Goal: Task Accomplishment & Management: Complete application form

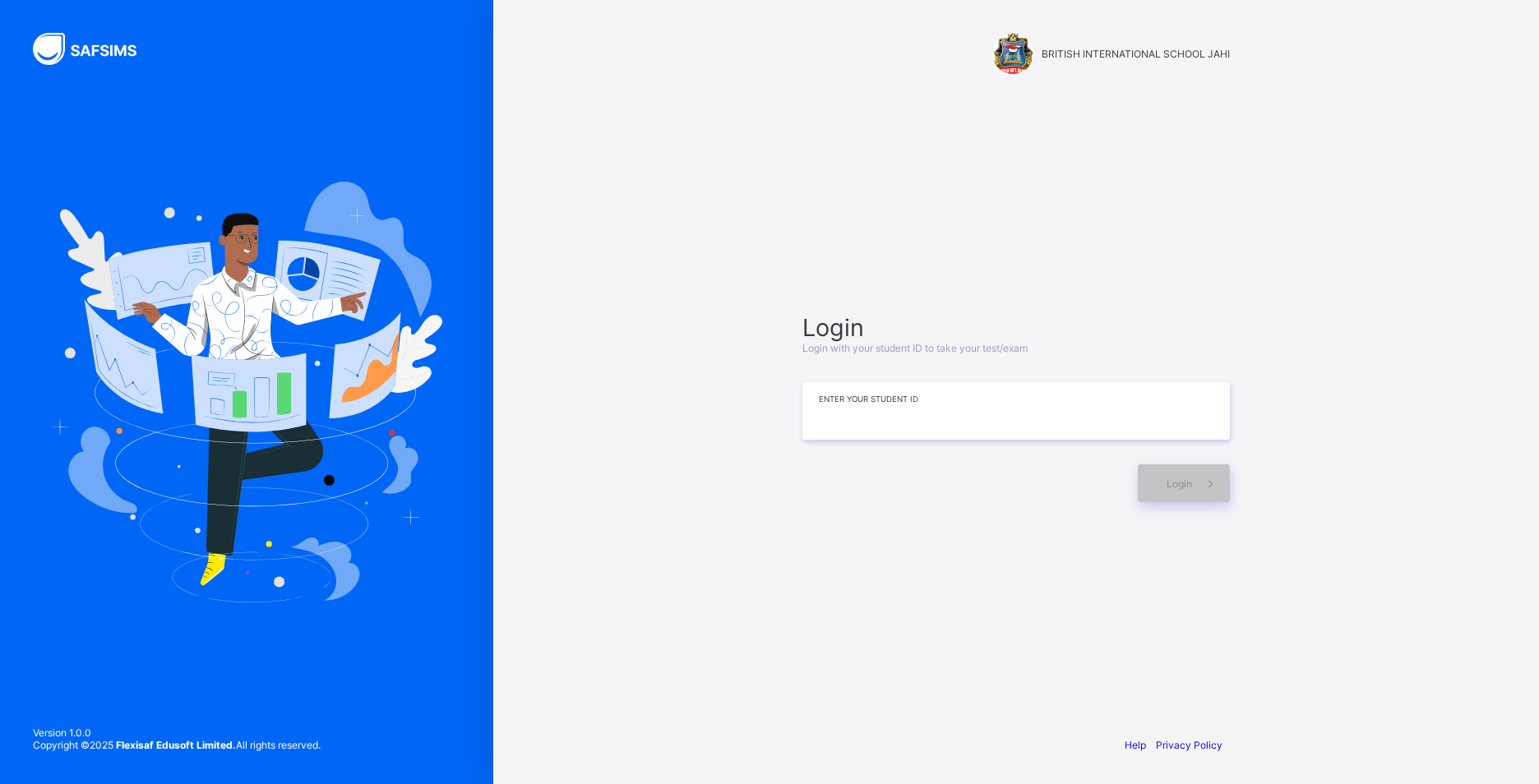
click at [1212, 397] on input at bounding box center [1016, 411] width 427 height 58
type input "*"
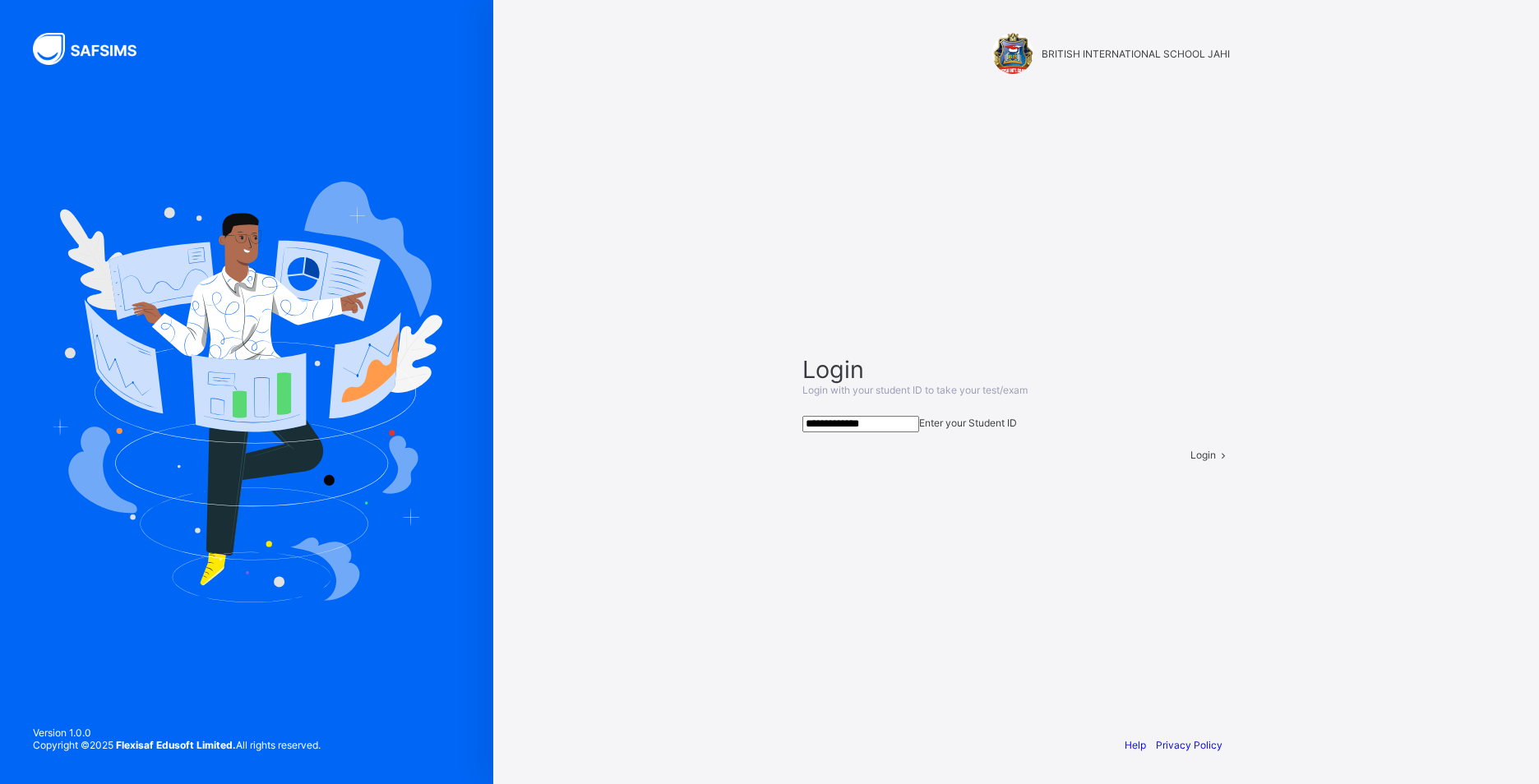
type input "**********"
click at [1191, 461] on div "Login" at bounding box center [1211, 454] width 40 height 12
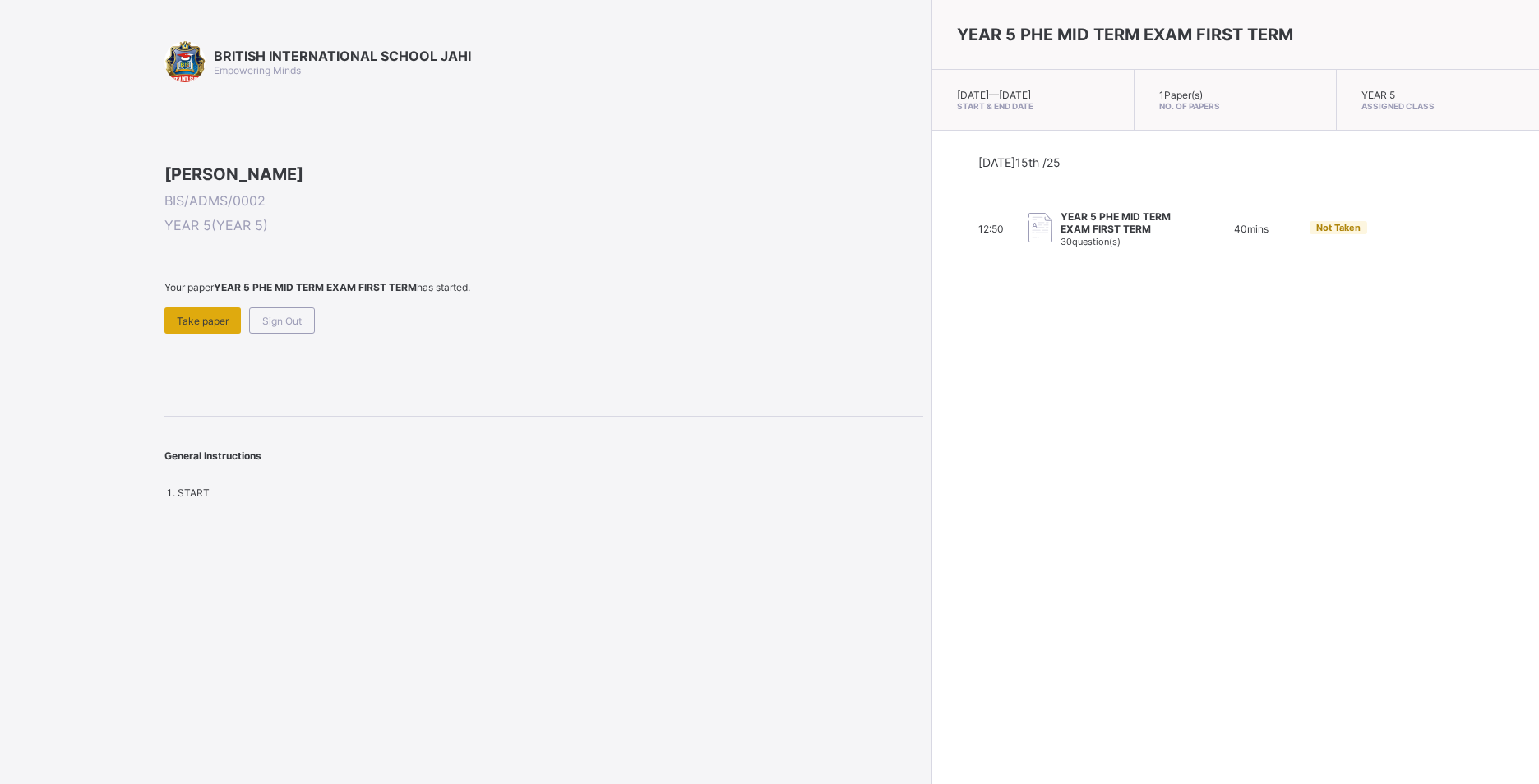
click at [187, 334] on div "Take paper" at bounding box center [202, 321] width 77 height 26
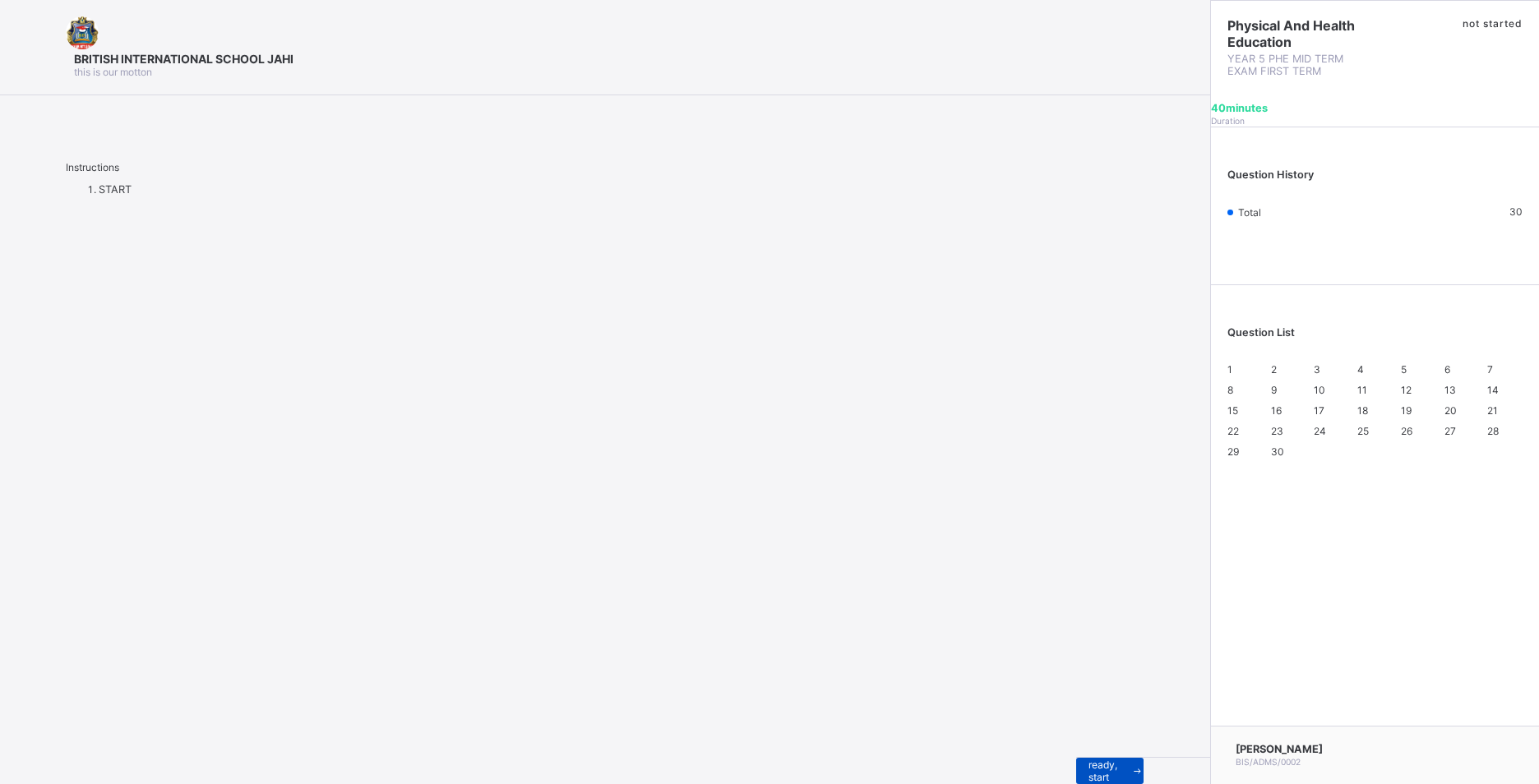
click at [1132, 758] on span at bounding box center [1137, 771] width 12 height 26
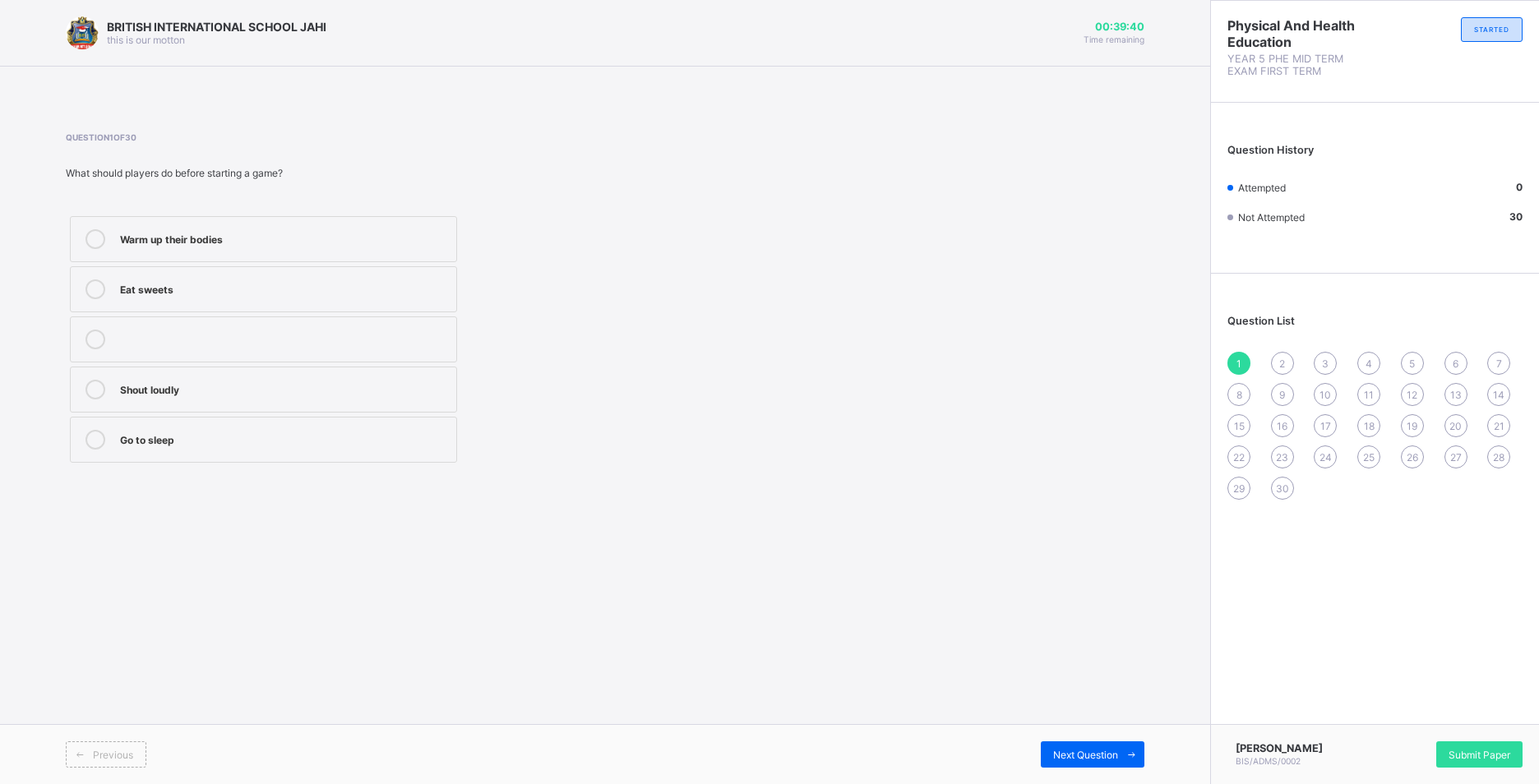
click at [407, 236] on div "Warm up their bodies" at bounding box center [284, 238] width 328 height 17
click at [1094, 757] on span "Next Question" at bounding box center [1085, 754] width 65 height 12
click at [377, 256] on label "Move around with the ball" at bounding box center [264, 240] width 388 height 46
click at [1046, 746] on div "Next Question" at bounding box center [1093, 754] width 103 height 26
click at [332, 395] on div "To share the ball with teammates" at bounding box center [284, 388] width 328 height 17
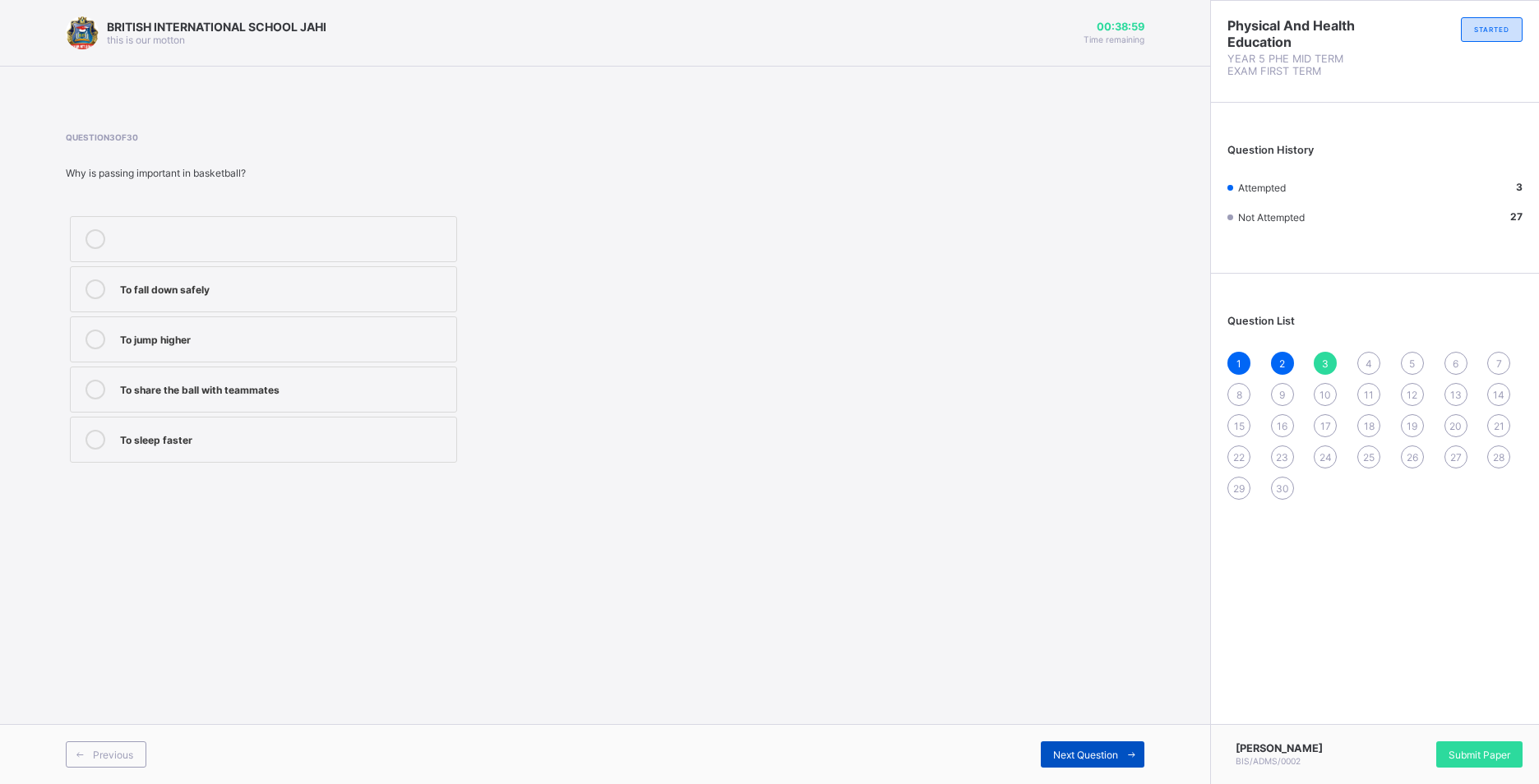
click at [1089, 747] on div "Next Question" at bounding box center [1093, 754] width 103 height 26
click at [265, 382] on div "Drawing" at bounding box center [284, 388] width 328 height 17
click at [1129, 759] on icon at bounding box center [1132, 754] width 12 height 11
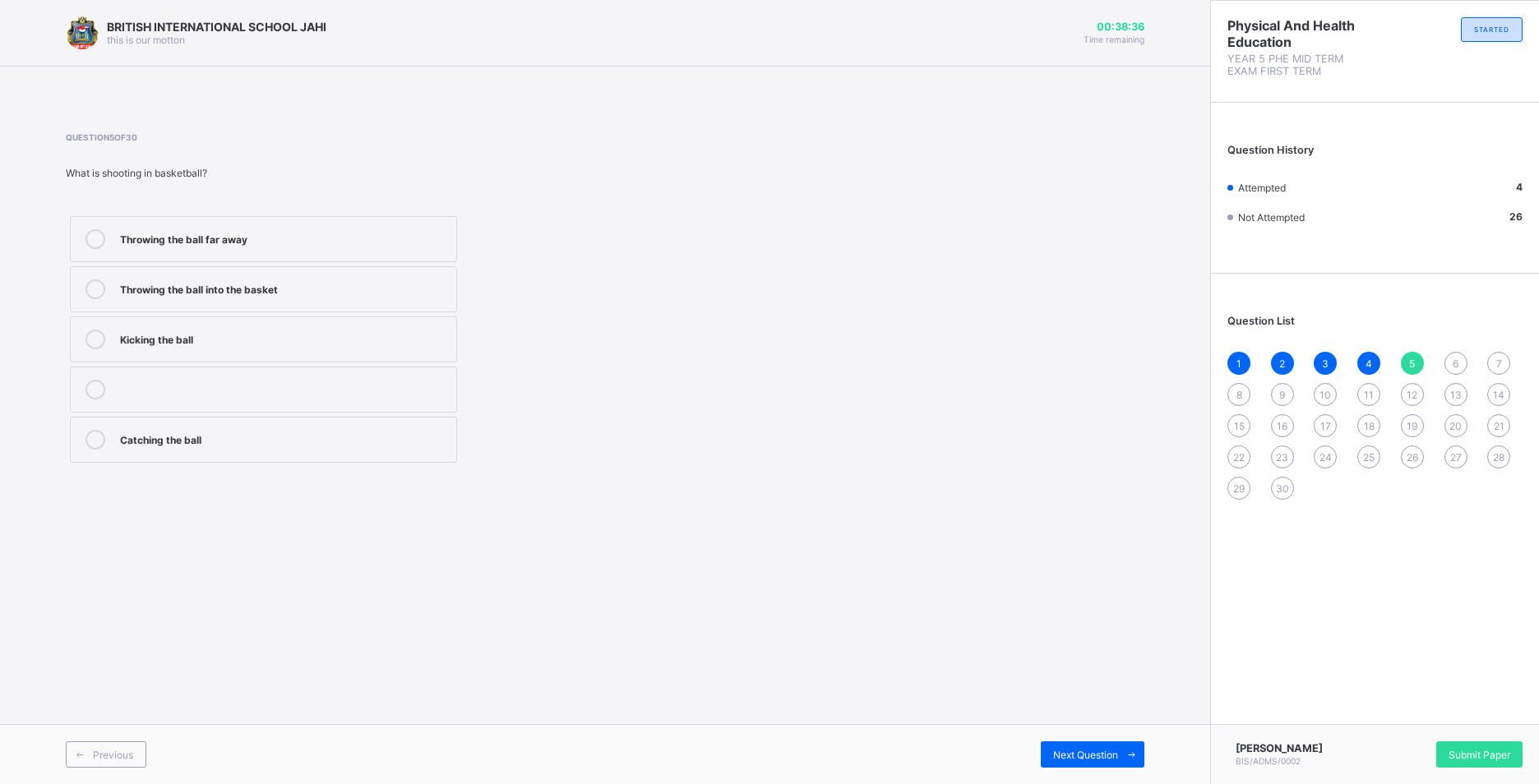
click at [246, 280] on div "Throwing the ball into the basket" at bounding box center [284, 287] width 328 height 17
click at [1137, 767] on span at bounding box center [1132, 754] width 26 height 26
click at [289, 387] on div "Bouncing the ball while moving" at bounding box center [284, 388] width 328 height 17
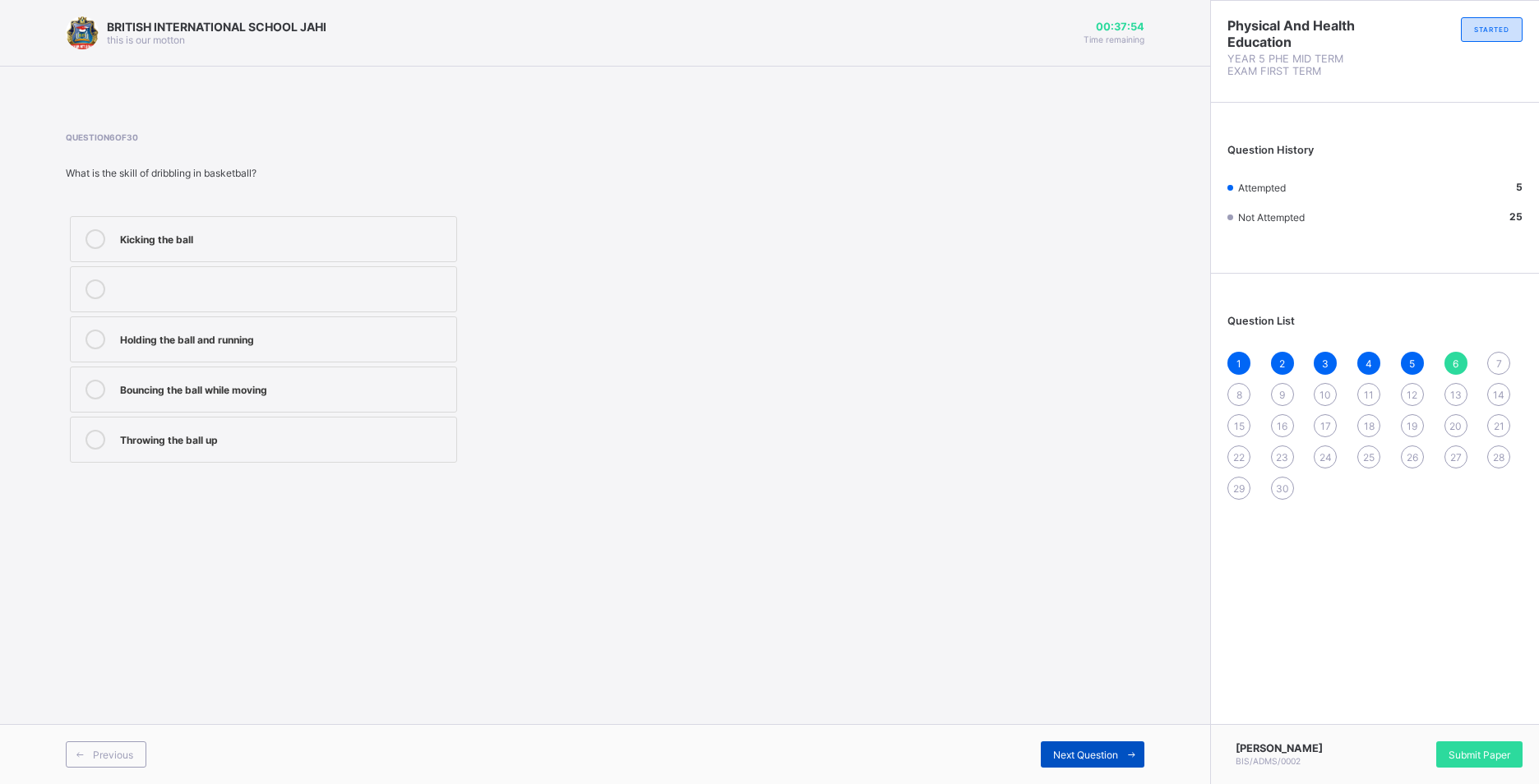
click at [1100, 757] on span "Next Question" at bounding box center [1085, 754] width 65 height 12
click at [192, 241] on div "Singing skills" at bounding box center [284, 238] width 328 height 17
click at [549, 229] on div "Singing skills Strength only Sleeping well Endurance and speed" at bounding box center [396, 340] width 660 height 254
click at [401, 430] on div "Endurance and speed" at bounding box center [284, 438] width 328 height 17
click at [1094, 747] on div "Next Question" at bounding box center [1093, 754] width 103 height 26
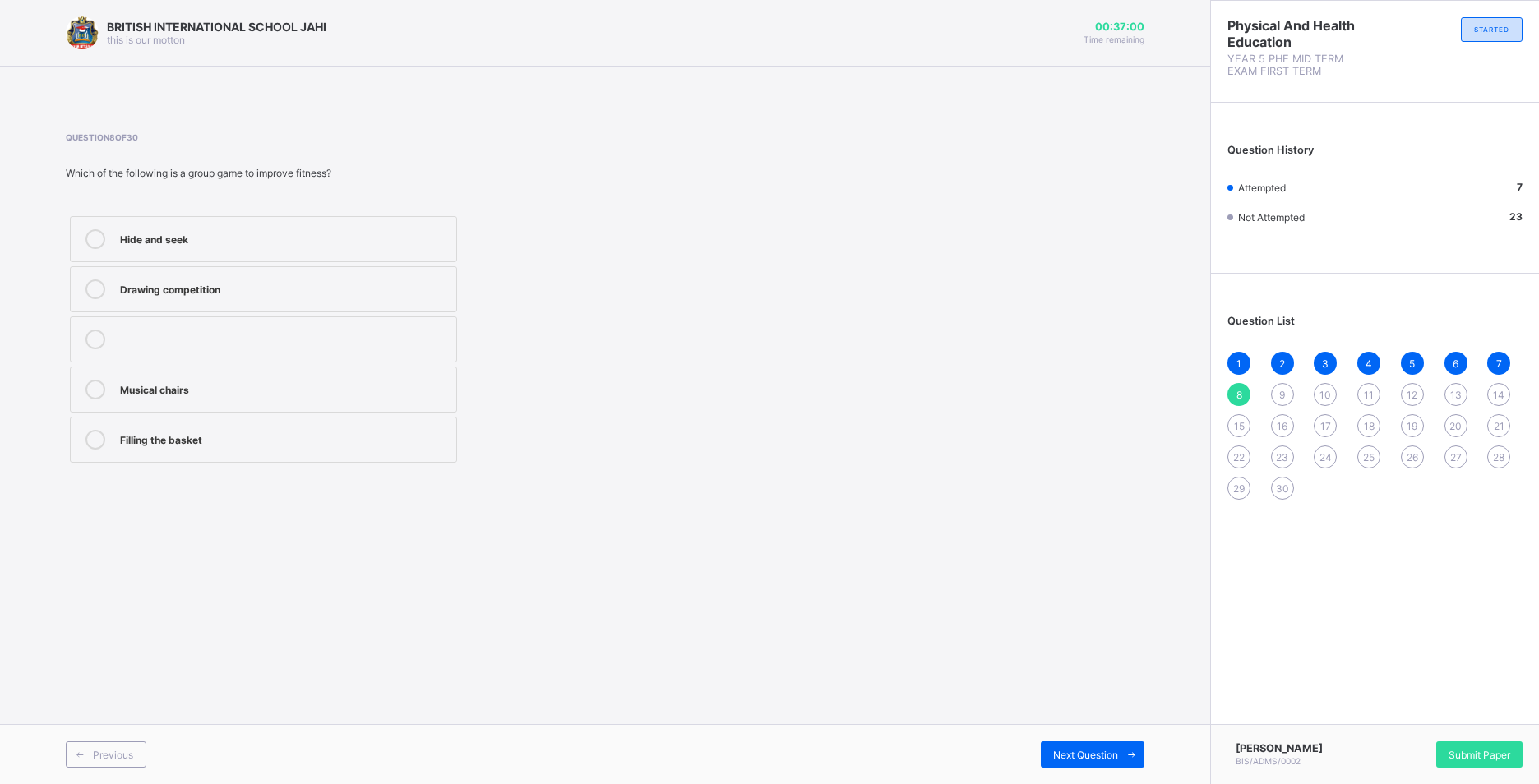
click at [353, 440] on div "Filling the basket" at bounding box center [284, 438] width 328 height 17
click at [1093, 755] on span "Next Question" at bounding box center [1085, 754] width 65 height 12
click at [288, 284] on div "To help children do step-ups" at bounding box center [284, 287] width 328 height 17
click at [1116, 747] on div "Next Question" at bounding box center [1093, 754] width 103 height 26
click at [1284, 392] on span "9" at bounding box center [1282, 395] width 6 height 12
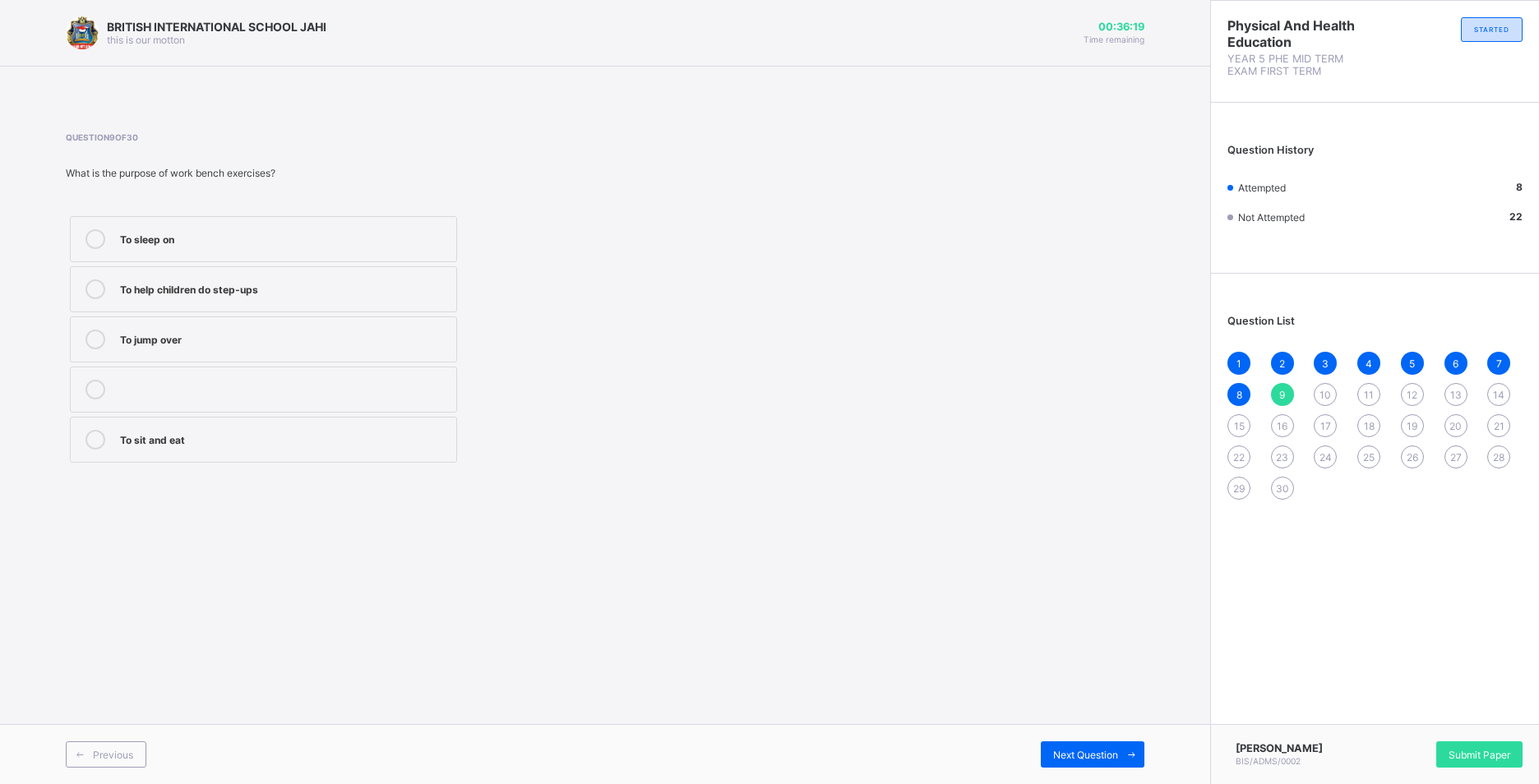
click at [354, 287] on div "To help children do step-ups" at bounding box center [284, 287] width 328 height 17
click at [1331, 392] on span "10" at bounding box center [1326, 395] width 12 height 12
drag, startPoint x: 360, startPoint y: 331, endPoint x: 360, endPoint y: 340, distance: 9.0
click at [360, 340] on div "Sleeping" at bounding box center [284, 338] width 328 height 17
click at [378, 287] on div "Agility ladder" at bounding box center [284, 287] width 328 height 17
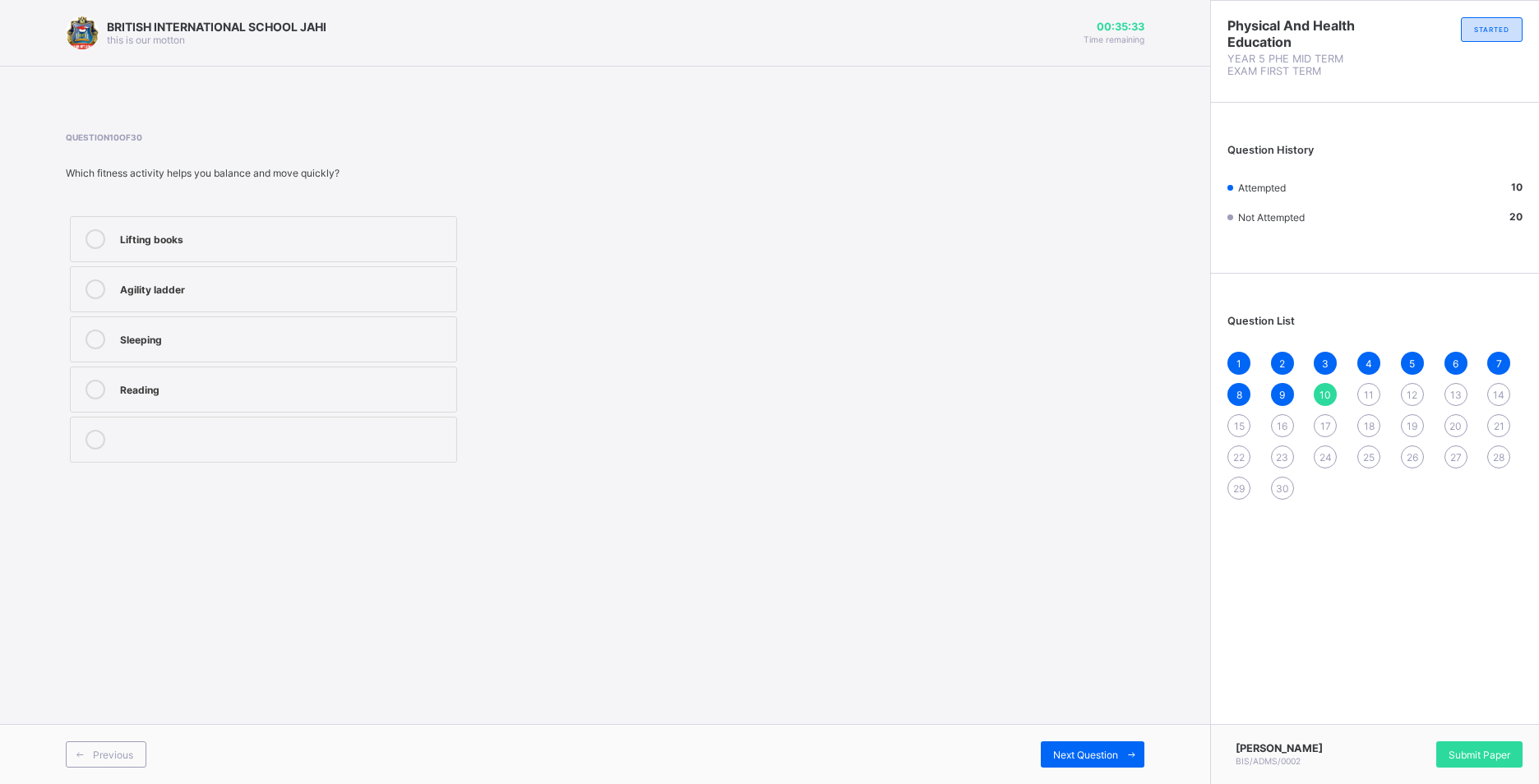
click at [1100, 733] on div "Previous Next Question" at bounding box center [605, 753] width 1210 height 60
click at [1055, 758] on span "Next Question" at bounding box center [1085, 754] width 65 height 12
click at [237, 270] on label "Arm and back strength" at bounding box center [264, 289] width 388 height 46
click at [1076, 748] on span "Next Question" at bounding box center [1085, 754] width 65 height 12
click at [239, 349] on label "How long you can run without stopping" at bounding box center [264, 340] width 388 height 46
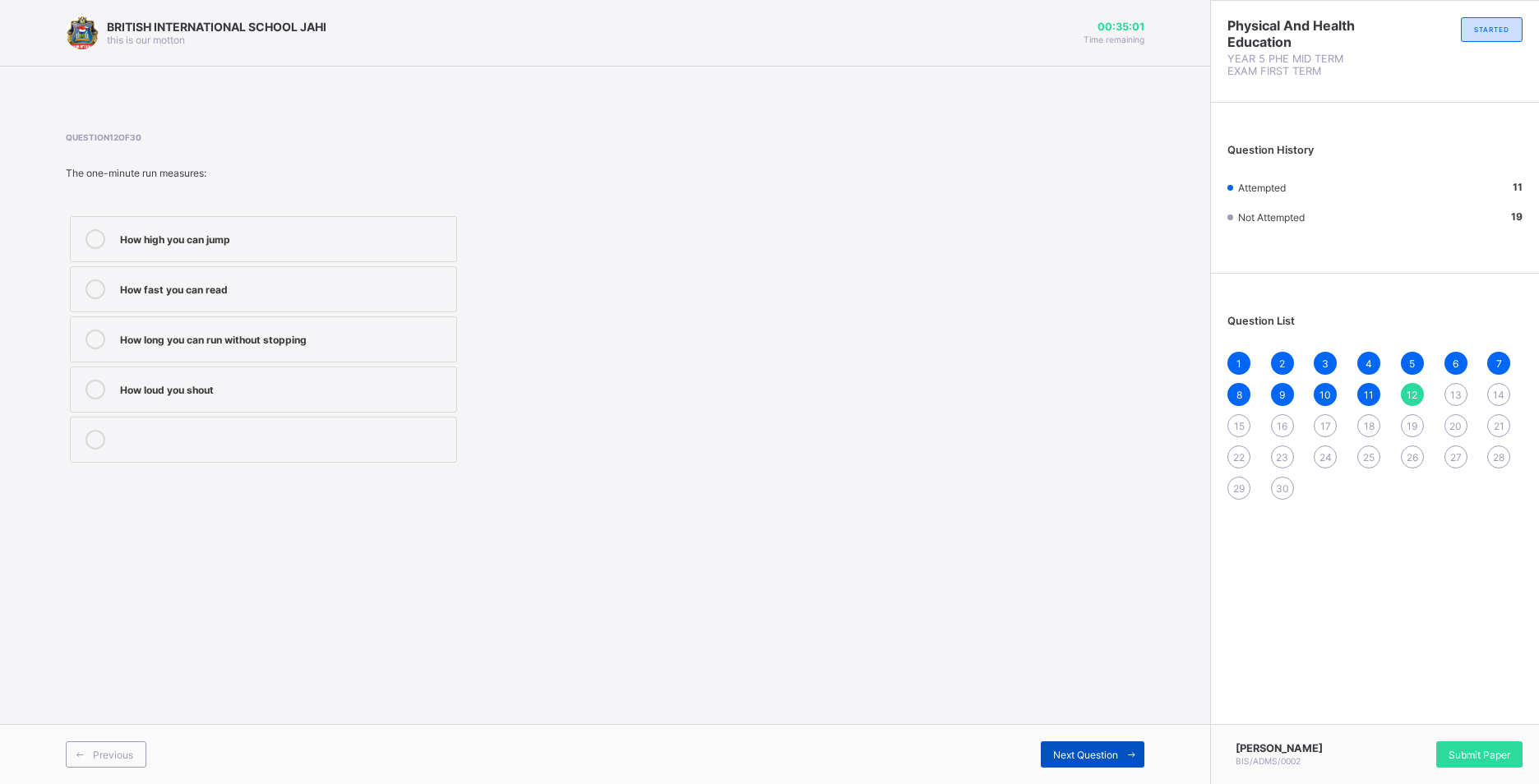
click at [1079, 764] on div "Next Question" at bounding box center [1093, 754] width 103 height 26
click at [212, 248] on div "Chair" at bounding box center [284, 240] width 328 height 20
click at [1108, 743] on div "Next Question" at bounding box center [1093, 754] width 103 height 26
click at [217, 402] on label "Stomach muscles" at bounding box center [264, 390] width 388 height 46
click at [1087, 758] on span "Next Question" at bounding box center [1085, 754] width 65 height 12
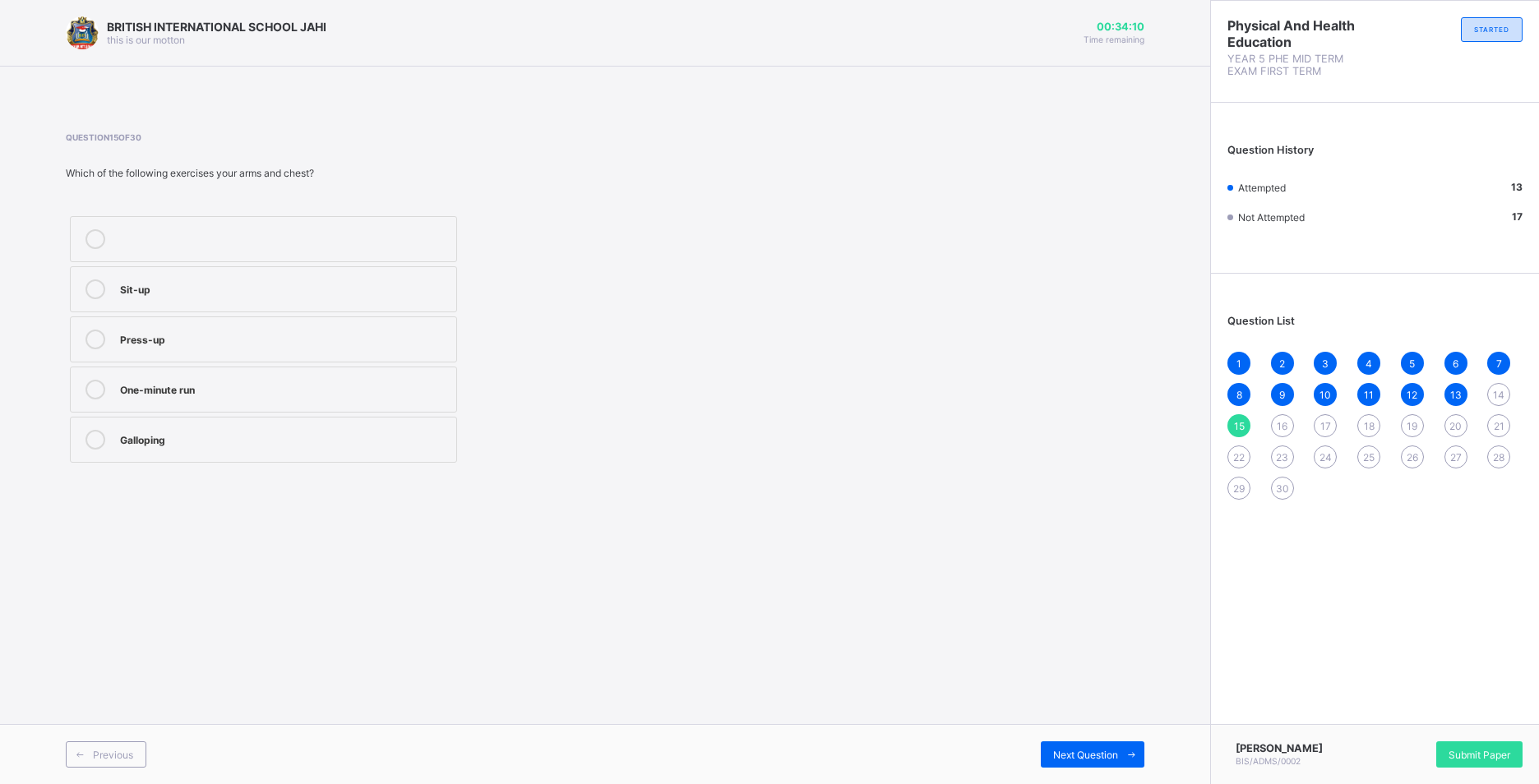
click at [1498, 397] on span "14" at bounding box center [1499, 395] width 12 height 12
click at [254, 390] on div "Stomach muscles" at bounding box center [284, 388] width 328 height 17
click at [1239, 420] on span "15" at bounding box center [1239, 425] width 11 height 12
click at [258, 356] on label "Press-up" at bounding box center [264, 340] width 388 height 46
click at [1076, 753] on span "Next Question" at bounding box center [1085, 754] width 65 height 12
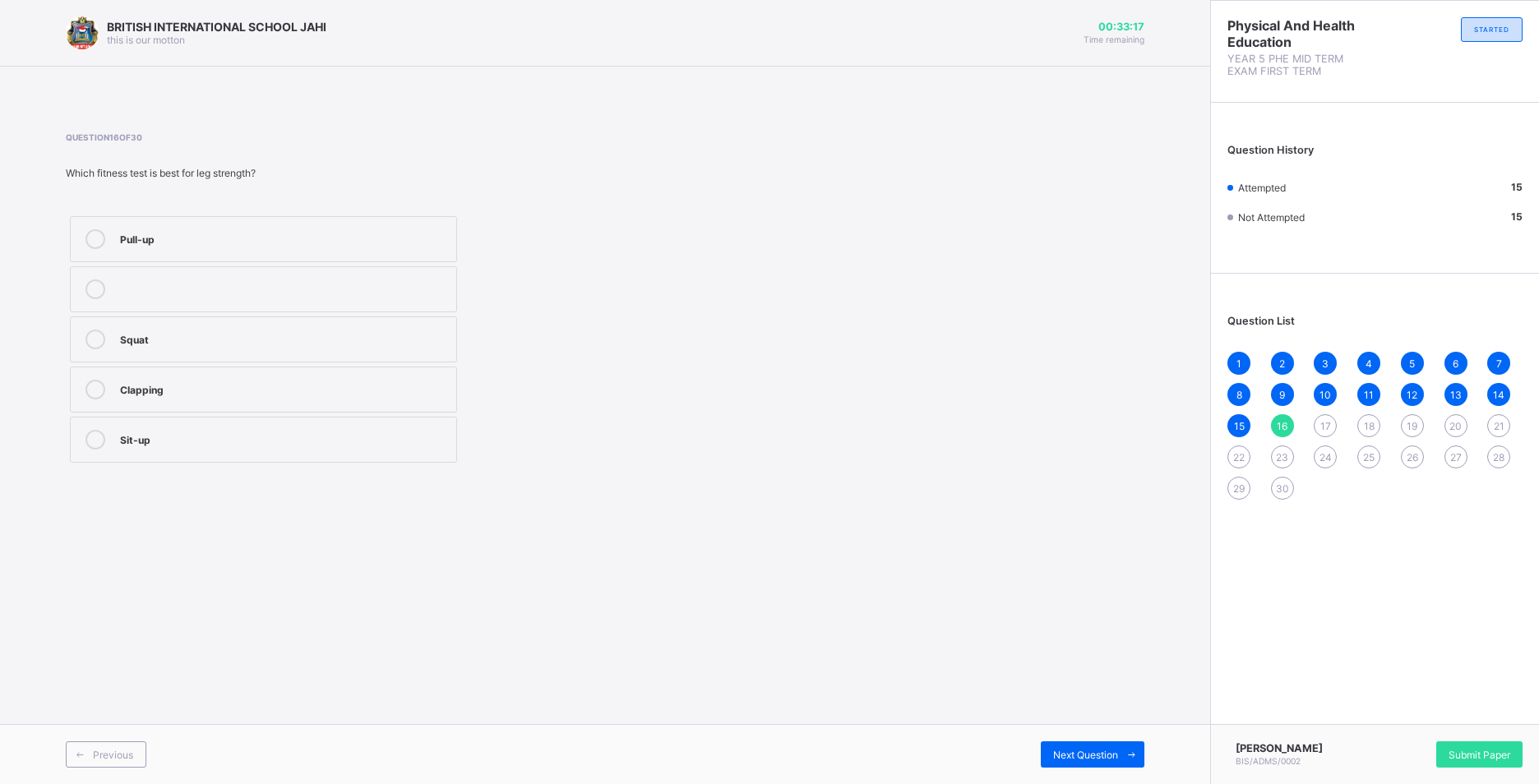
click at [94, 354] on label "Squat" at bounding box center [264, 340] width 388 height 46
click at [1117, 764] on div "Next Question" at bounding box center [1093, 754] width 103 height 26
drag, startPoint x: 441, startPoint y: 132, endPoint x: 466, endPoint y: 155, distance: 34.0
click at [466, 155] on div "Question 17 of 30 Which of the following is a test of strength? Press-up Stretc…" at bounding box center [396, 299] width 660 height 335
click at [364, 250] on label "Press-up" at bounding box center [264, 240] width 388 height 46
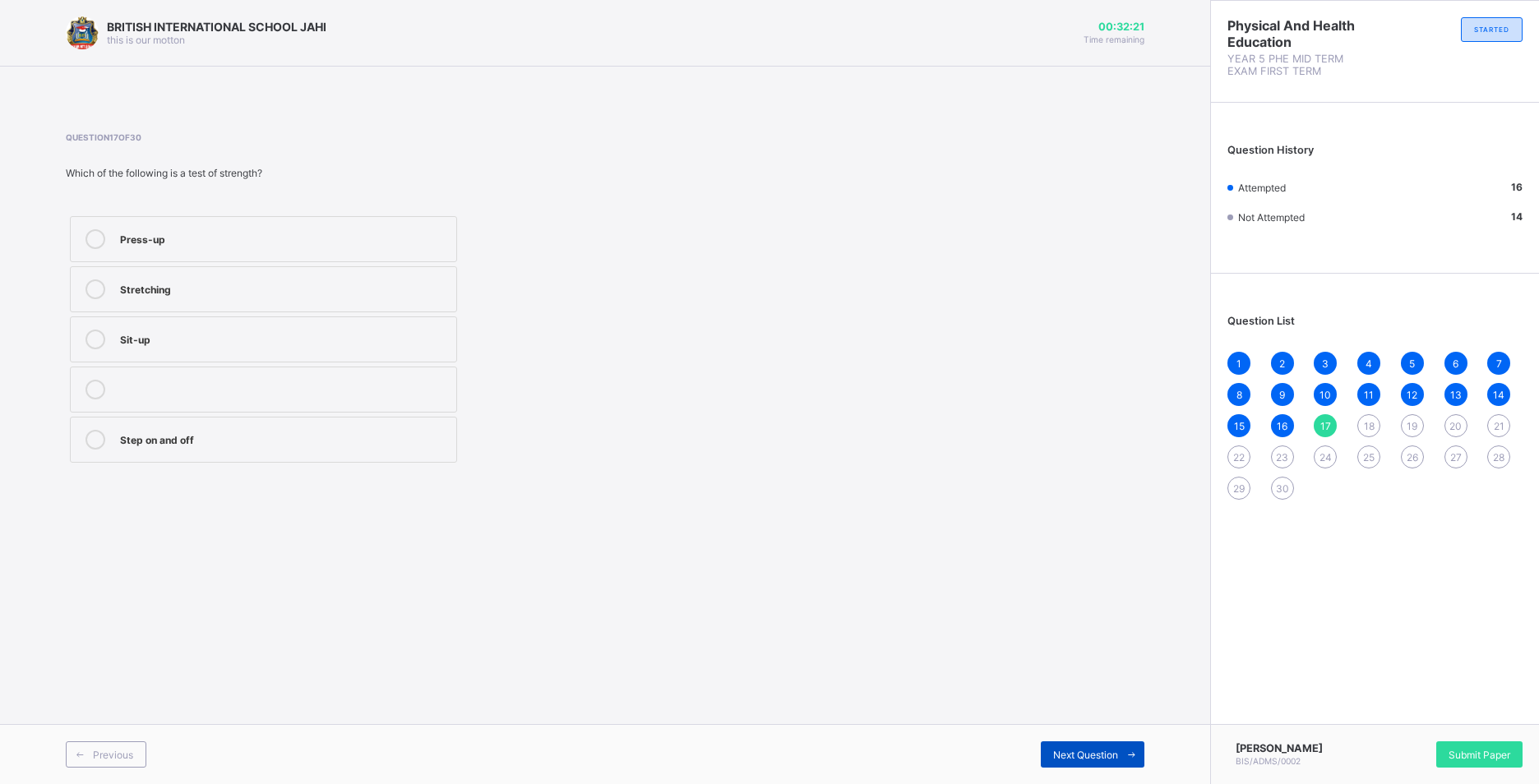
click at [1134, 743] on span at bounding box center [1132, 754] width 26 height 26
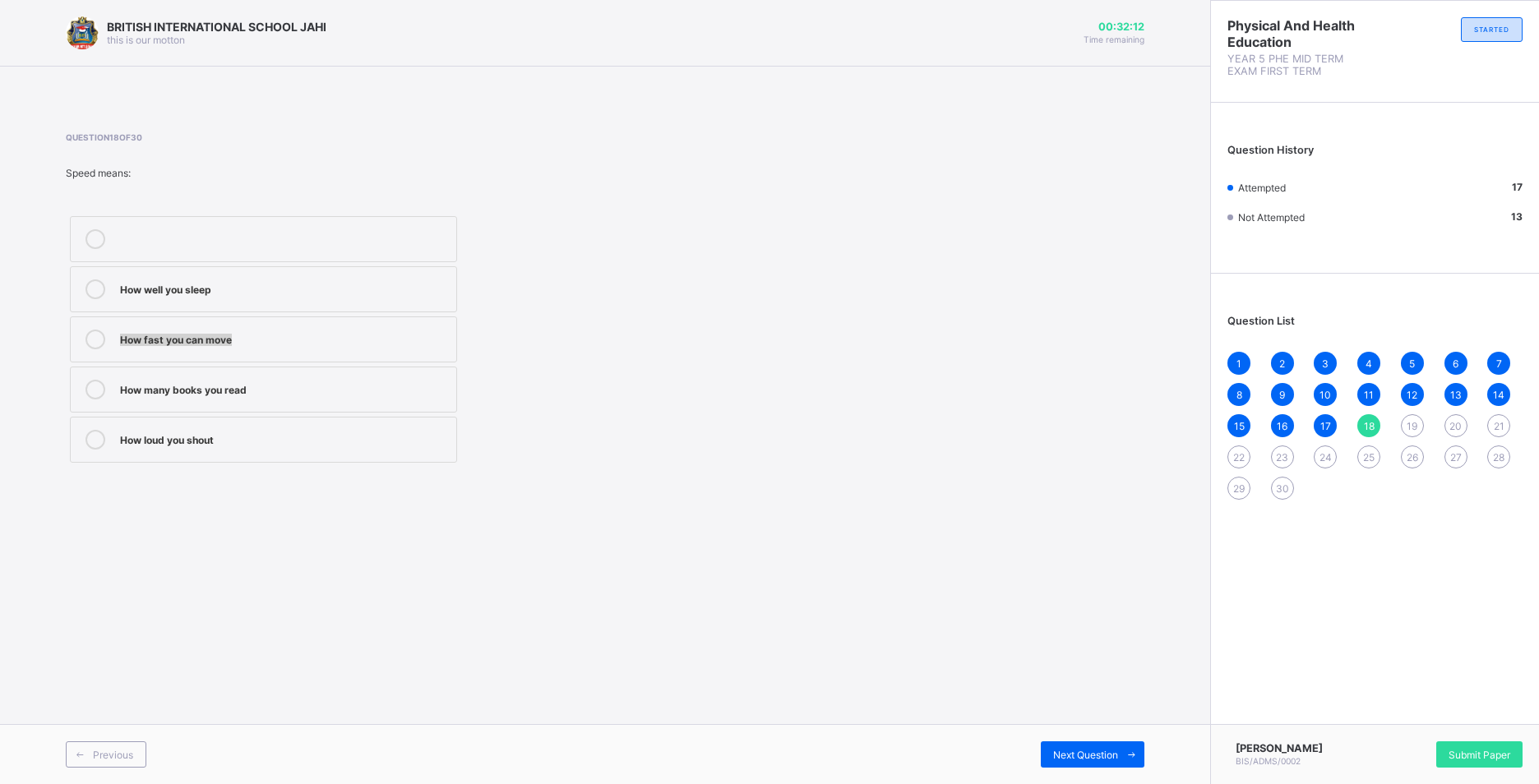
click at [279, 321] on div "How well you sleep How fast you can move How many books you read How loud you s…" at bounding box center [264, 340] width 396 height 254
click at [301, 342] on div "How fast you can move" at bounding box center [284, 338] width 328 height 17
click at [1084, 752] on span "Next Question" at bounding box center [1085, 754] width 65 height 12
click at [314, 388] on div "Move quickly and change direction easily" at bounding box center [284, 388] width 328 height 17
drag, startPoint x: 1067, startPoint y: 747, endPoint x: 1073, endPoint y: 764, distance: 18.0
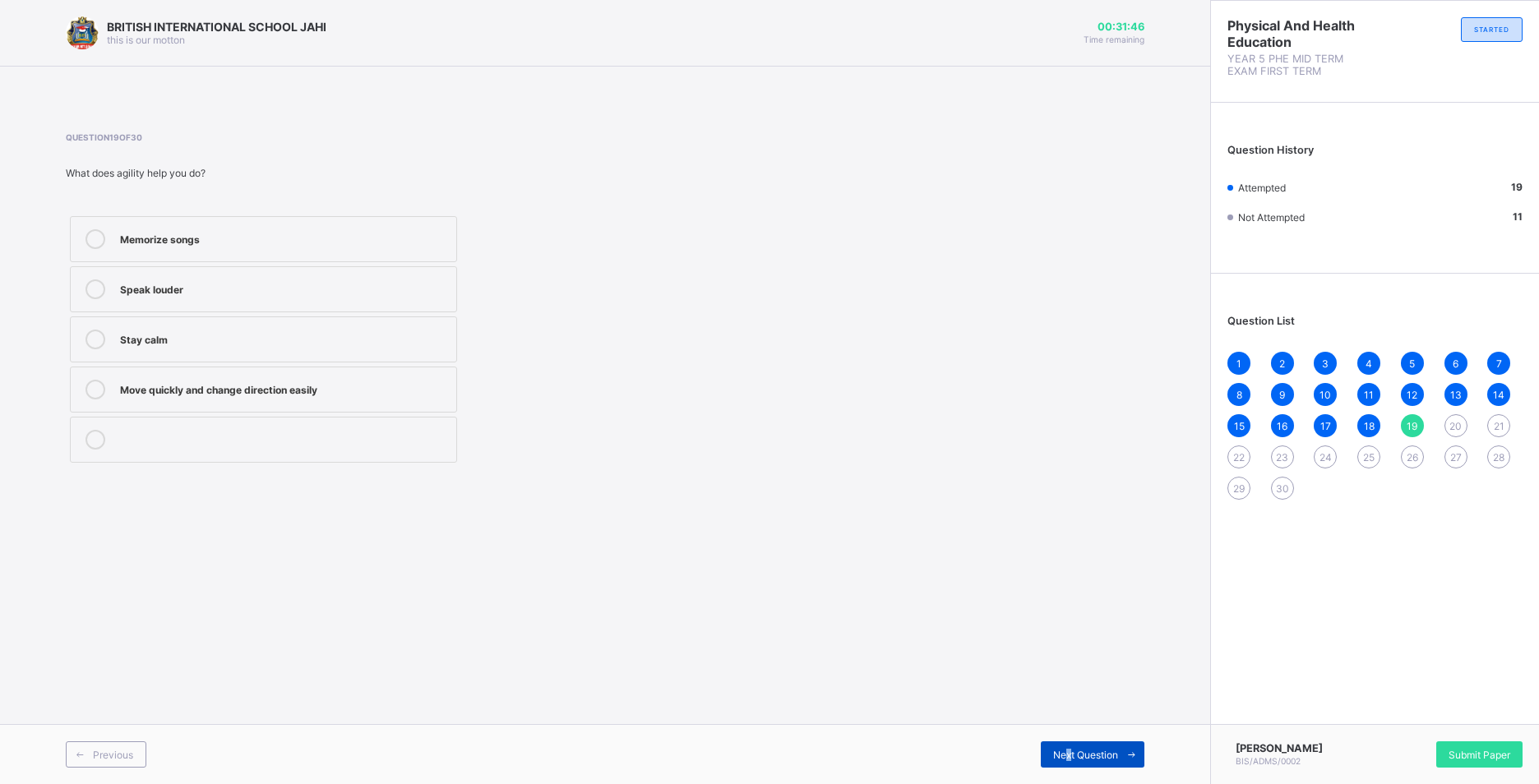
click at [1073, 764] on div "Next Question" at bounding box center [1093, 754] width 103 height 26
drag, startPoint x: 385, startPoint y: 234, endPoint x: 393, endPoint y: 209, distance: 26.2
click at [385, 227] on label "Pulling a rope in tug-of-war" at bounding box center [264, 240] width 388 height 46
click at [1069, 748] on span "Next Question" at bounding box center [1085, 754] width 65 height 12
click at [1456, 433] on div "20" at bounding box center [1456, 425] width 23 height 23
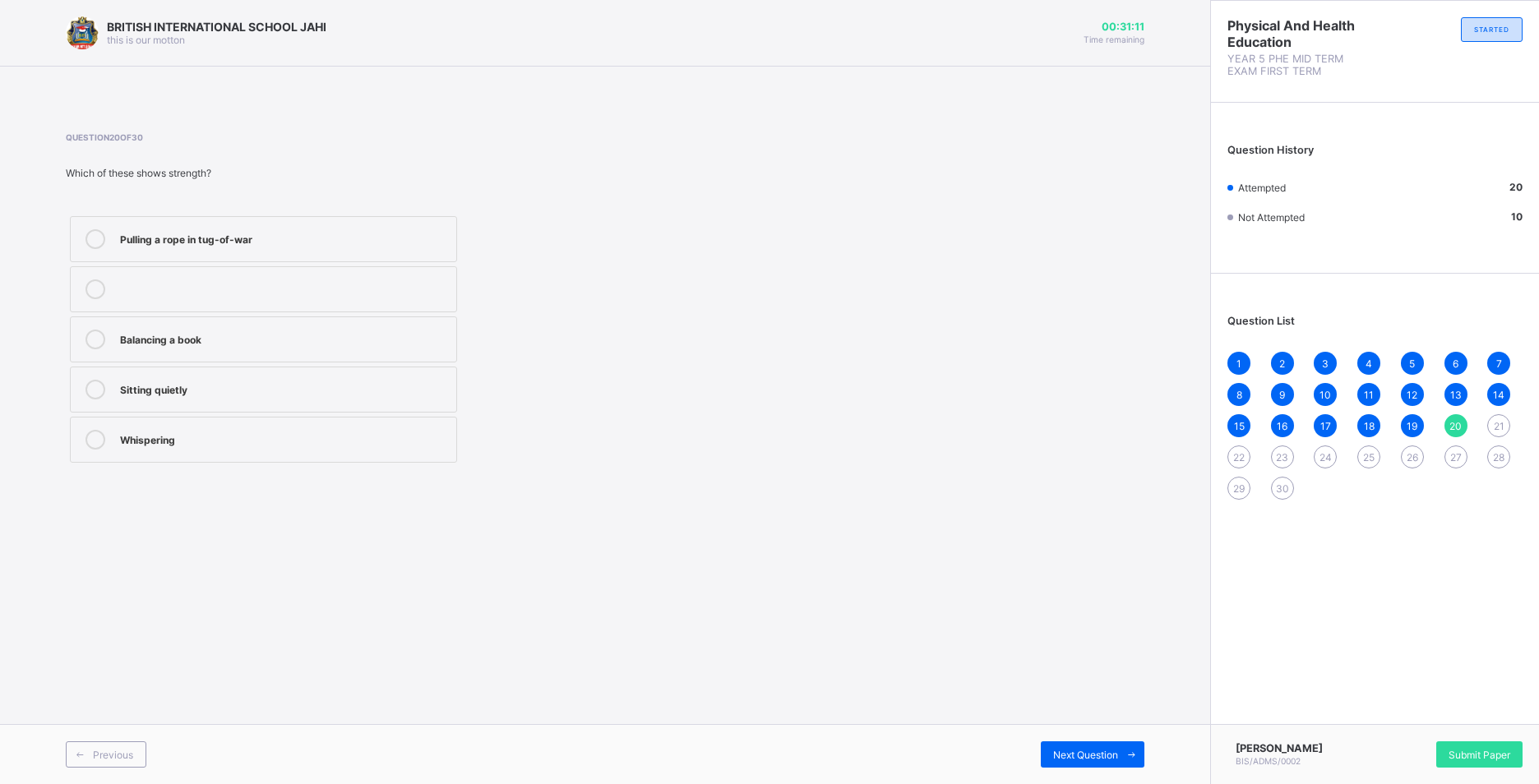
click at [303, 229] on label "Pulling a rope in tug-of-war" at bounding box center [264, 240] width 388 height 46
click at [1492, 417] on div "21" at bounding box center [1499, 425] width 23 height 23
click at [145, 299] on label "Standing still" at bounding box center [264, 289] width 388 height 46
drag, startPoint x: 239, startPoint y: 342, endPoint x: 236, endPoint y: 389, distance: 47.1
click at [236, 389] on div "Standing still Sleeping One-minute run Reading" at bounding box center [264, 340] width 396 height 254
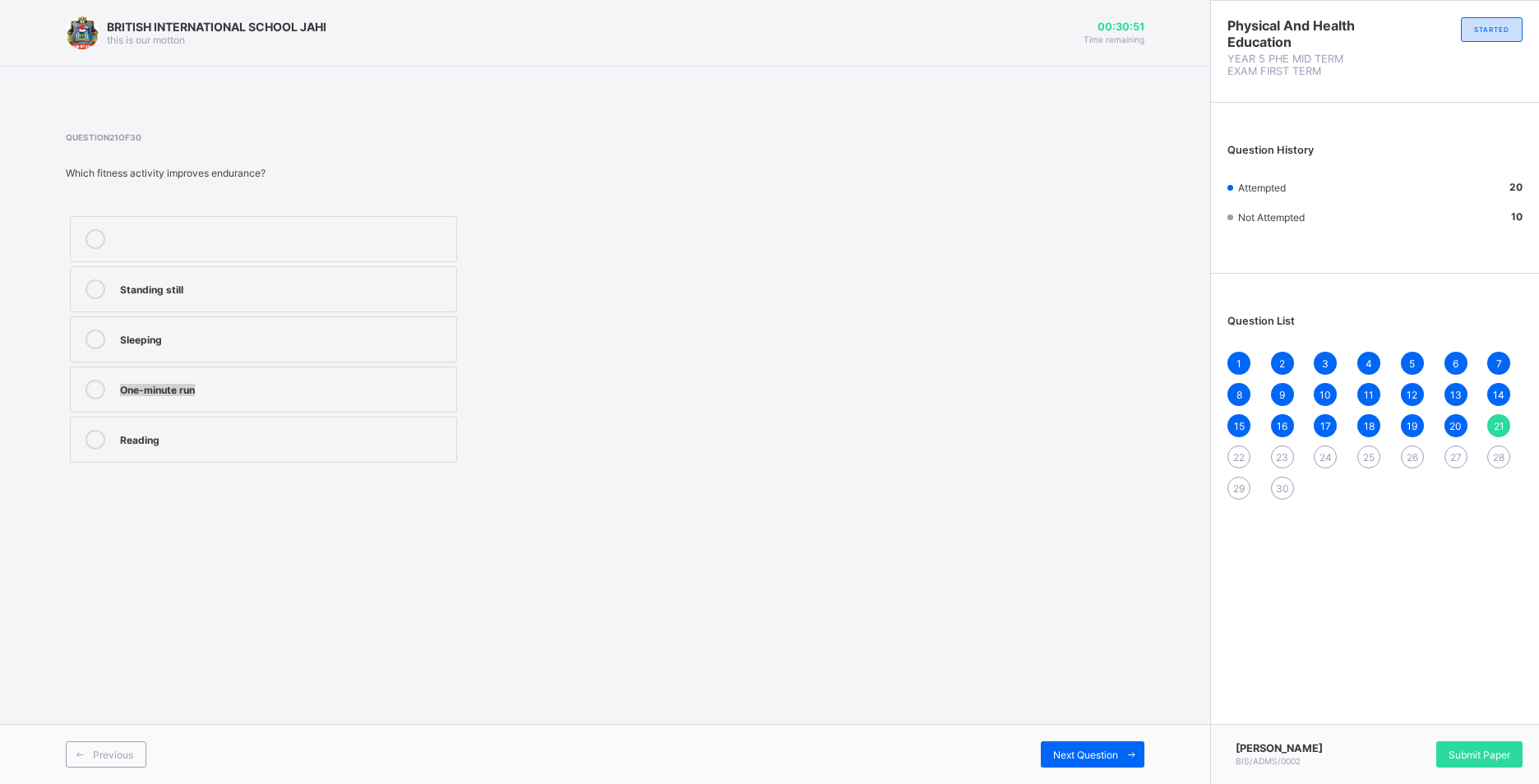
click at [237, 389] on div "One-minute run" at bounding box center [284, 388] width 328 height 17
drag, startPoint x: 1079, startPoint y: 763, endPoint x: 1073, endPoint y: 755, distance: 10.0
click at [1079, 762] on div "Next Question" at bounding box center [1093, 754] width 103 height 26
click at [264, 425] on label "Endurance" at bounding box center [264, 440] width 388 height 46
click at [1083, 753] on span "Next Question" at bounding box center [1085, 754] width 65 height 12
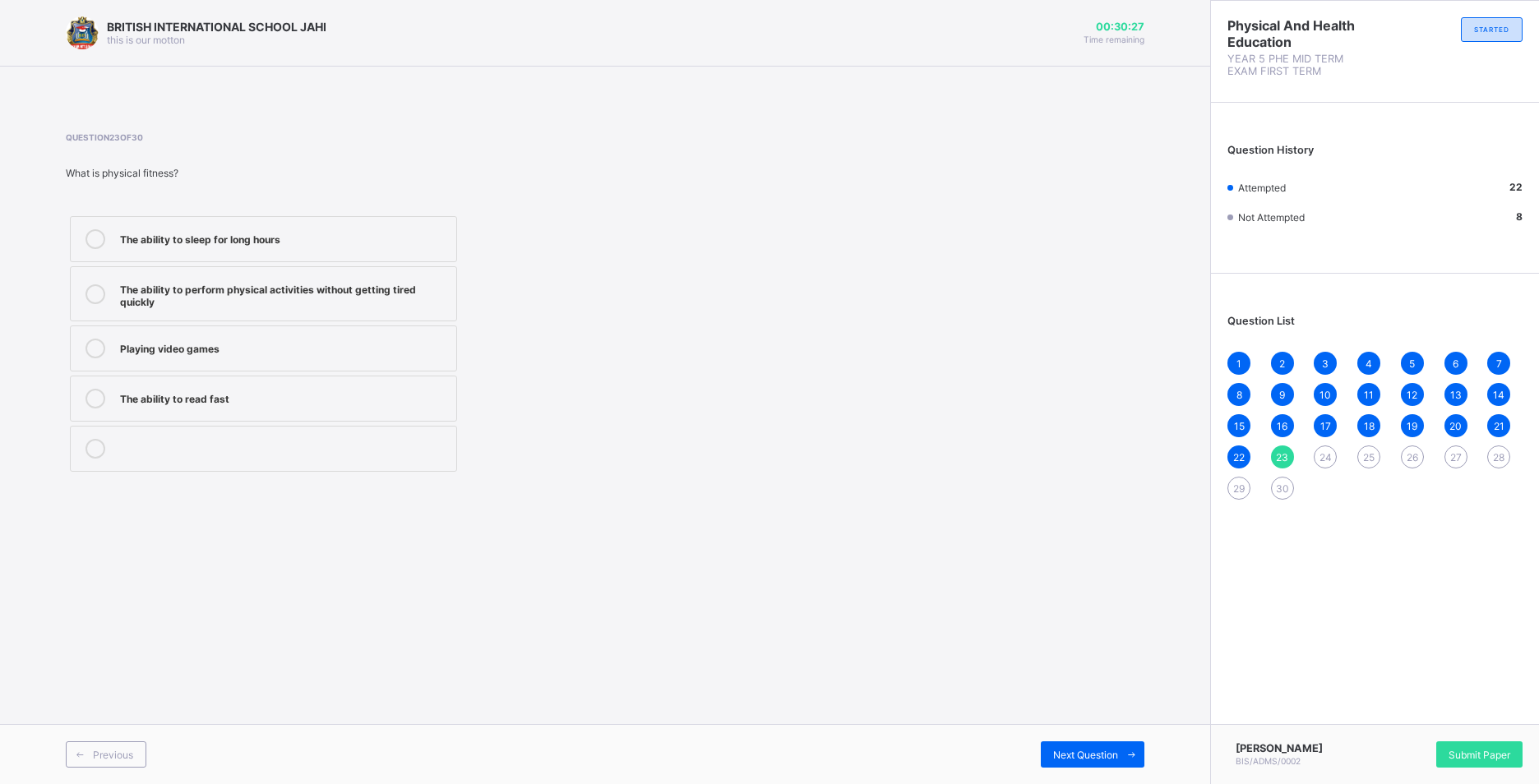
click at [355, 304] on div "The ability to perform physical activities without getting tired quickly" at bounding box center [284, 293] width 328 height 29
click at [1059, 762] on div "Next Question" at bounding box center [1093, 754] width 103 height 26
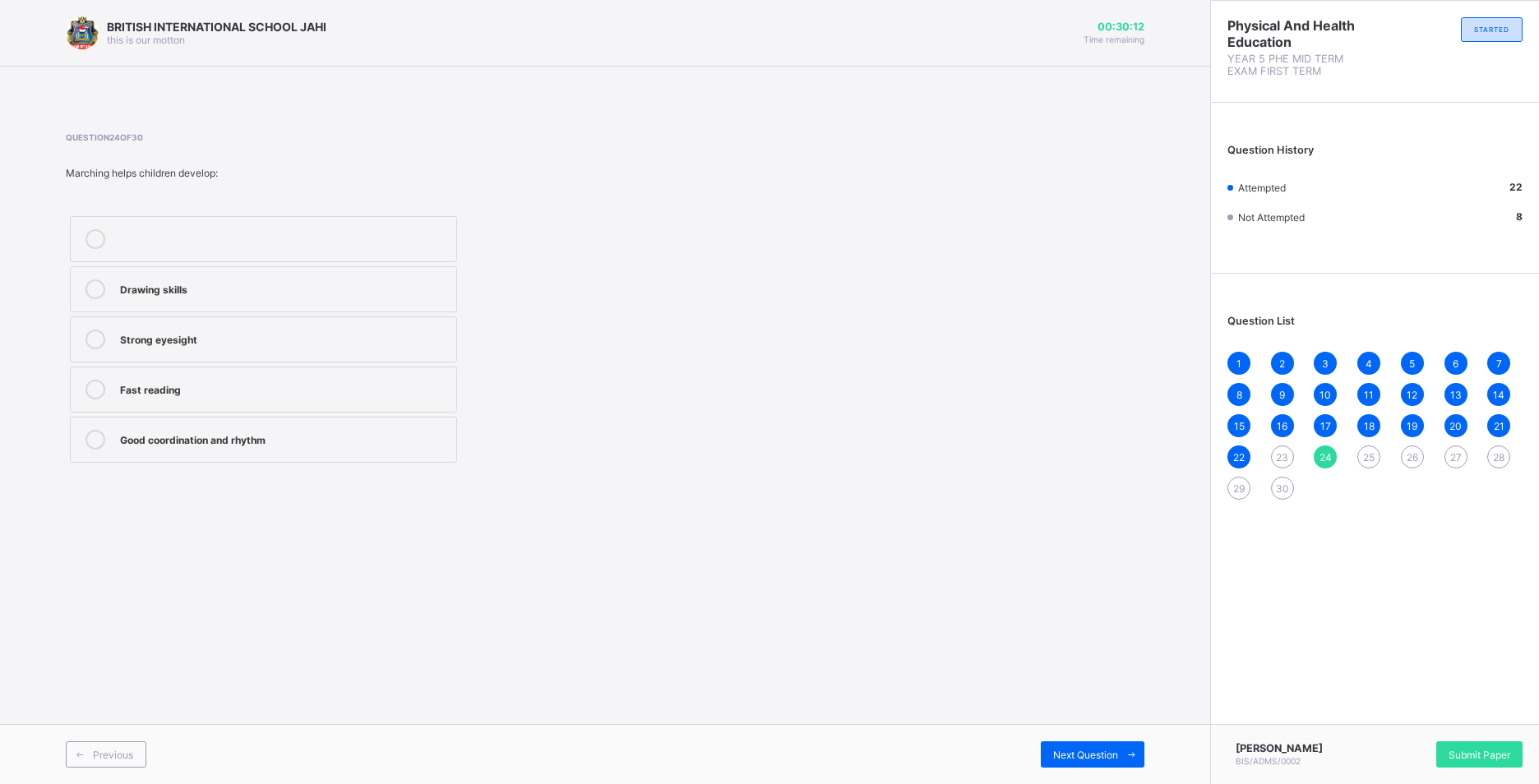
click at [357, 462] on label "Good coordination and rhythm" at bounding box center [264, 440] width 388 height 46
click at [1082, 756] on span "Next Question" at bounding box center [1085, 754] width 65 height 12
click at [1285, 460] on span "23" at bounding box center [1282, 457] width 12 height 12
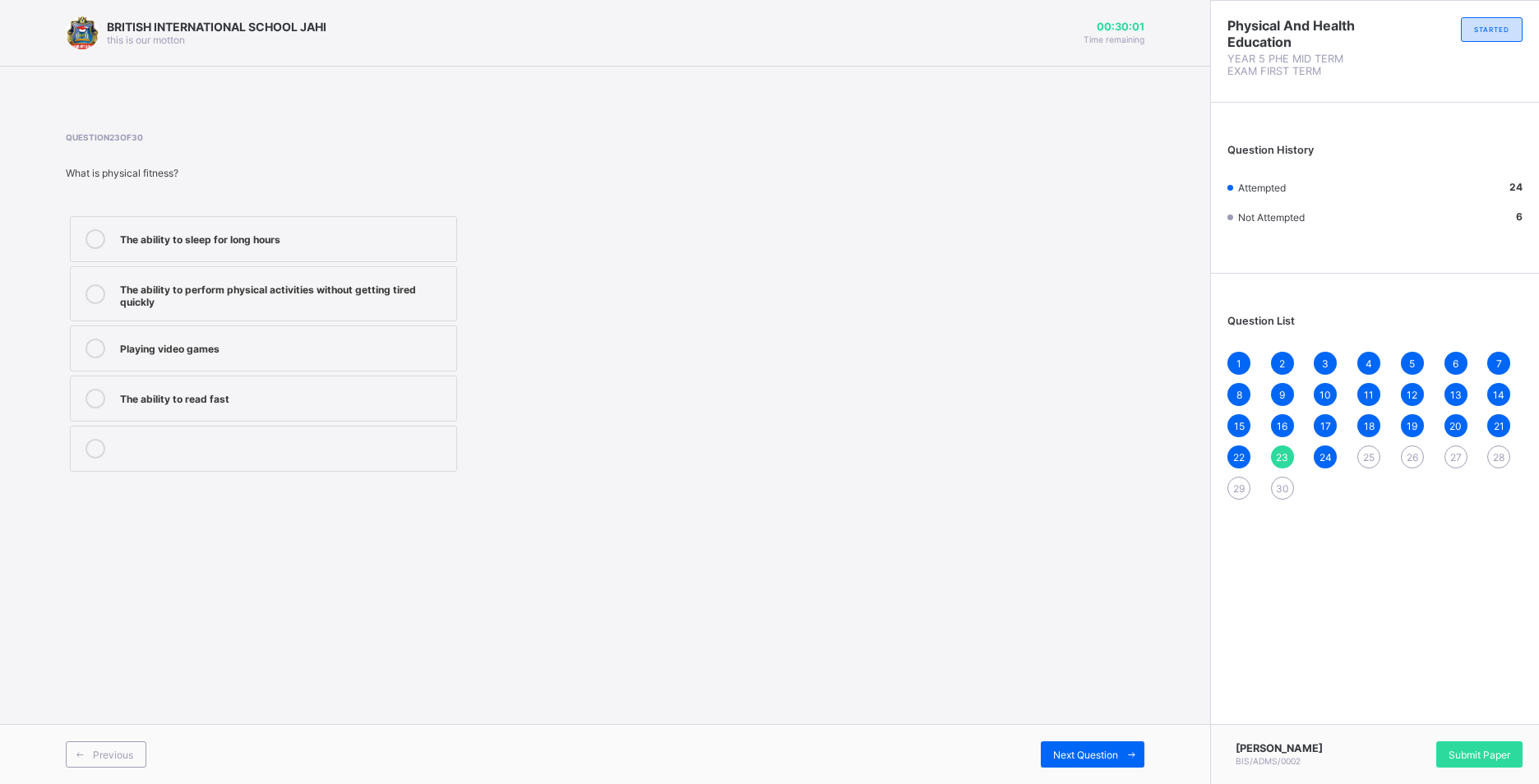
click at [1375, 453] on div "25" at bounding box center [1370, 457] width 23 height 23
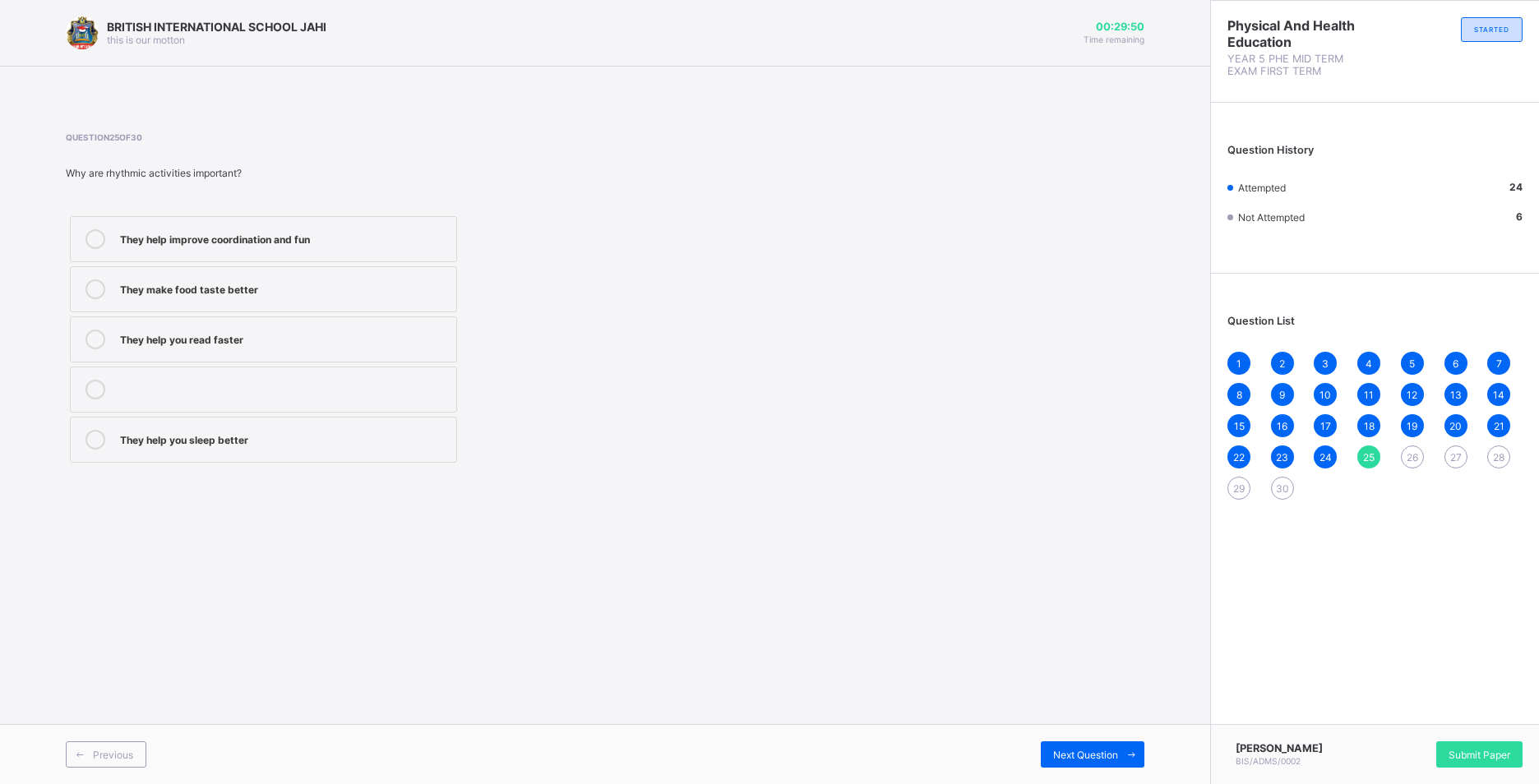
click at [206, 235] on div "They help improve coordination and fun" at bounding box center [284, 238] width 328 height 17
click at [1070, 762] on div "Next Question" at bounding box center [1093, 754] width 103 height 26
click at [103, 342] on icon at bounding box center [95, 340] width 20 height 20
click at [1066, 748] on span "Next Question" at bounding box center [1085, 754] width 65 height 12
click at [1506, 464] on div "28" at bounding box center [1499, 457] width 23 height 23
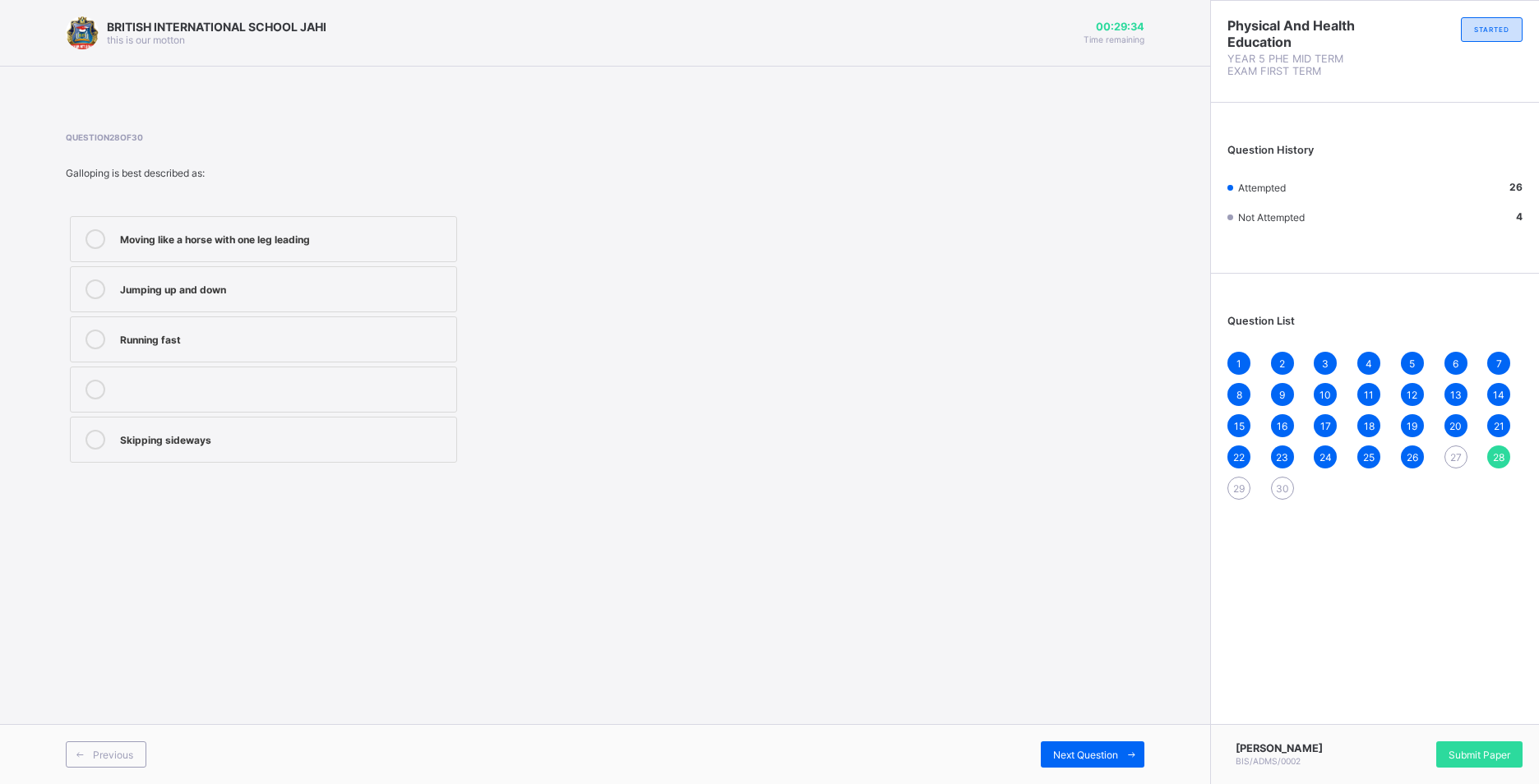
click at [1451, 454] on span "27" at bounding box center [1456, 457] width 12 height 12
click at [175, 293] on div "Jump on one leg" at bounding box center [284, 287] width 328 height 17
click at [1056, 763] on div "Next Question" at bounding box center [1093, 754] width 103 height 26
click at [118, 433] on label "Skipping sideways" at bounding box center [264, 440] width 388 height 46
click at [290, 292] on div "Jumping up and down" at bounding box center [284, 287] width 328 height 17
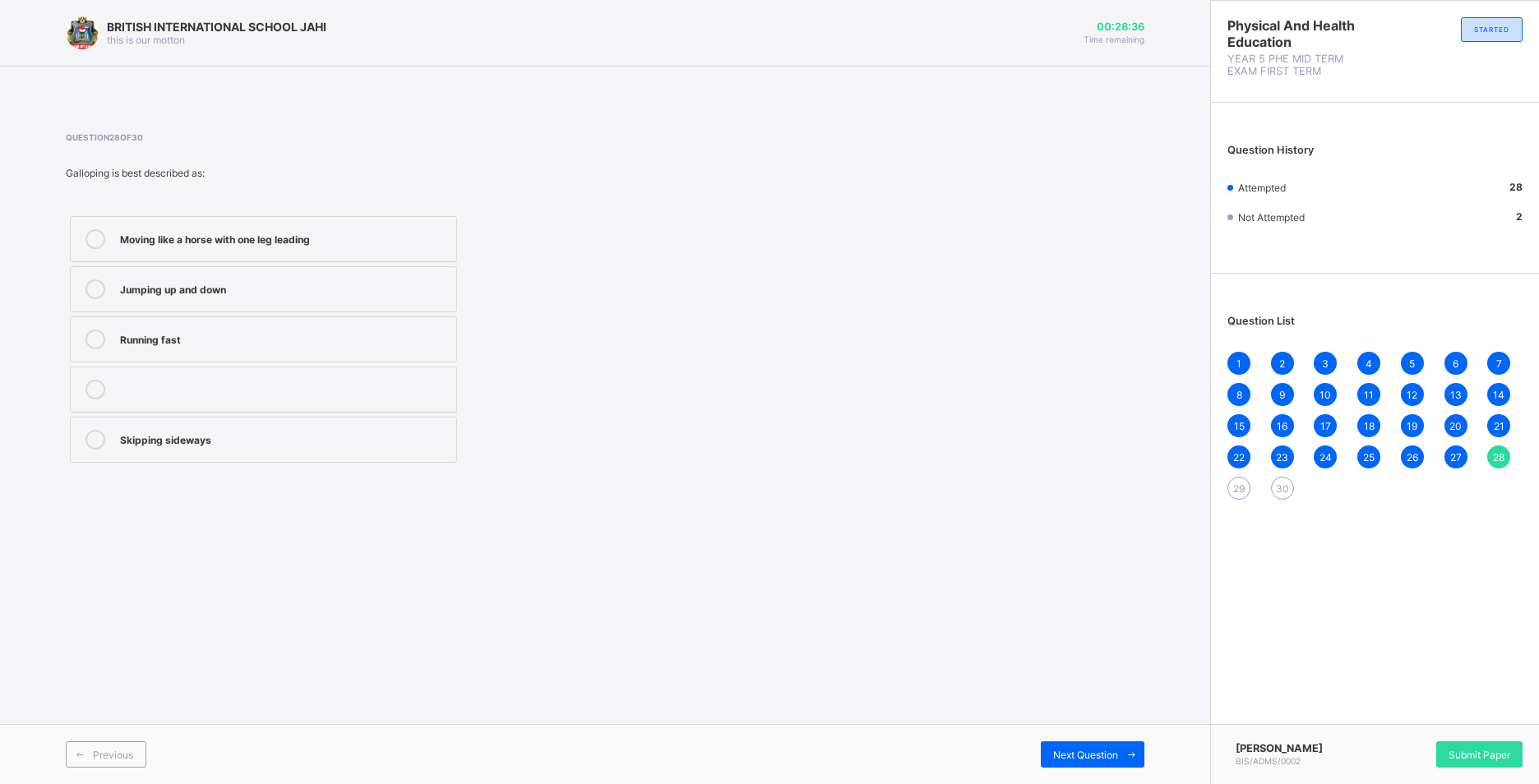
click at [310, 244] on div "Moving like a horse with one leg leading" at bounding box center [284, 238] width 328 height 17
click at [1097, 730] on div "Previous Next Question" at bounding box center [605, 753] width 1210 height 60
click at [1093, 748] on span "Next Question" at bounding box center [1085, 754] width 65 height 12
click at [217, 230] on div "Marching" at bounding box center [284, 238] width 328 height 17
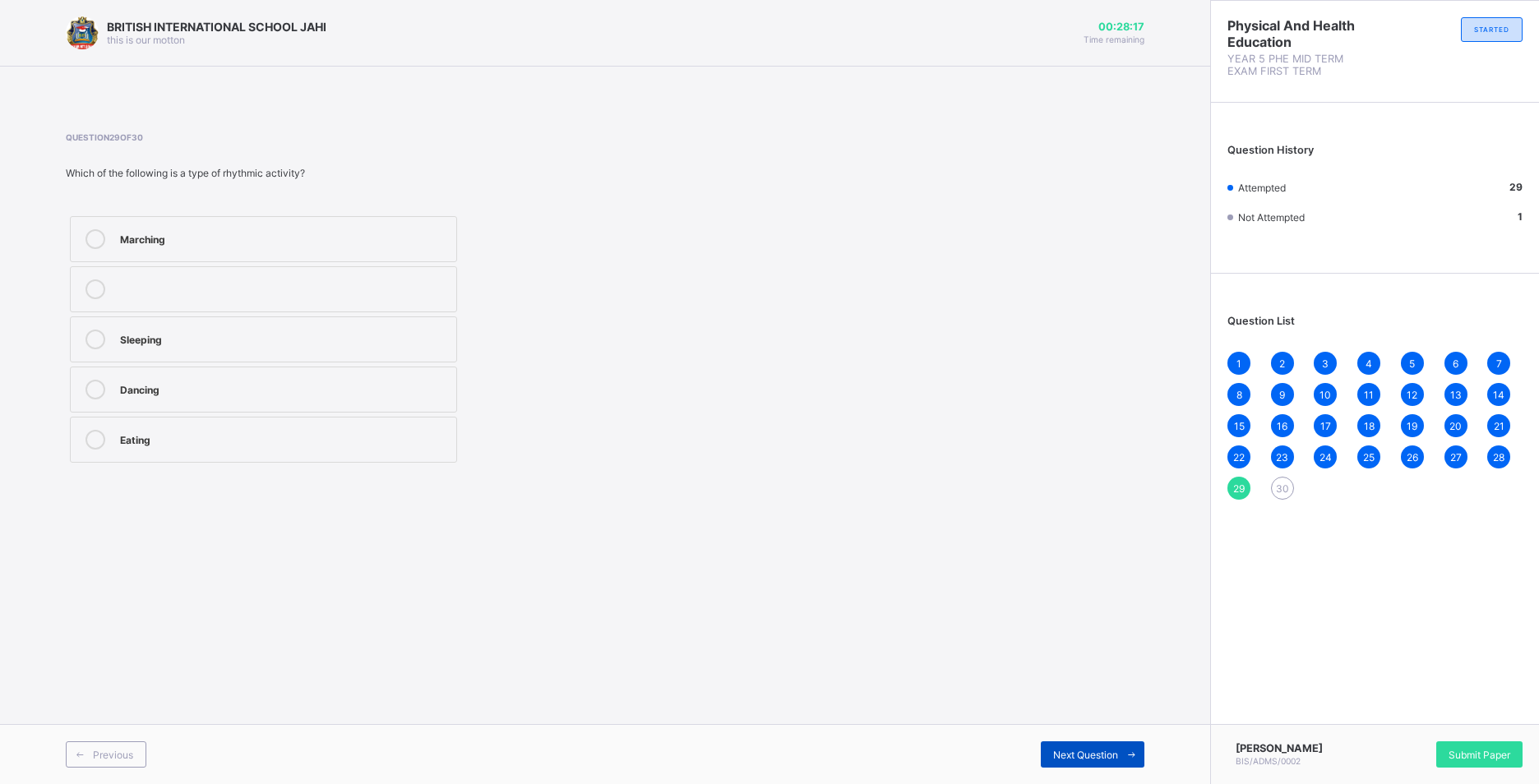
click at [1077, 753] on span "Next Question" at bounding box center [1085, 754] width 65 height 12
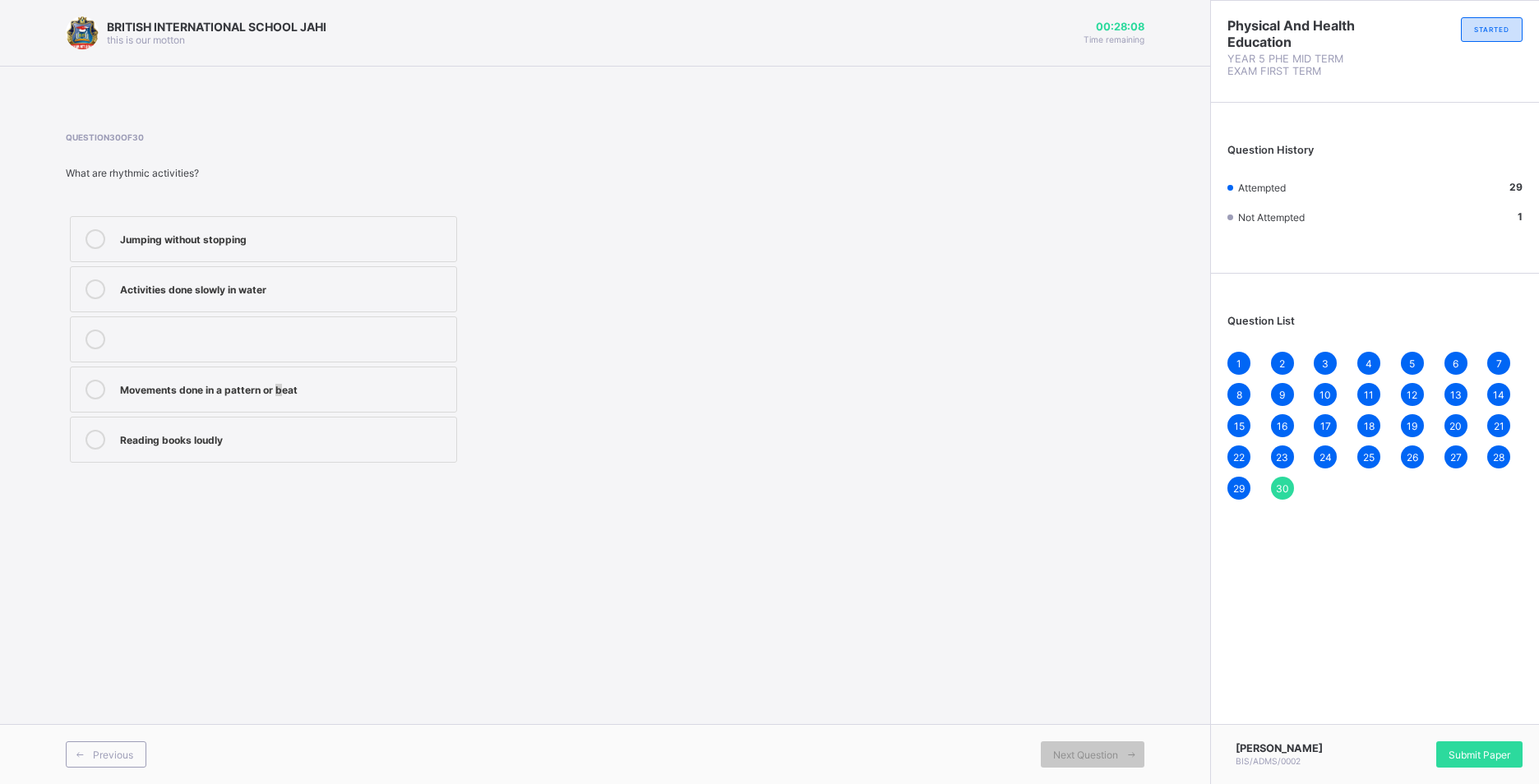
click at [284, 397] on div "Movements done in a pattern or beat" at bounding box center [284, 390] width 328 height 20
click at [379, 383] on div "Movements done in a pattern or beat" at bounding box center [284, 388] width 328 height 17
drag, startPoint x: 1313, startPoint y: 318, endPoint x: 1284, endPoint y: 387, distance: 74.8
click at [1284, 387] on div "Question List 1 2 3 4 5 6 7 8 9 10 11 12 13 14 15 16 17 18 19 20 21 22 23 24 25…" at bounding box center [1375, 399] width 328 height 235
drag, startPoint x: 831, startPoint y: 218, endPoint x: 841, endPoint y: 216, distance: 10.2
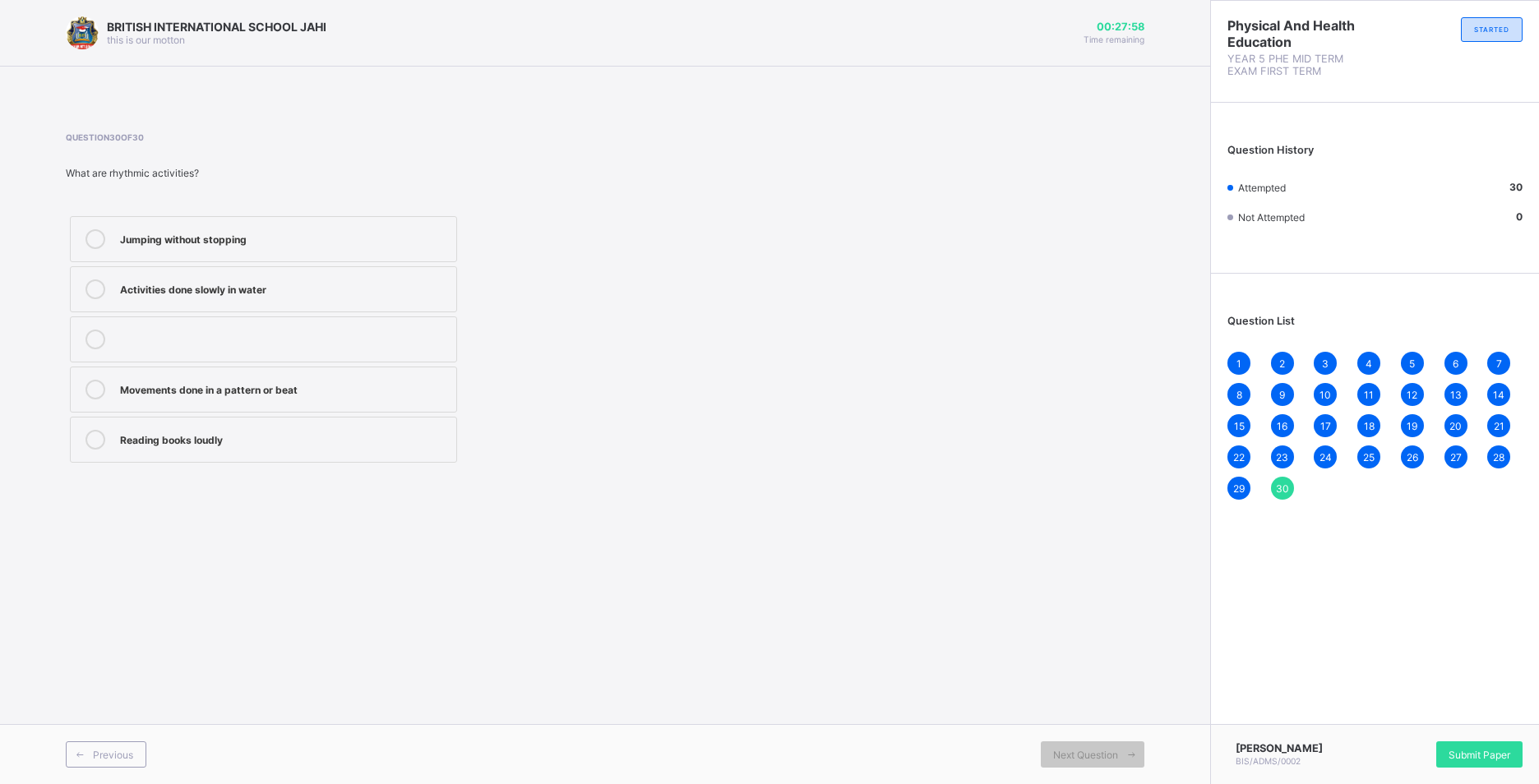
click at [843, 213] on div "Question 30 of 30 What are rhythmic activities? Jumping without stopping Activi…" at bounding box center [605, 299] width 1079 height 335
click at [1513, 734] on div "[PERSON_NAME] BIS/ADMS/0002 Submit Paper" at bounding box center [1375, 753] width 329 height 60
click at [1522, 741] on div "Submit Paper" at bounding box center [1479, 754] width 86 height 26
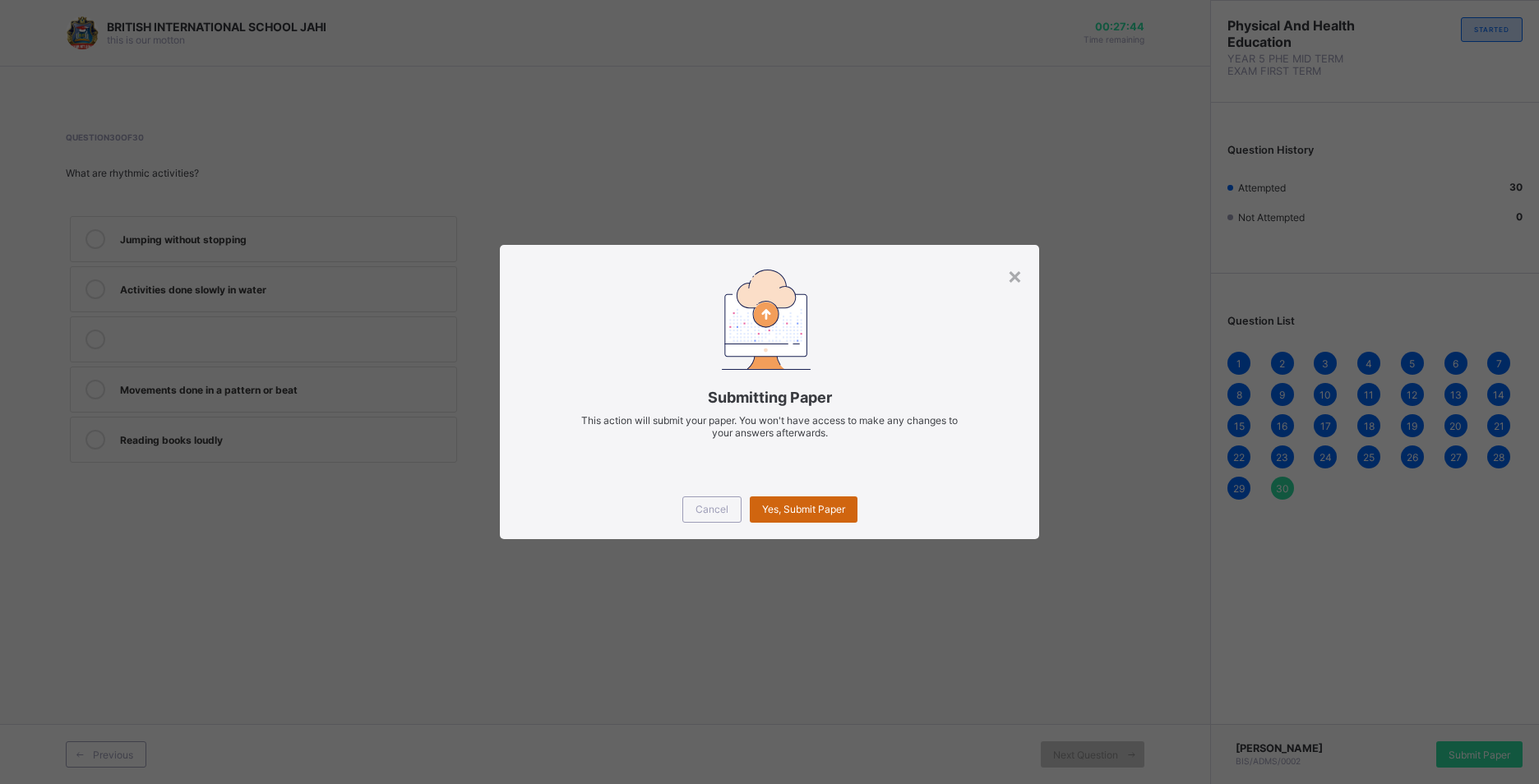
click at [820, 518] on div "Yes, Submit Paper" at bounding box center [803, 510] width 107 height 26
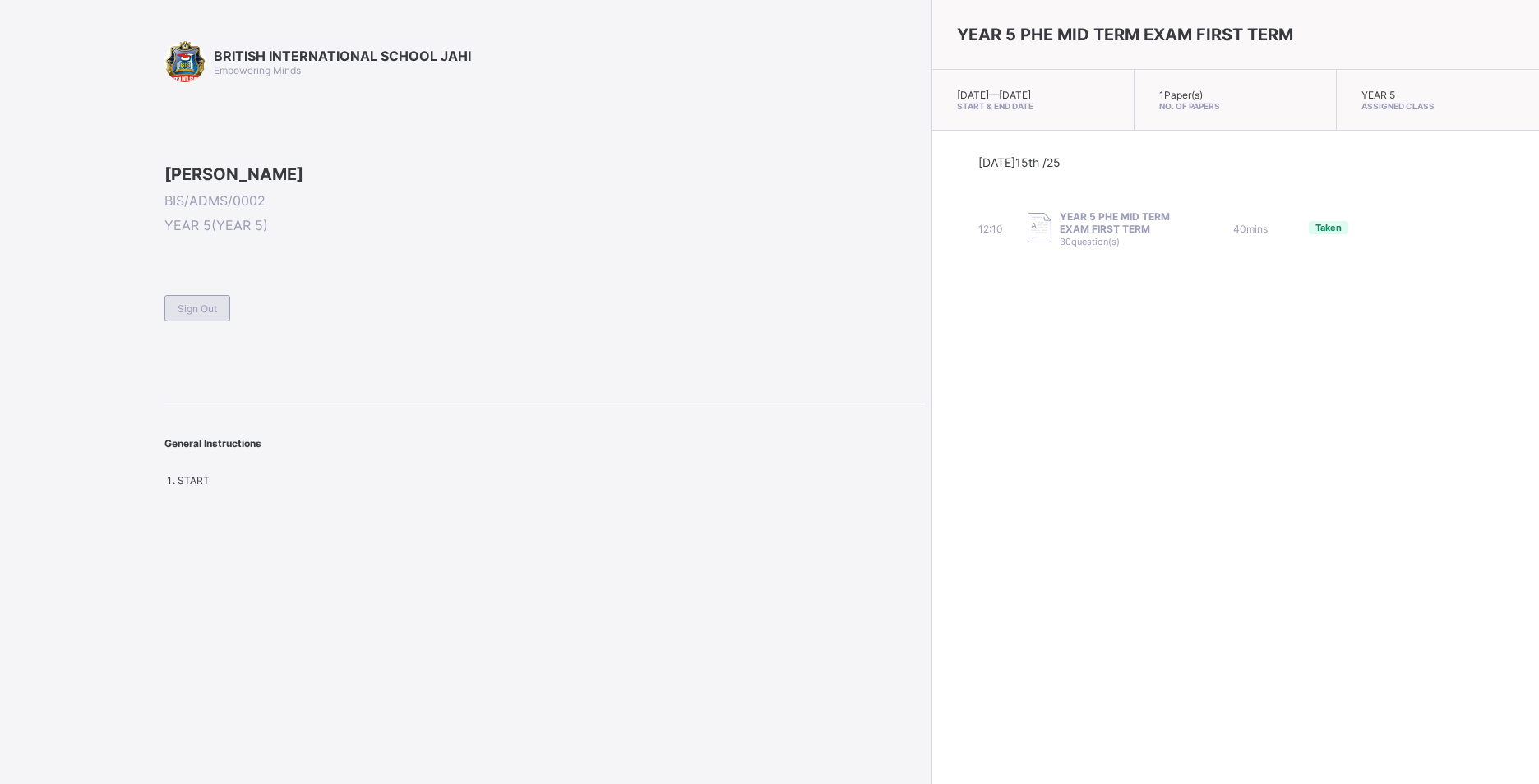
click at [215, 315] on span "Sign Out" at bounding box center [198, 308] width 40 height 12
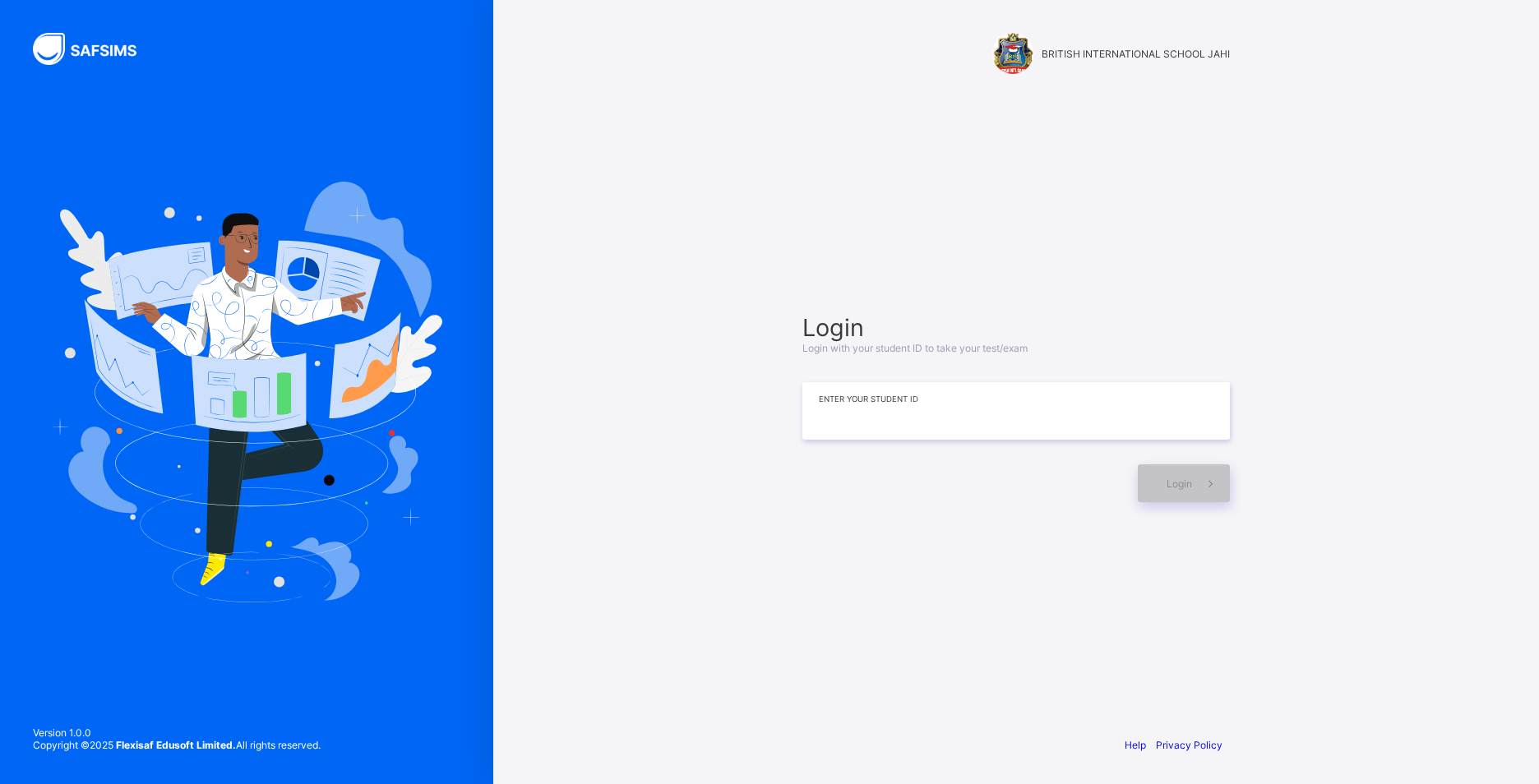
click at [952, 439] on input at bounding box center [1016, 411] width 427 height 58
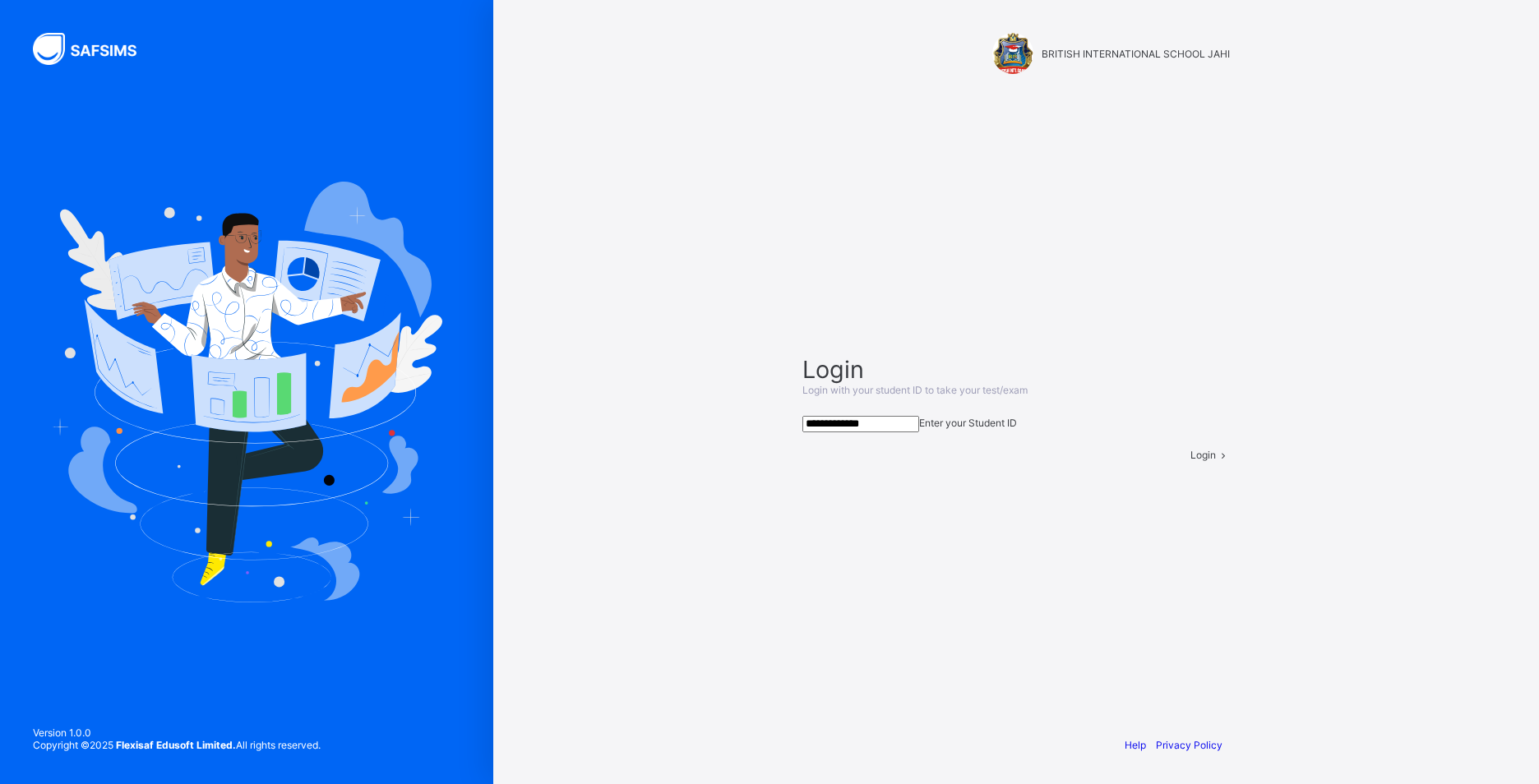
type input "**********"
click at [1216, 461] on span at bounding box center [1222, 454] width 14 height 12
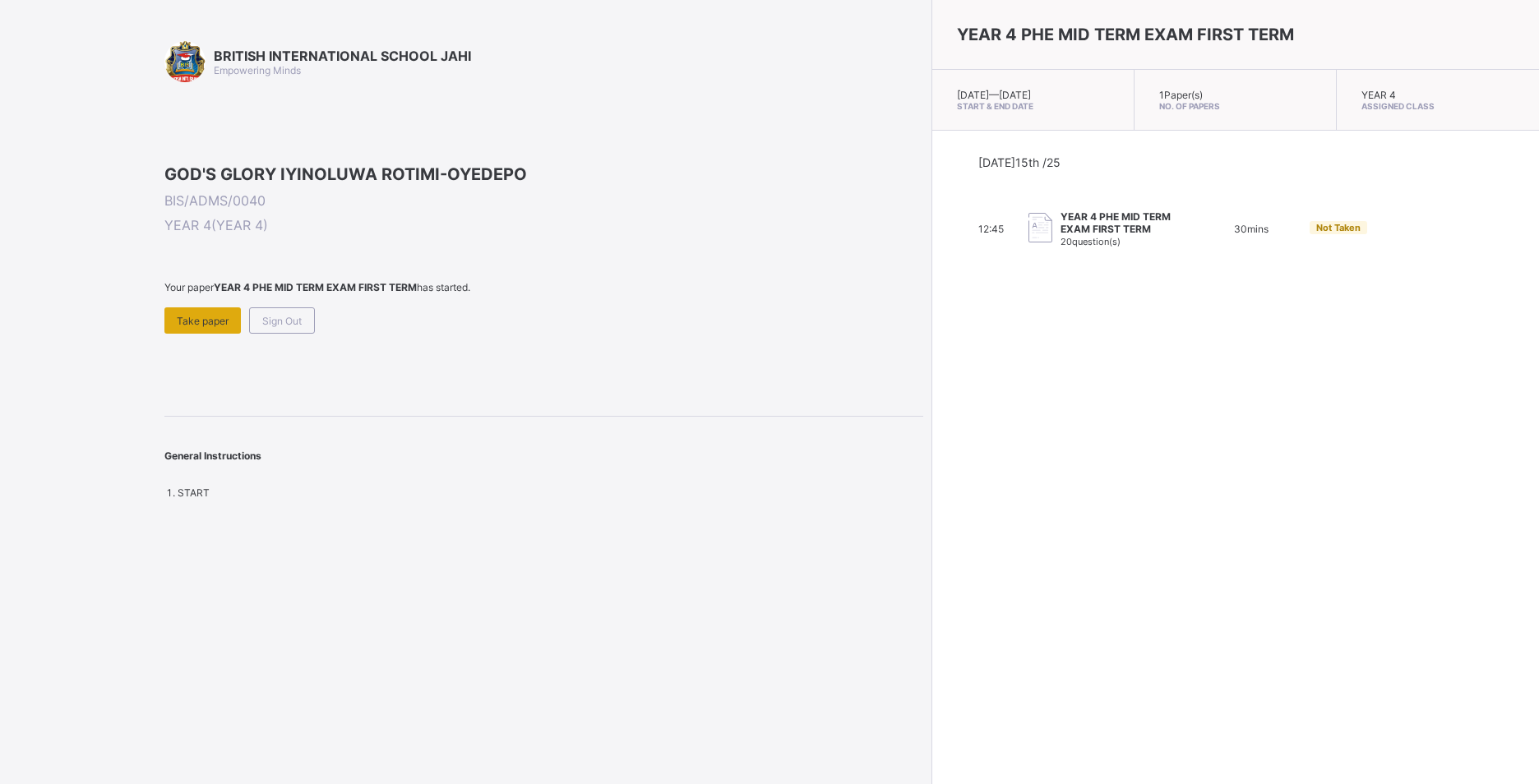
click at [229, 327] on span "Take paper" at bounding box center [202, 321] width 52 height 12
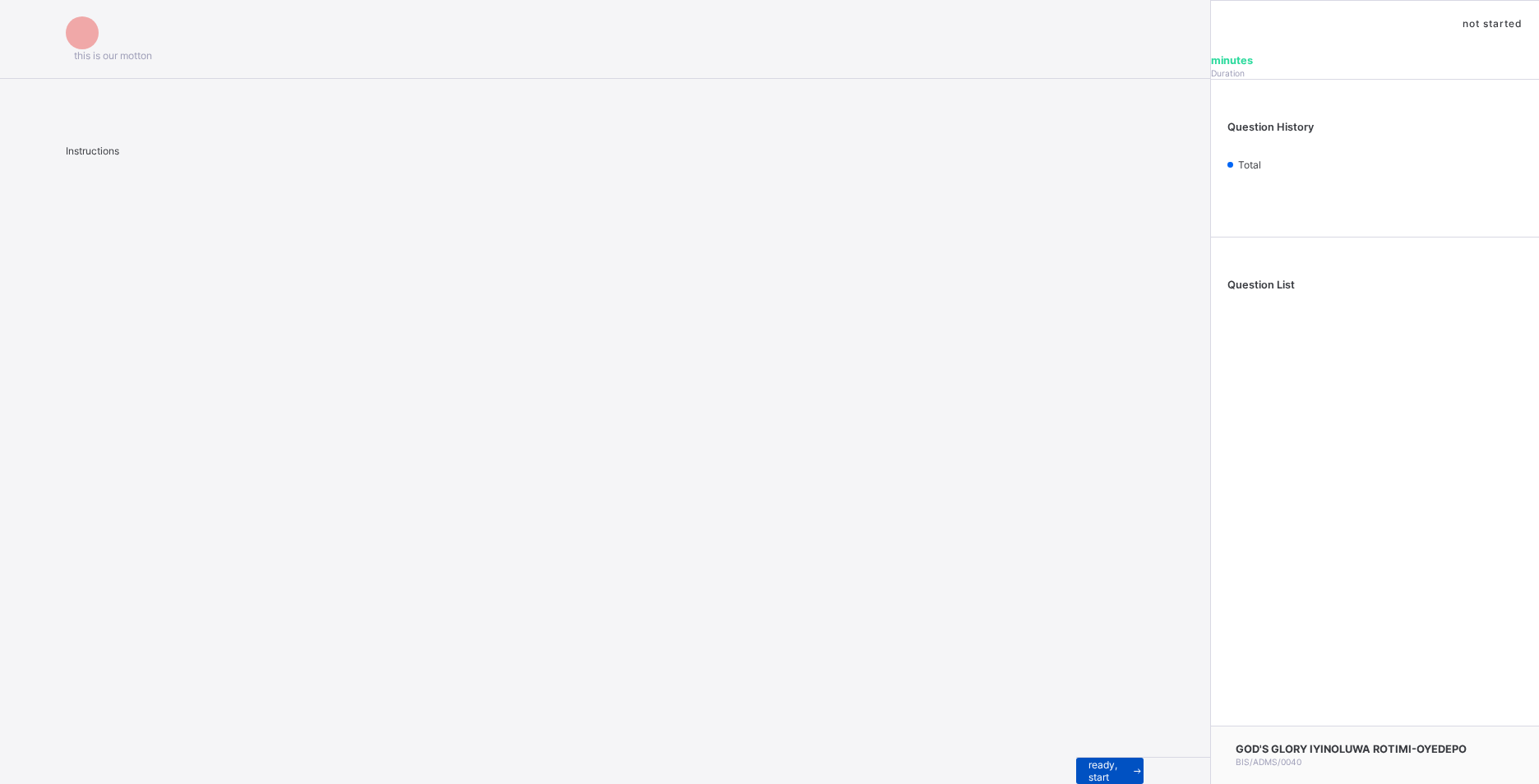
click at [1089, 763] on span "I’m ready, start paper" at bounding box center [1110, 771] width 43 height 50
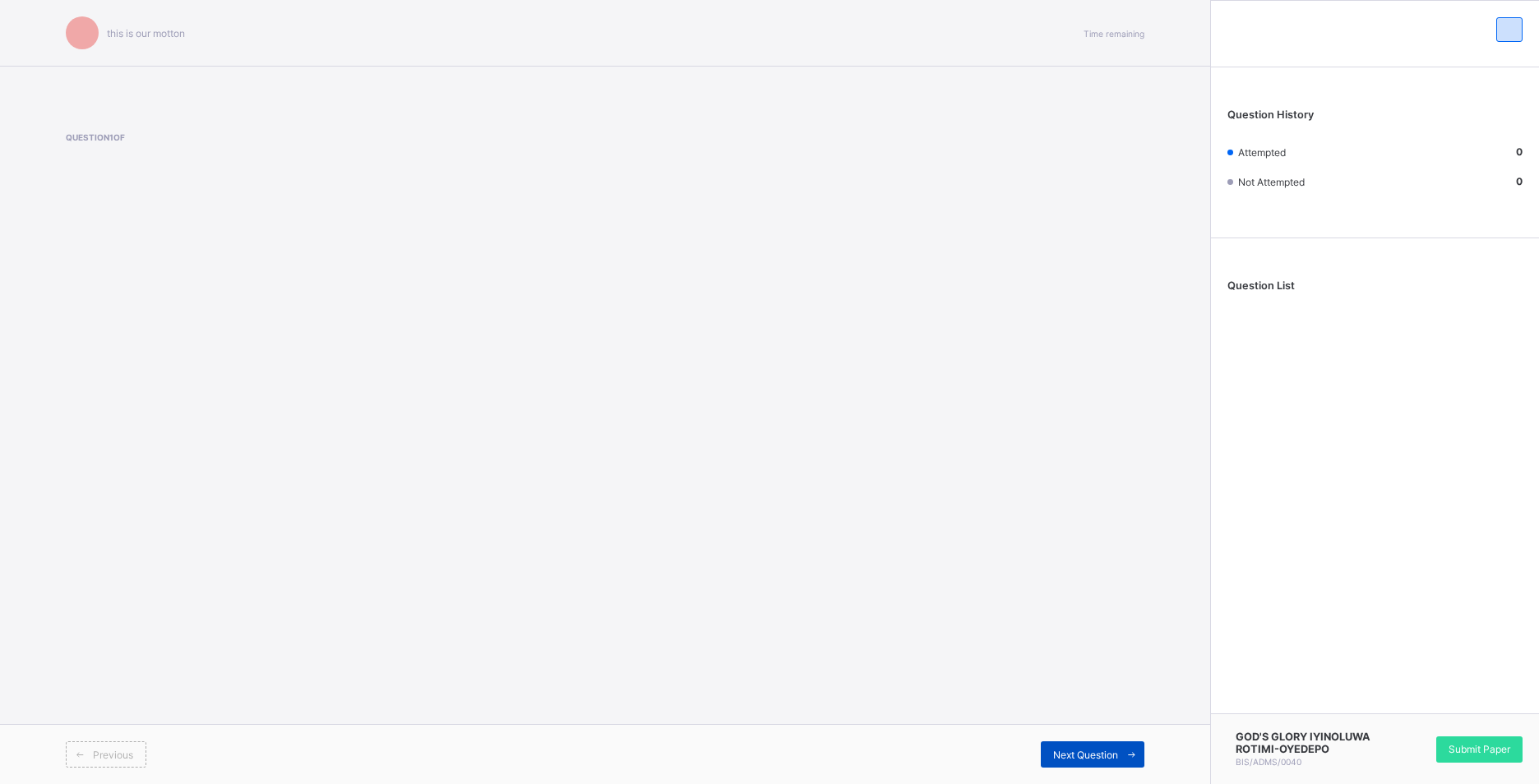
click at [1096, 763] on div "Next Question" at bounding box center [1093, 754] width 103 height 26
click at [1096, 753] on span "Next Question" at bounding box center [1085, 754] width 65 height 12
click at [1095, 748] on span "Next Question" at bounding box center [1085, 754] width 65 height 12
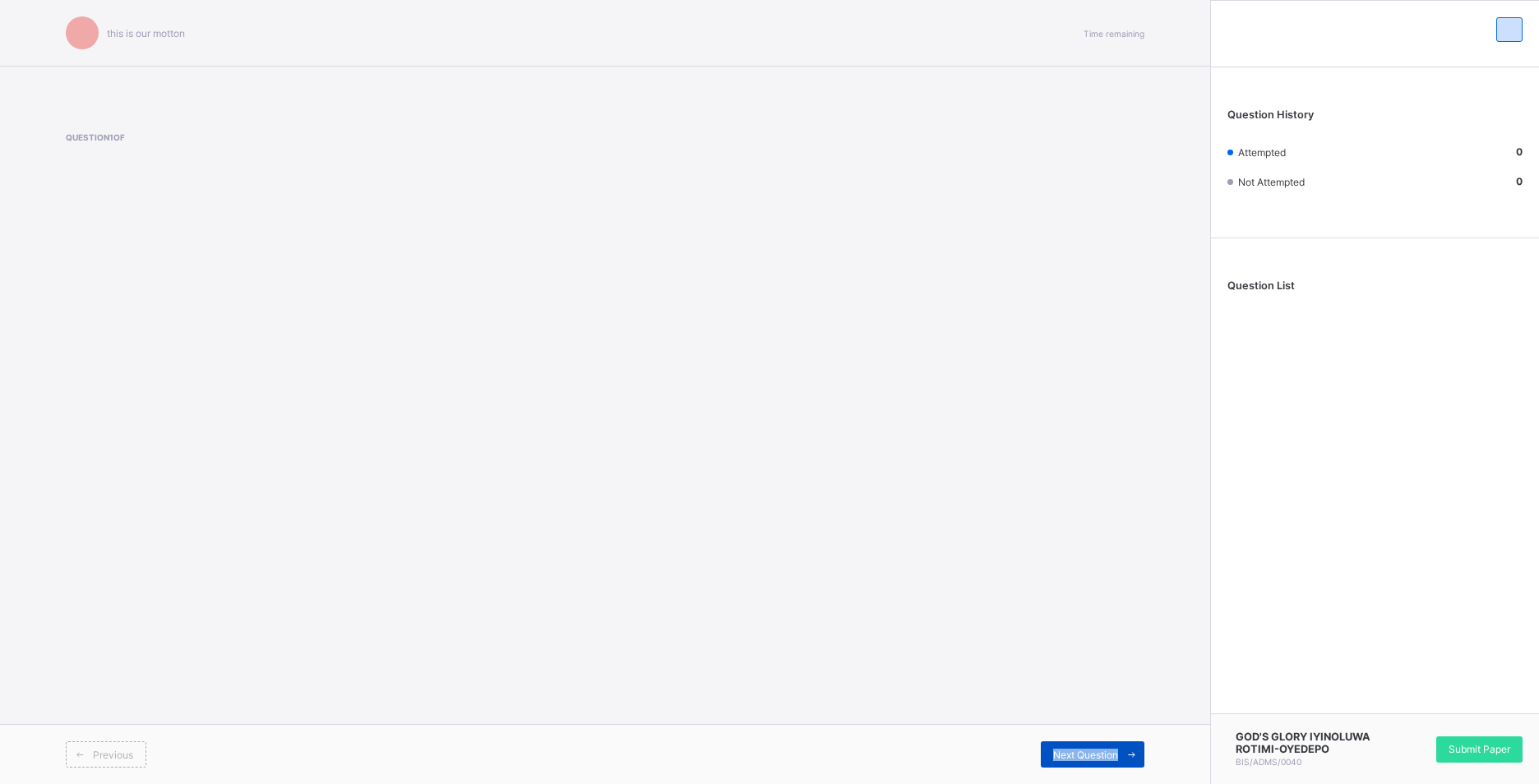
click at [1095, 748] on span "Next Question" at bounding box center [1085, 754] width 65 height 12
drag, startPoint x: 1095, startPoint y: 748, endPoint x: 1065, endPoint y: 705, distance: 52.4
click at [1065, 705] on div "this is our [PERSON_NAME] Time remaining Question 1 of Previous Next Question" at bounding box center [605, 392] width 1210 height 784
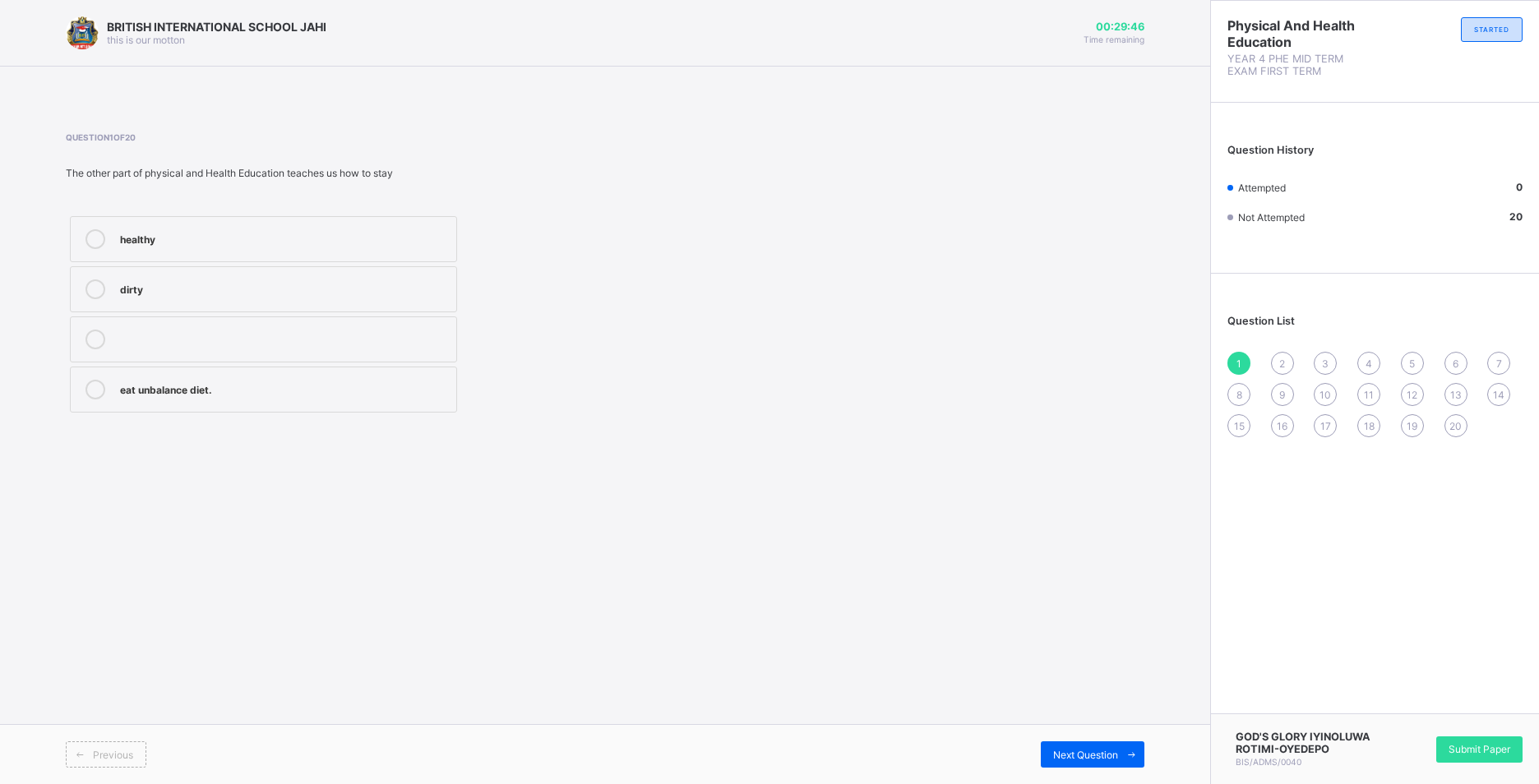
click at [314, 246] on div "healthy" at bounding box center [284, 240] width 328 height 20
click at [1127, 754] on span at bounding box center [1132, 754] width 26 height 26
click at [250, 240] on div "strong and fit" at bounding box center [284, 238] width 328 height 17
click at [1061, 751] on span "Next Question" at bounding box center [1085, 754] width 65 height 12
click at [220, 300] on label "fit and healthy" at bounding box center [264, 289] width 388 height 46
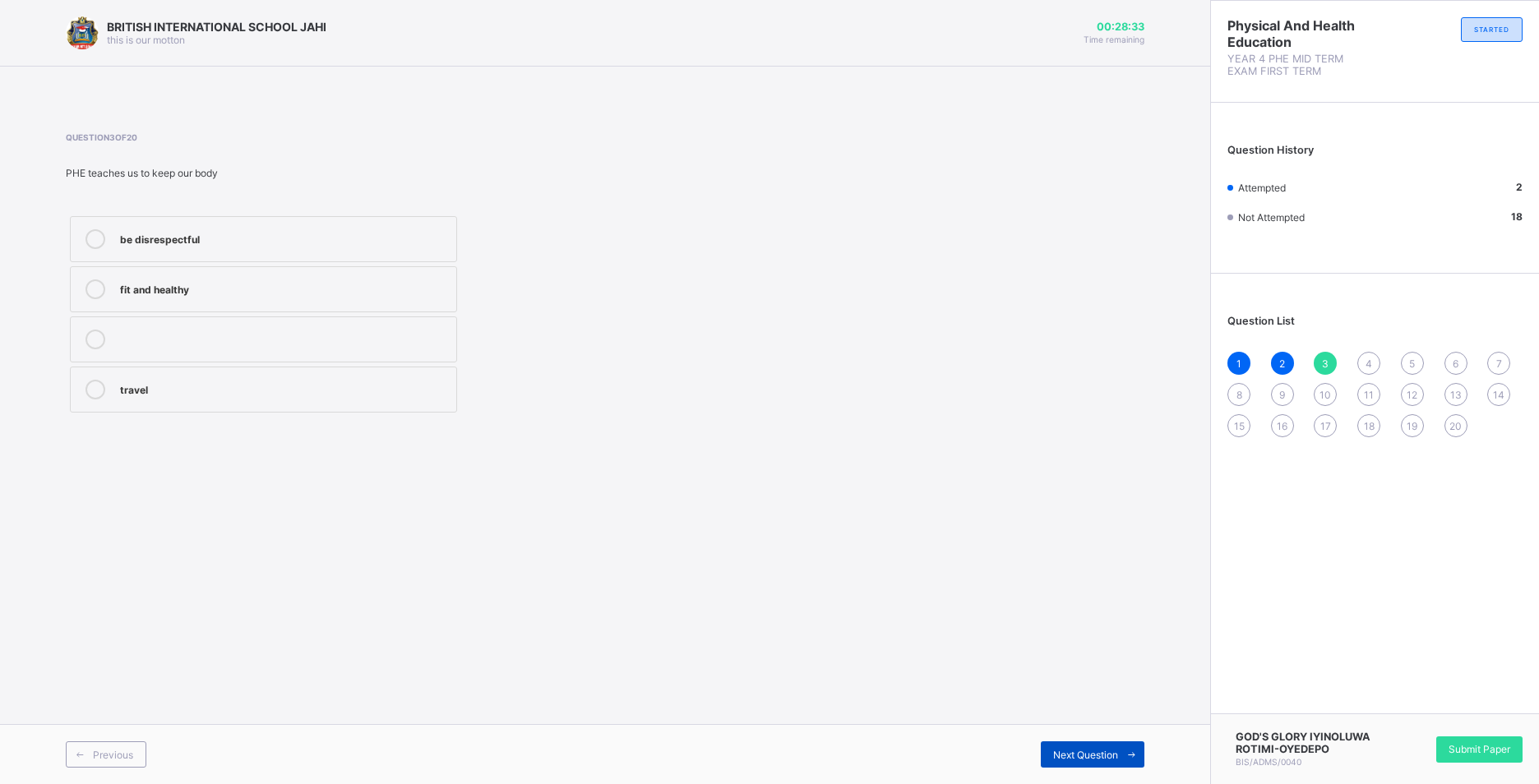
click at [1109, 752] on span "Next Question" at bounding box center [1085, 754] width 65 height 12
click at [294, 399] on div "physical and Health Education" at bounding box center [284, 390] width 328 height 20
click at [1120, 761] on span at bounding box center [1132, 754] width 26 height 26
click at [327, 248] on div "certain parts of the body" at bounding box center [284, 240] width 328 height 20
click at [400, 360] on label "allowing all the parts of the body to move" at bounding box center [264, 340] width 388 height 46
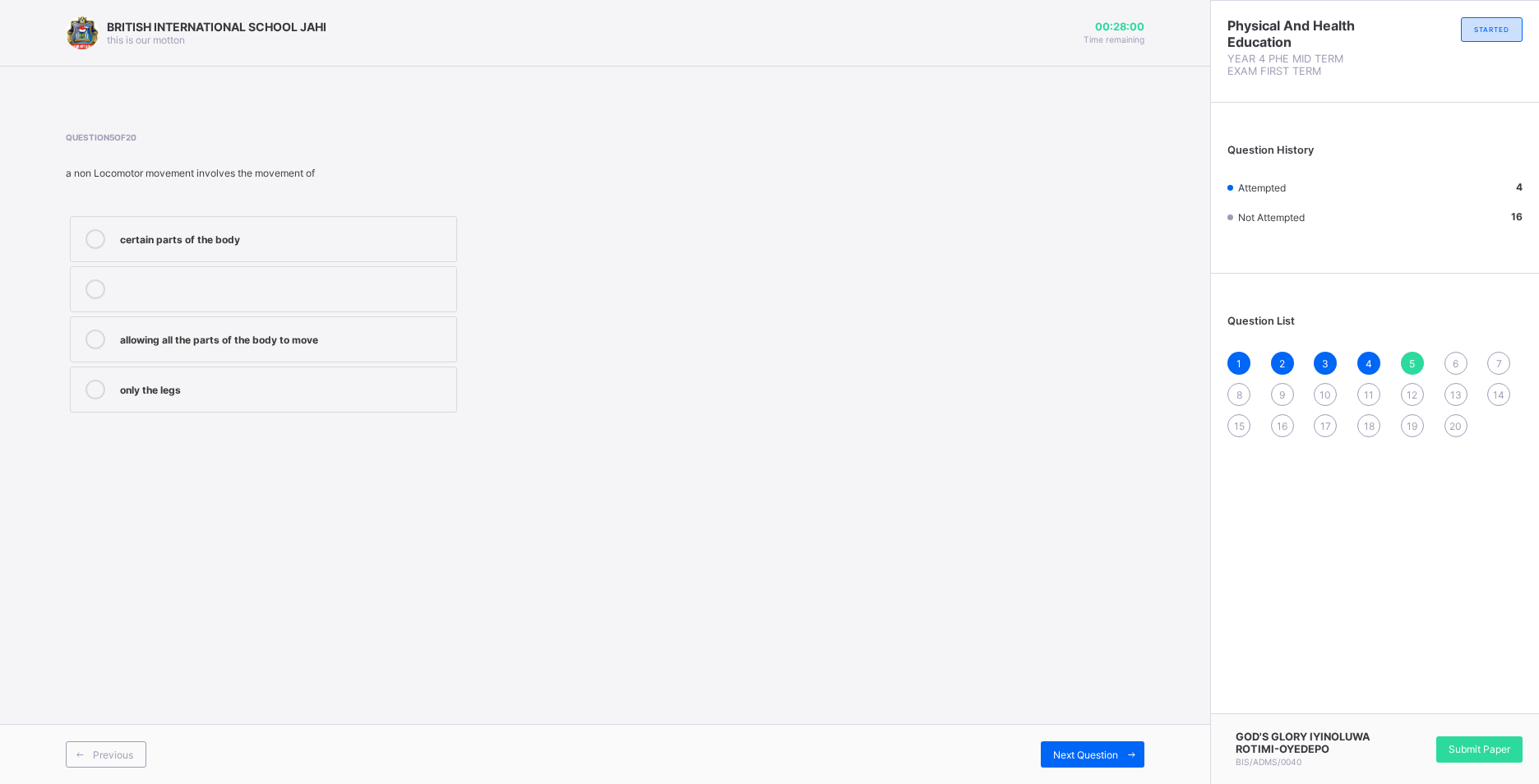
click at [400, 254] on label "certain parts of the body" at bounding box center [264, 240] width 388 height 46
click at [1086, 744] on div "Next Question" at bounding box center [1093, 754] width 103 height 26
click at [274, 380] on div "all the parts" at bounding box center [284, 388] width 328 height 17
click at [1132, 748] on span at bounding box center [1132, 754] width 26 height 26
drag, startPoint x: 328, startPoint y: 245, endPoint x: 379, endPoint y: 284, distance: 64.2
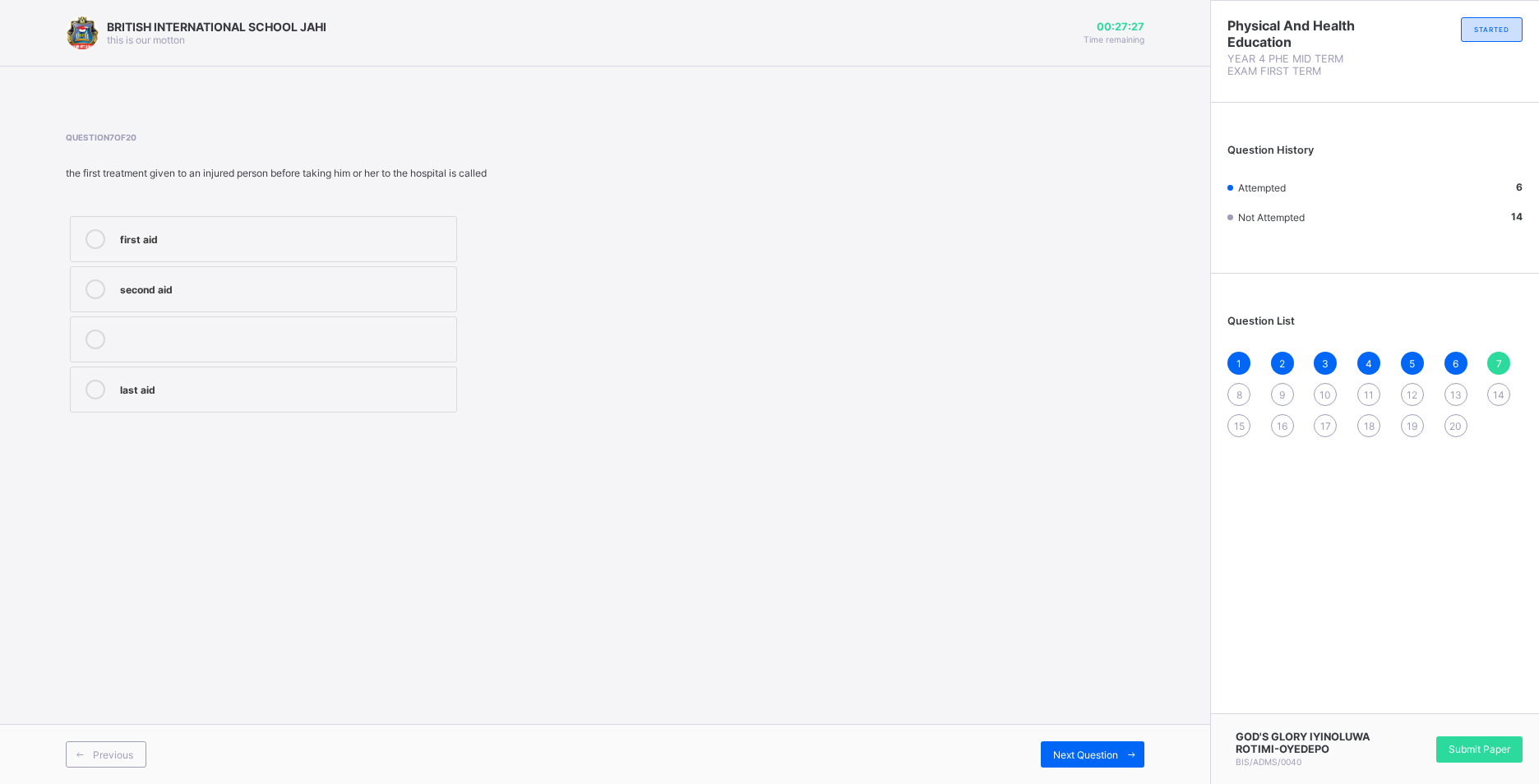
click at [326, 245] on div "first aid" at bounding box center [284, 240] width 328 height 20
click at [1083, 753] on span "Next Question" at bounding box center [1085, 754] width 65 height 12
click at [201, 290] on div "pulling" at bounding box center [284, 287] width 328 height 17
click at [1103, 752] on span "Next Question" at bounding box center [1085, 754] width 65 height 12
click at [1238, 390] on span "8" at bounding box center [1239, 395] width 6 height 12
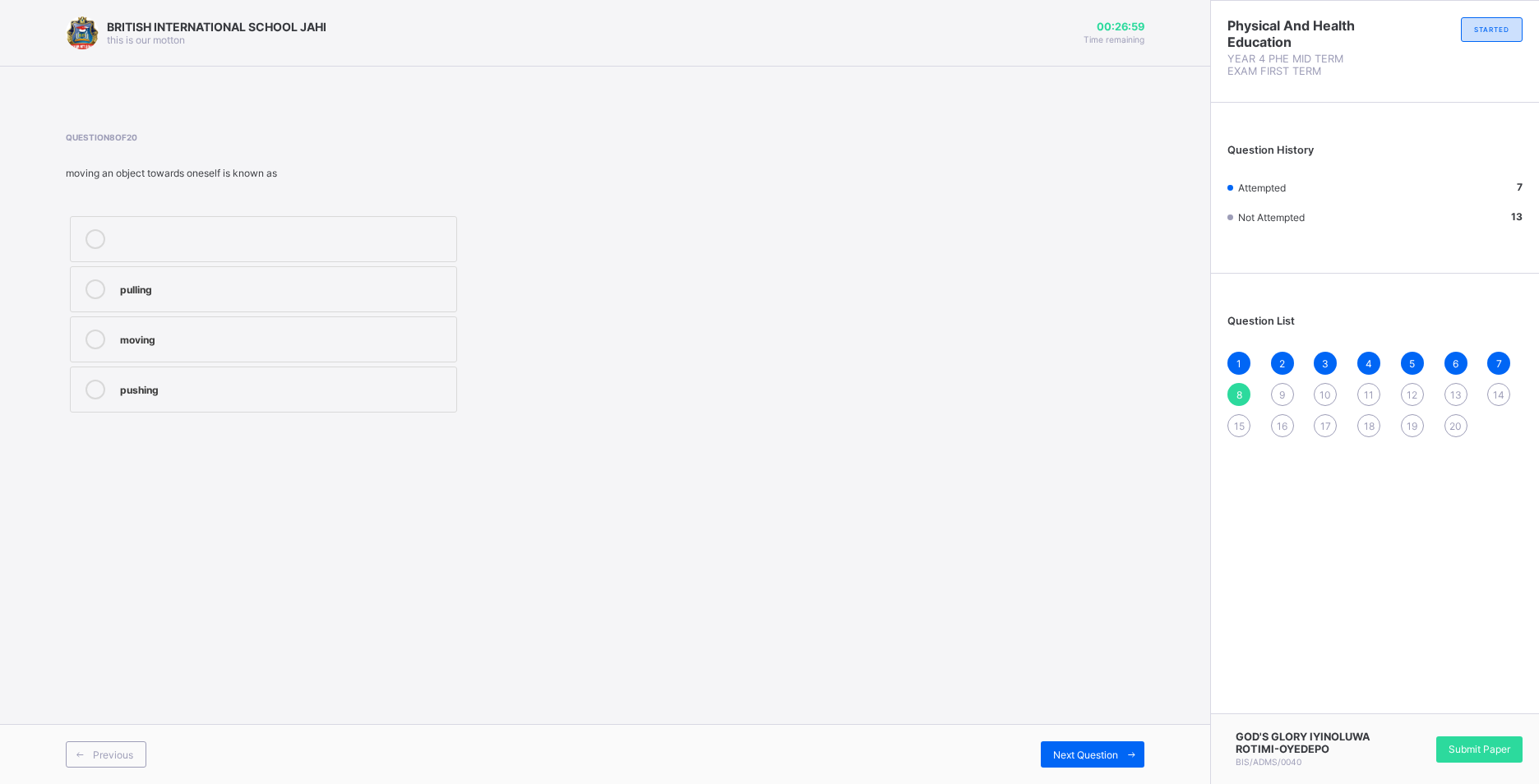
click at [352, 293] on div "pulling" at bounding box center [284, 287] width 328 height 17
click at [1283, 397] on div "9" at bounding box center [1283, 395] width 23 height 23
drag, startPoint x: 1236, startPoint y: 397, endPoint x: 858, endPoint y: 435, distance: 379.9
click at [1236, 397] on span "8" at bounding box center [1239, 395] width 6 height 12
click at [375, 294] on div "pulling" at bounding box center [284, 287] width 328 height 17
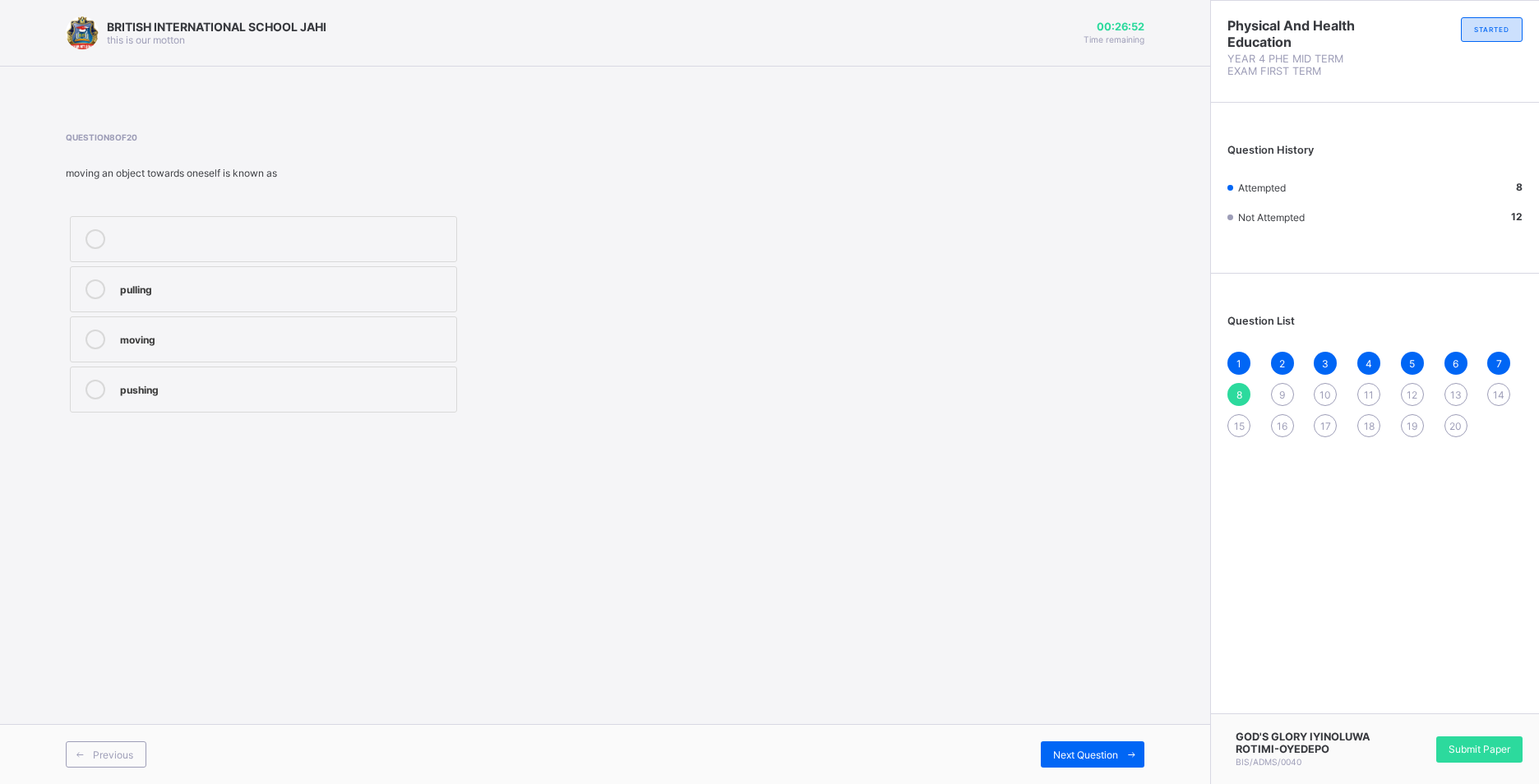
click at [1287, 390] on div "9" at bounding box center [1283, 395] width 23 height 23
drag, startPoint x: 281, startPoint y: 344, endPoint x: 294, endPoint y: 343, distance: 13.0
click at [284, 348] on div "pushing" at bounding box center [284, 340] width 328 height 20
click at [1090, 749] on span "Next Question" at bounding box center [1085, 754] width 65 height 12
click at [270, 226] on label "stretching" at bounding box center [264, 240] width 388 height 46
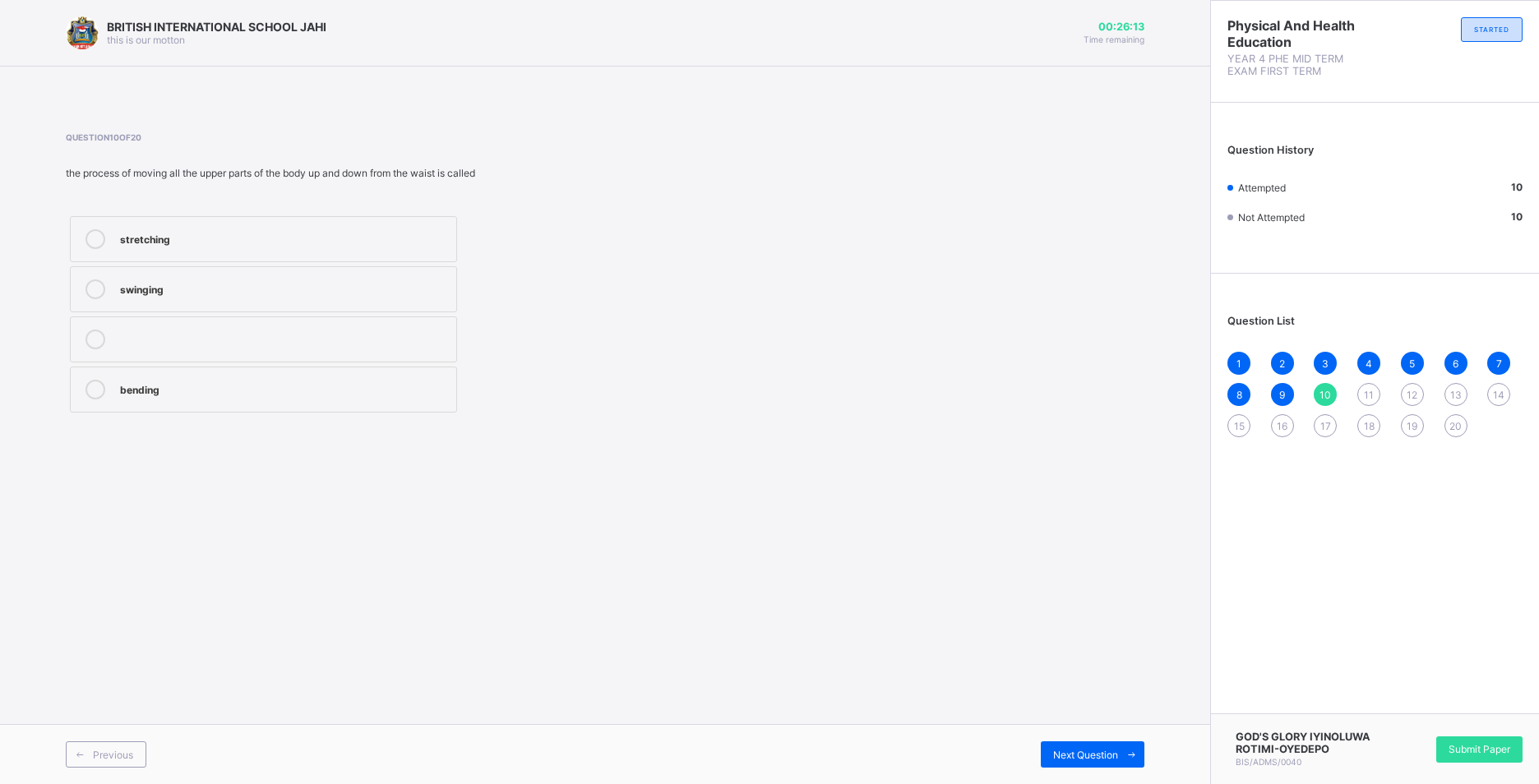
drag, startPoint x: 253, startPoint y: 400, endPoint x: 1170, endPoint y: 570, distance: 932.6
click at [254, 400] on label "bending" at bounding box center [264, 390] width 388 height 46
click at [1093, 751] on span "Next Question" at bounding box center [1085, 754] width 65 height 12
click at [235, 356] on label "stretching" at bounding box center [264, 340] width 388 height 46
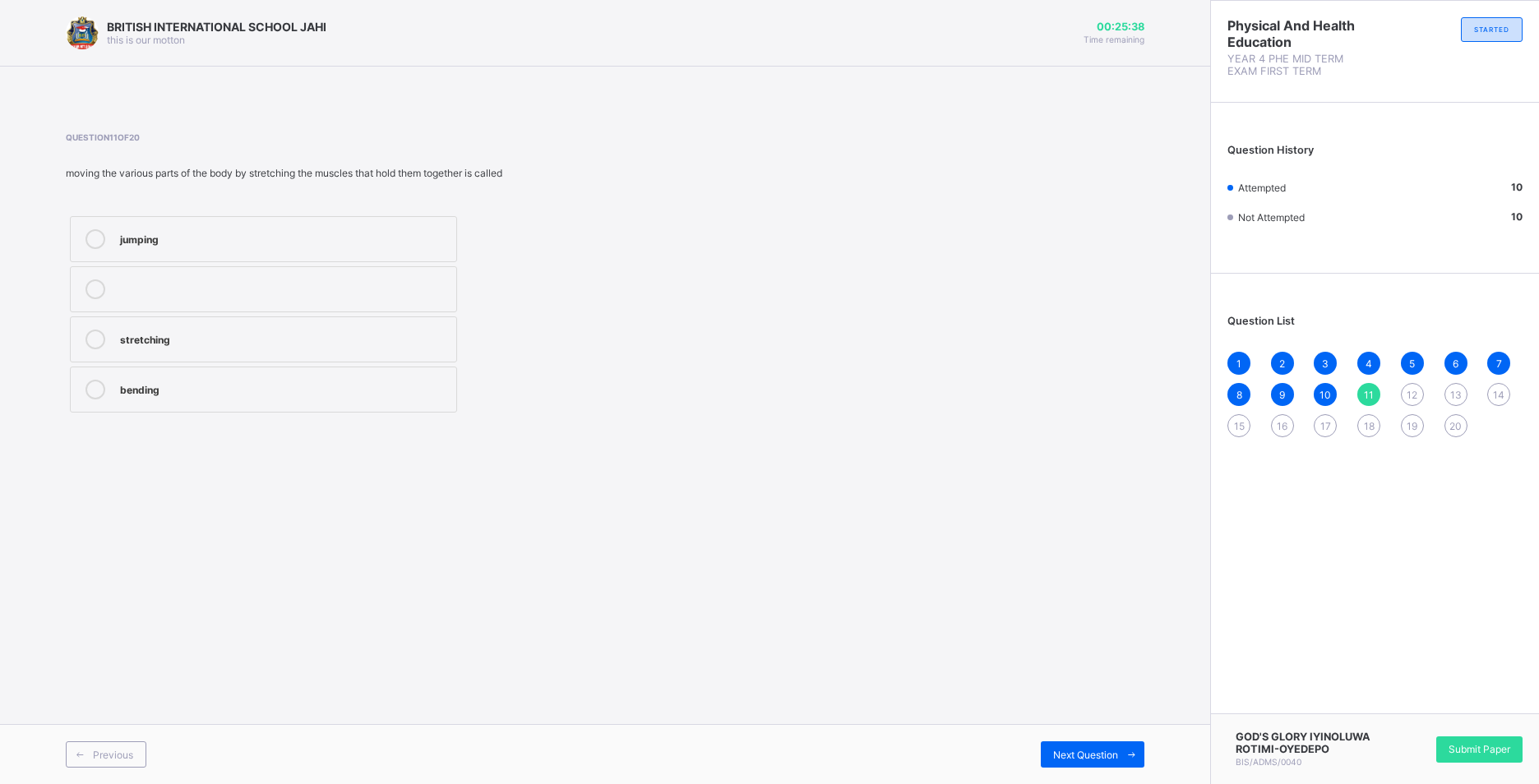
click at [235, 356] on label "stretching" at bounding box center [264, 340] width 388 height 46
drag, startPoint x: 264, startPoint y: 404, endPoint x: 252, endPoint y: 410, distance: 13.4
click at [252, 410] on label "bending" at bounding box center [264, 390] width 388 height 46
click at [1325, 385] on div "10" at bounding box center [1326, 395] width 23 height 23
click at [229, 246] on div "stretching" at bounding box center [284, 240] width 328 height 20
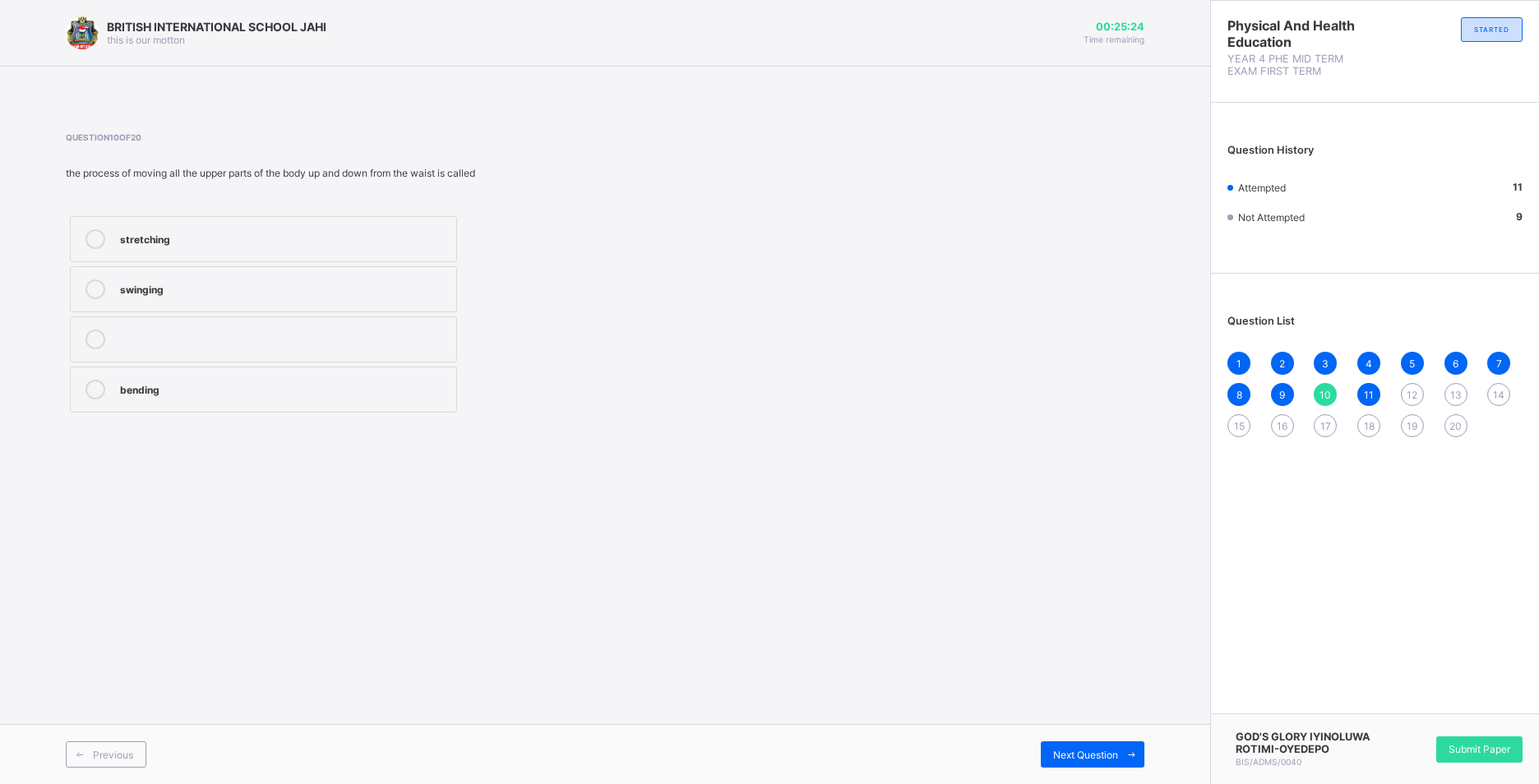
click at [1404, 392] on div "12" at bounding box center [1413, 395] width 23 height 23
click at [392, 246] on div "jumping" at bounding box center [284, 240] width 328 height 20
click at [1091, 748] on span "Next Question" at bounding box center [1085, 754] width 65 height 12
click at [288, 349] on div "jumping" at bounding box center [284, 340] width 328 height 20
click at [1407, 395] on span "12" at bounding box center [1412, 395] width 11 height 12
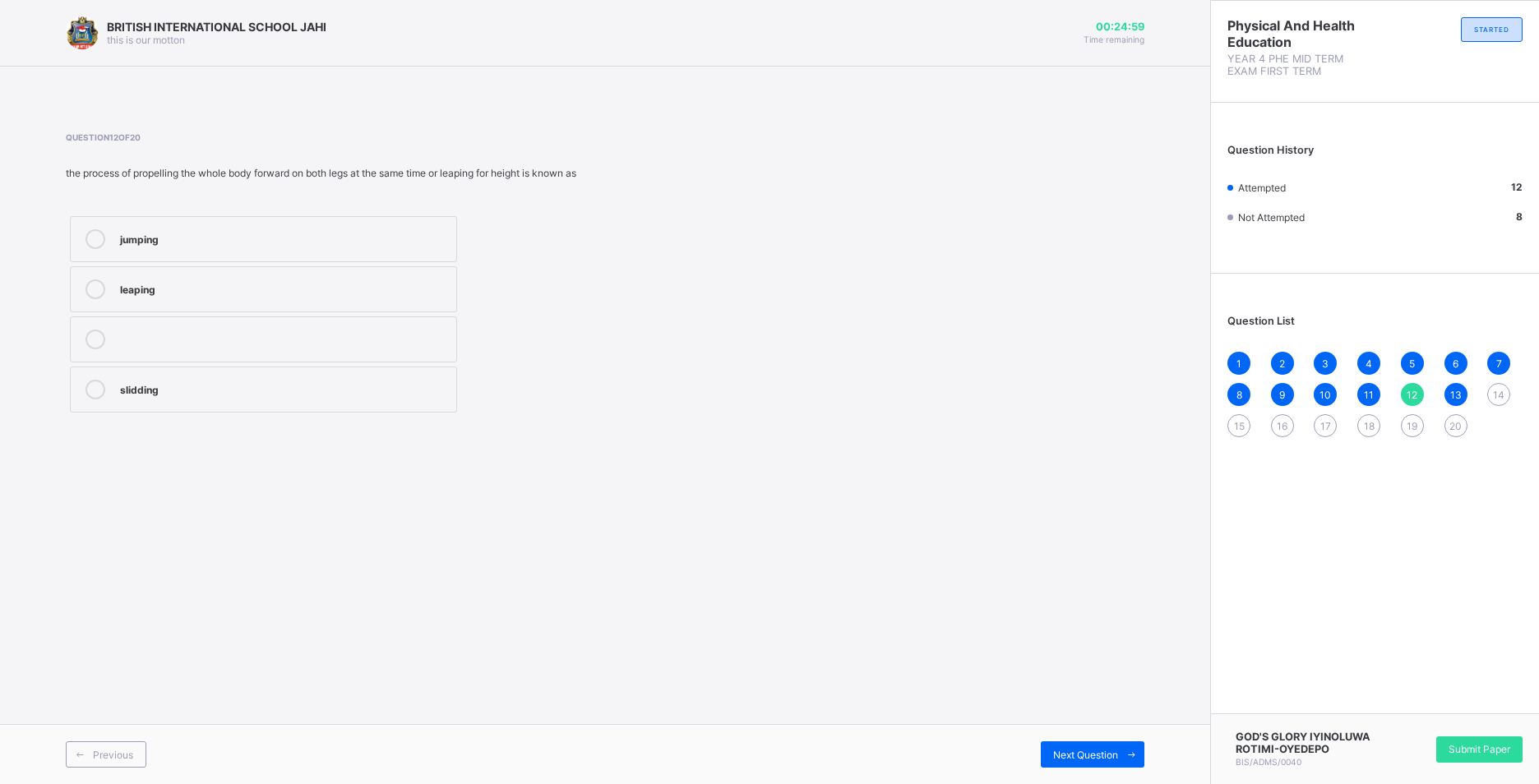
drag, startPoint x: 388, startPoint y: 317, endPoint x: 388, endPoint y: 305, distance: 12.0
click at [388, 311] on div "jumping leaping slidding" at bounding box center [264, 315] width 396 height 205
click at [390, 297] on div "leaping" at bounding box center [284, 289] width 328 height 20
click at [302, 341] on div at bounding box center [284, 340] width 328 height 20
click at [311, 311] on label "leaping" at bounding box center [264, 289] width 388 height 46
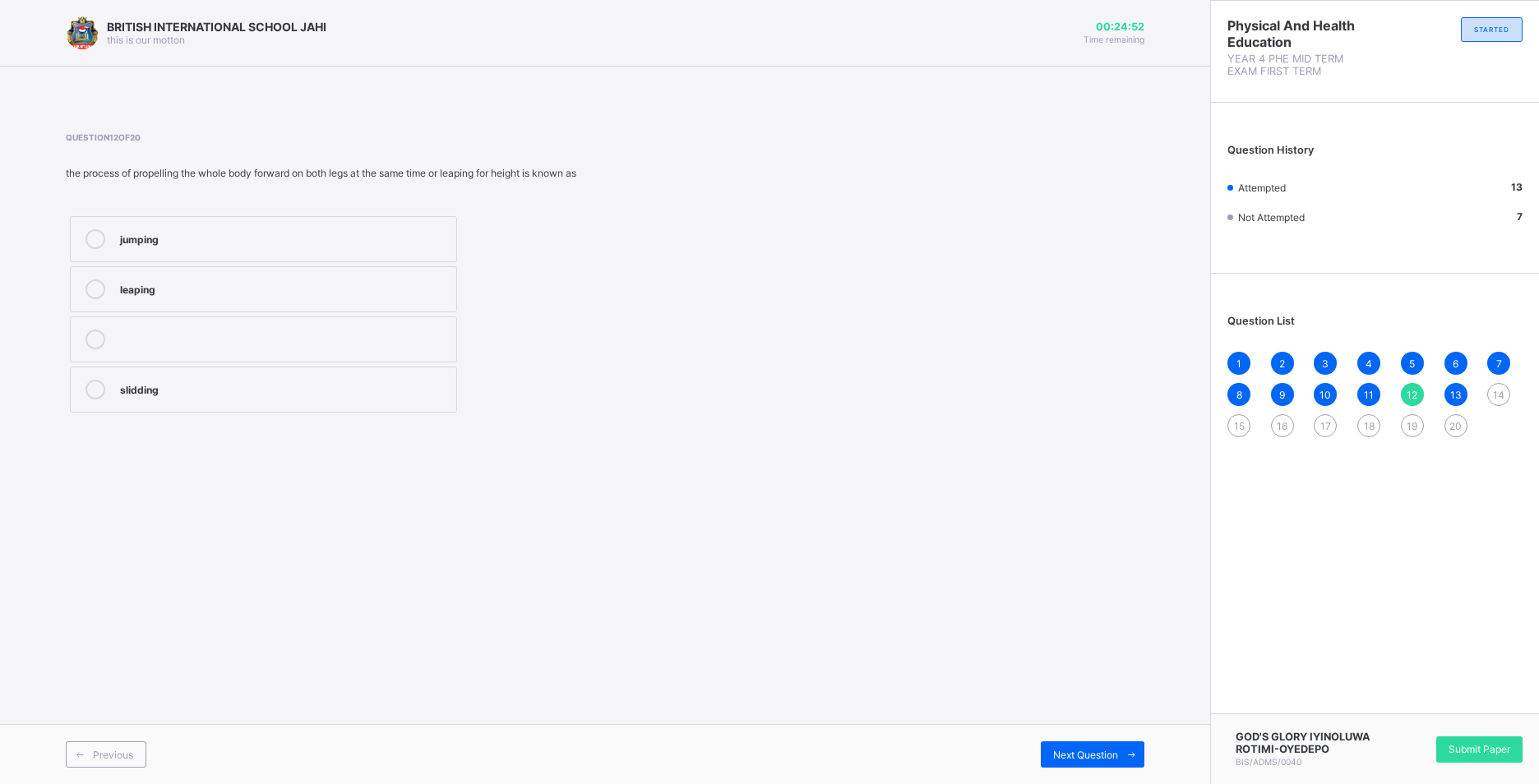
click at [1494, 395] on span "14" at bounding box center [1499, 395] width 12 height 12
click at [254, 335] on div "slidding" at bounding box center [284, 338] width 328 height 17
click at [1104, 739] on div "Previous Next Question" at bounding box center [605, 753] width 1210 height 60
drag, startPoint x: 1051, startPoint y: 752, endPoint x: 1051, endPoint y: 490, distance: 262.0
click at [1051, 738] on div "Previous Next Question" at bounding box center [605, 753] width 1210 height 60
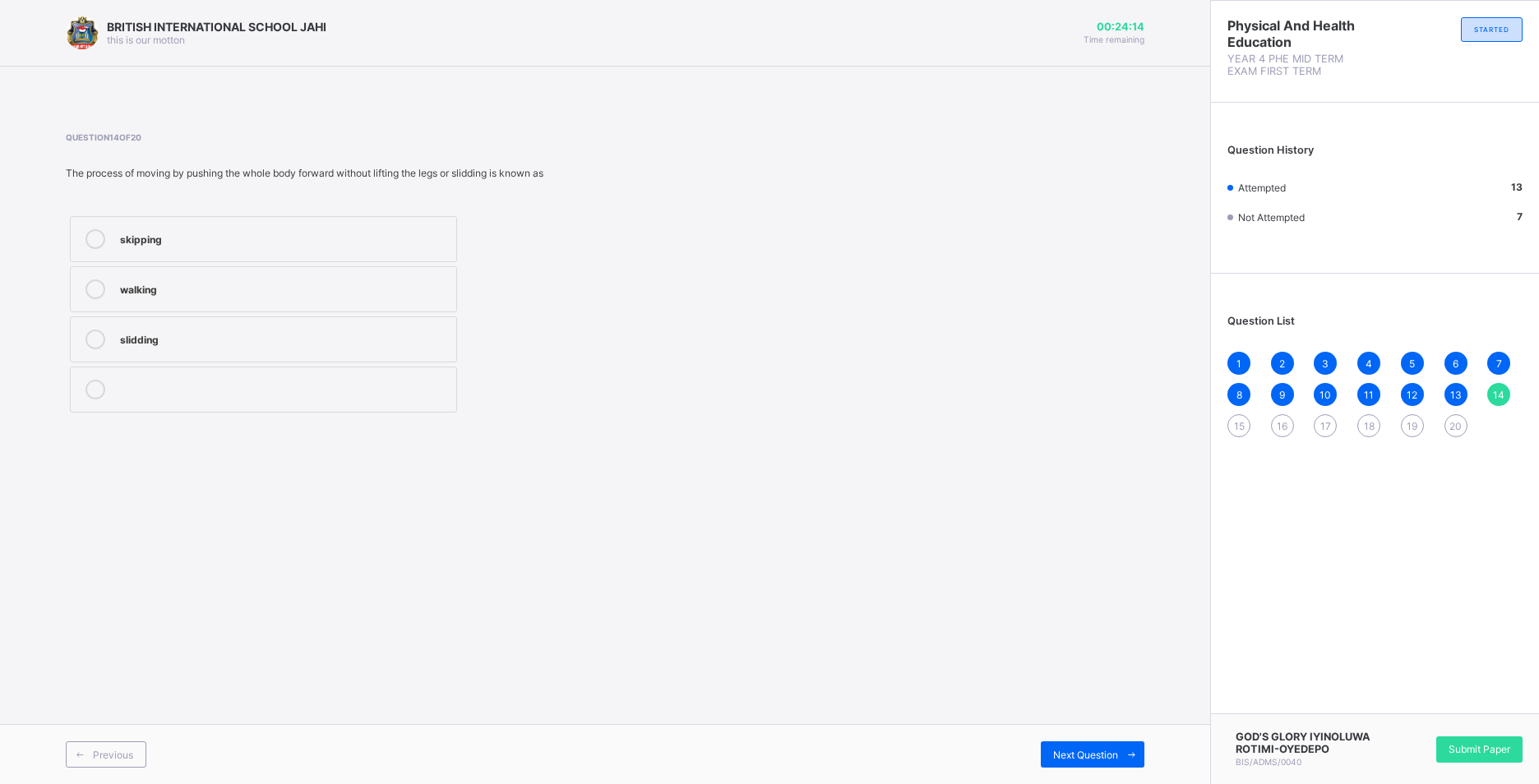
drag, startPoint x: 1459, startPoint y: 418, endPoint x: 1448, endPoint y: 421, distance: 11.4
click at [1454, 418] on div "20" at bounding box center [1456, 425] width 23 height 23
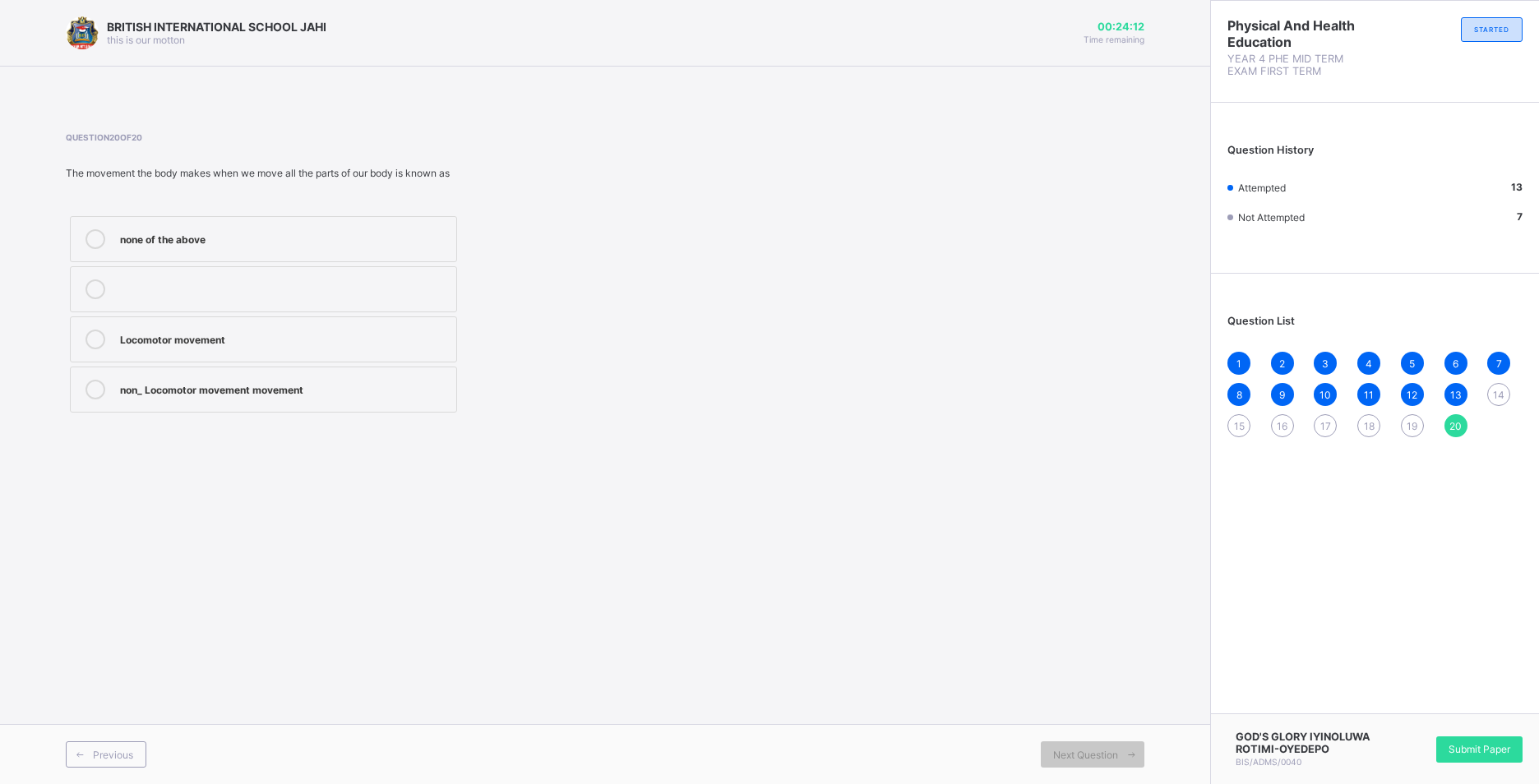
click at [1498, 383] on div "14" at bounding box center [1499, 395] width 23 height 23
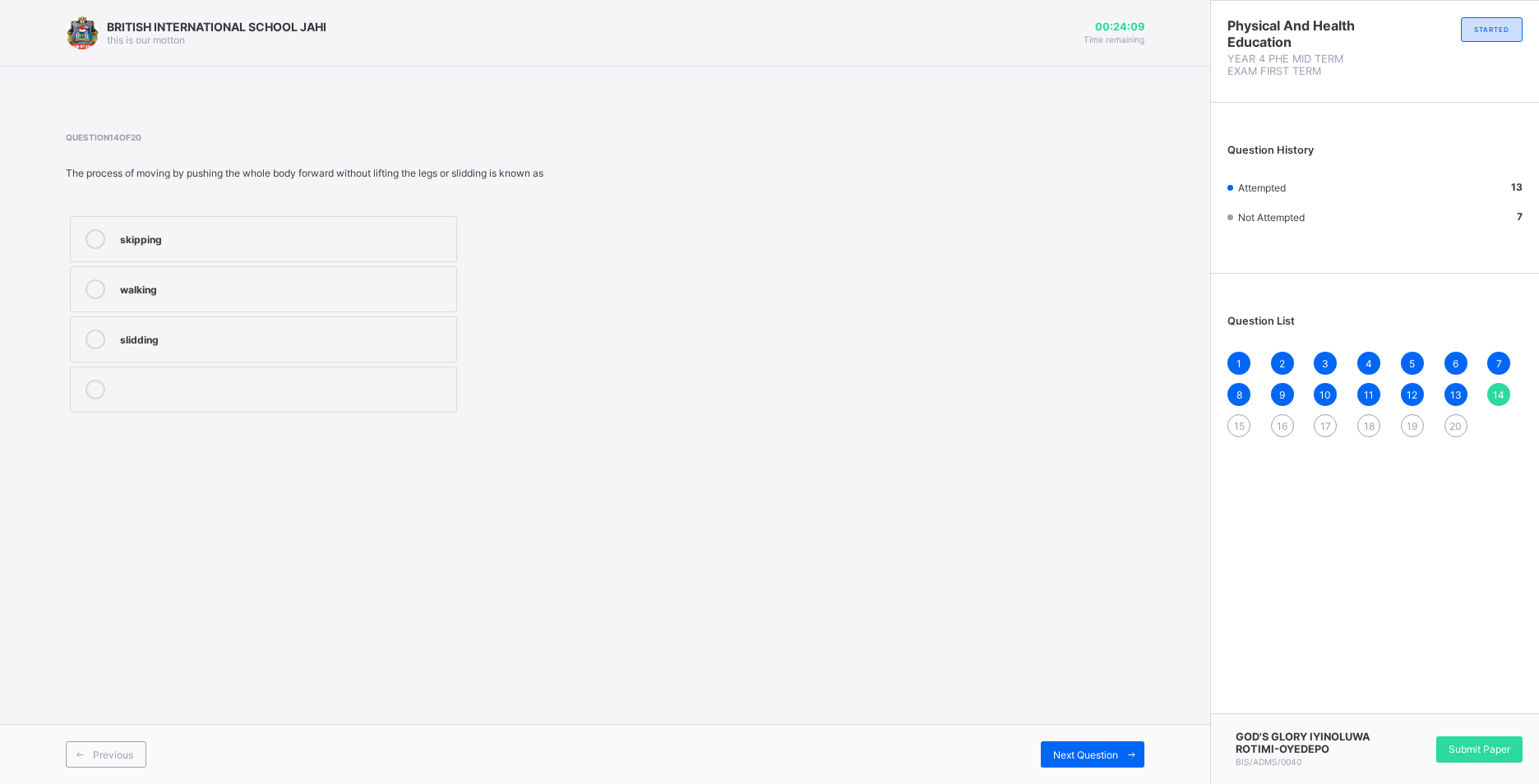
click at [165, 237] on div "skipping" at bounding box center [284, 238] width 328 height 17
click at [1462, 426] on div "20" at bounding box center [1456, 425] width 23 height 23
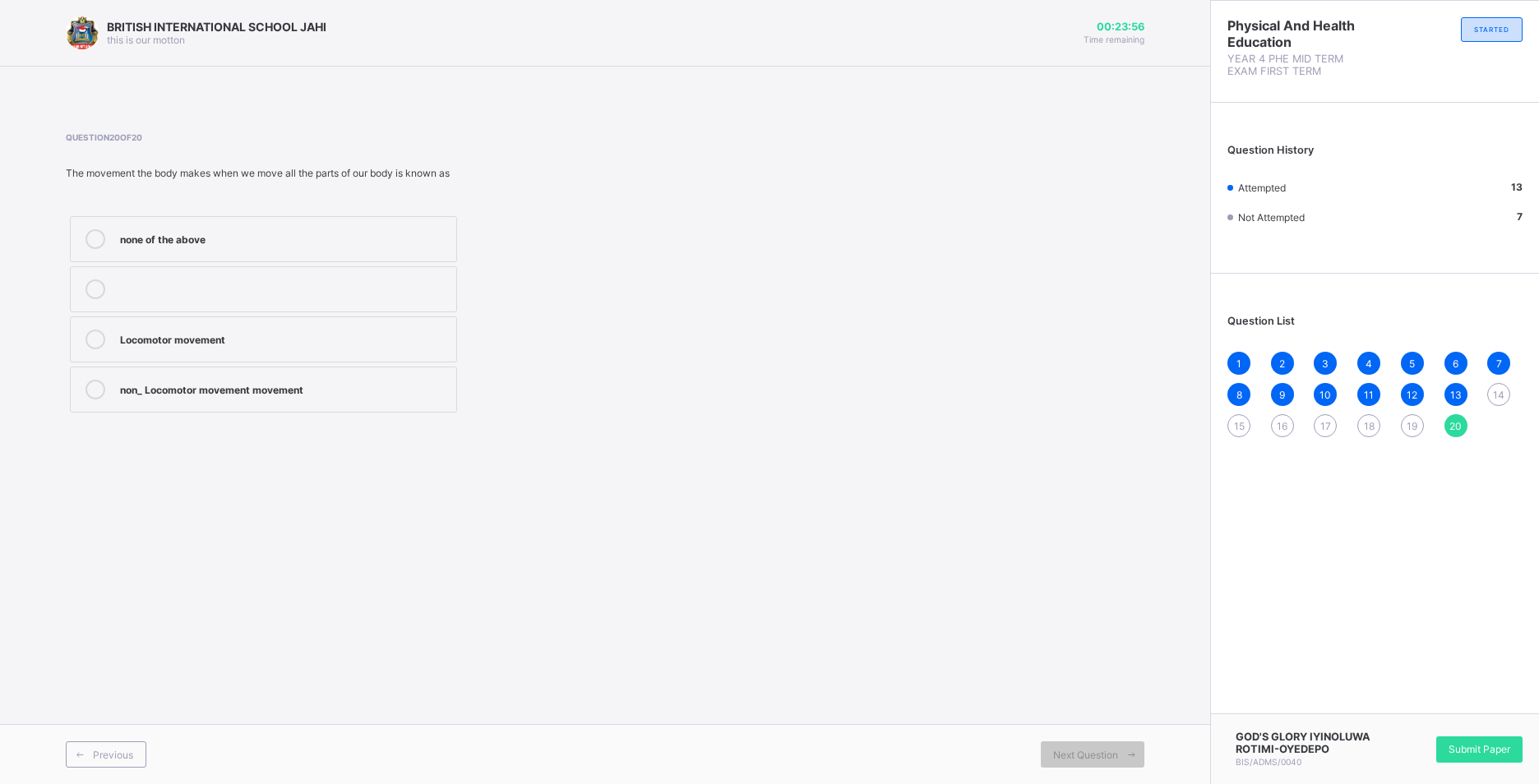
click at [1502, 387] on div "14" at bounding box center [1499, 395] width 23 height 23
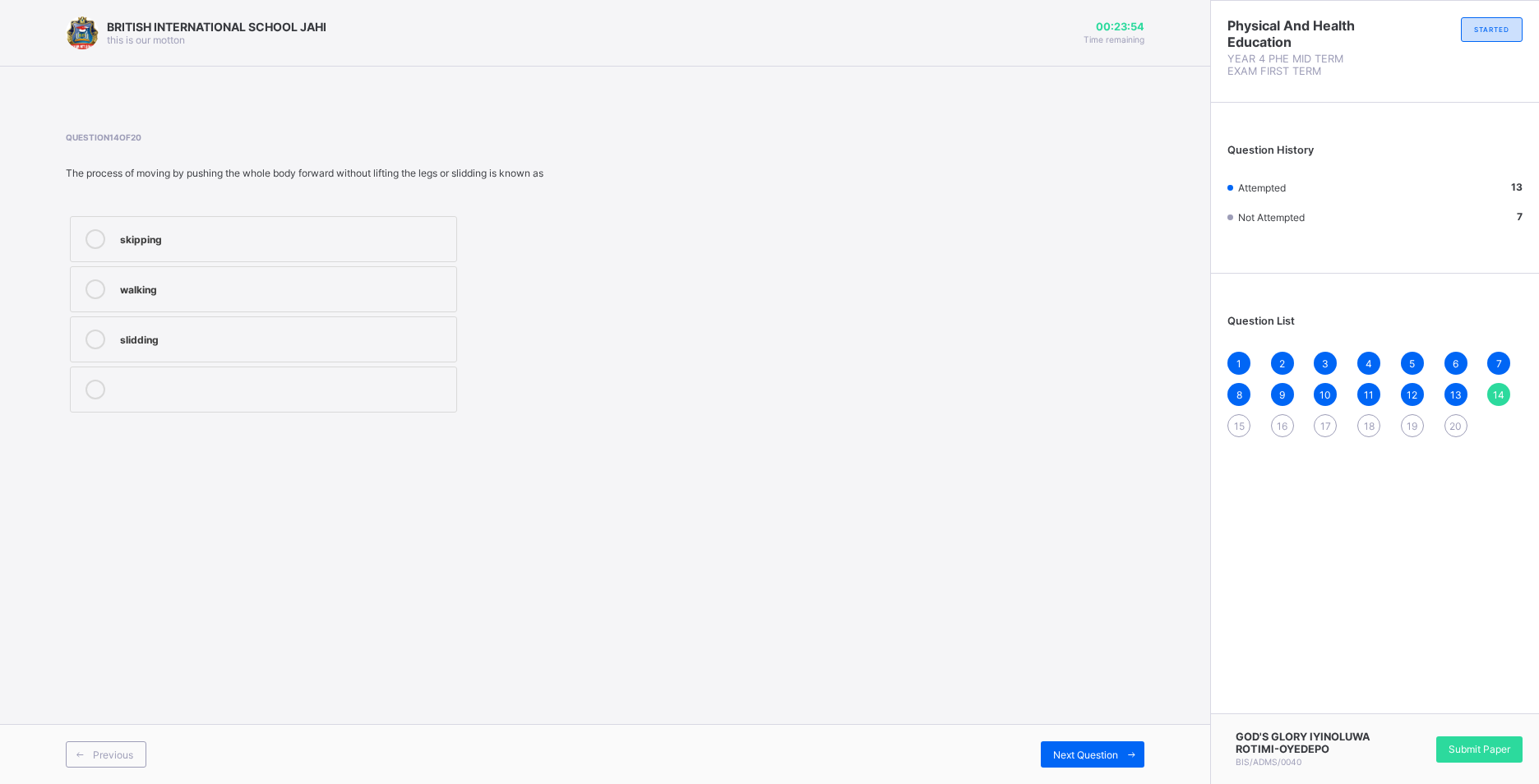
click at [133, 228] on label "skipping" at bounding box center [264, 240] width 388 height 46
click at [1458, 429] on span "20" at bounding box center [1456, 425] width 12 height 12
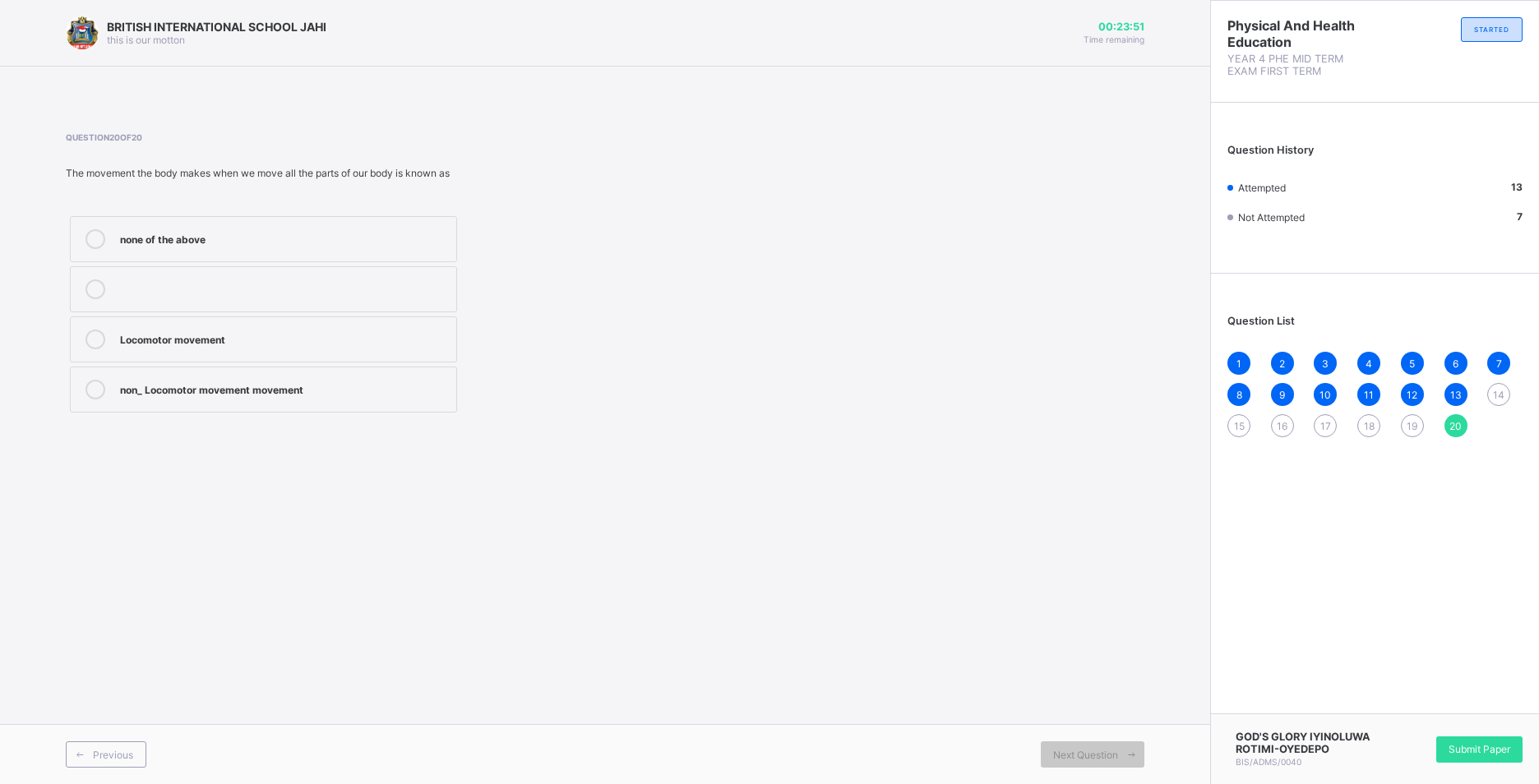
click at [1503, 391] on span "14" at bounding box center [1499, 395] width 12 height 12
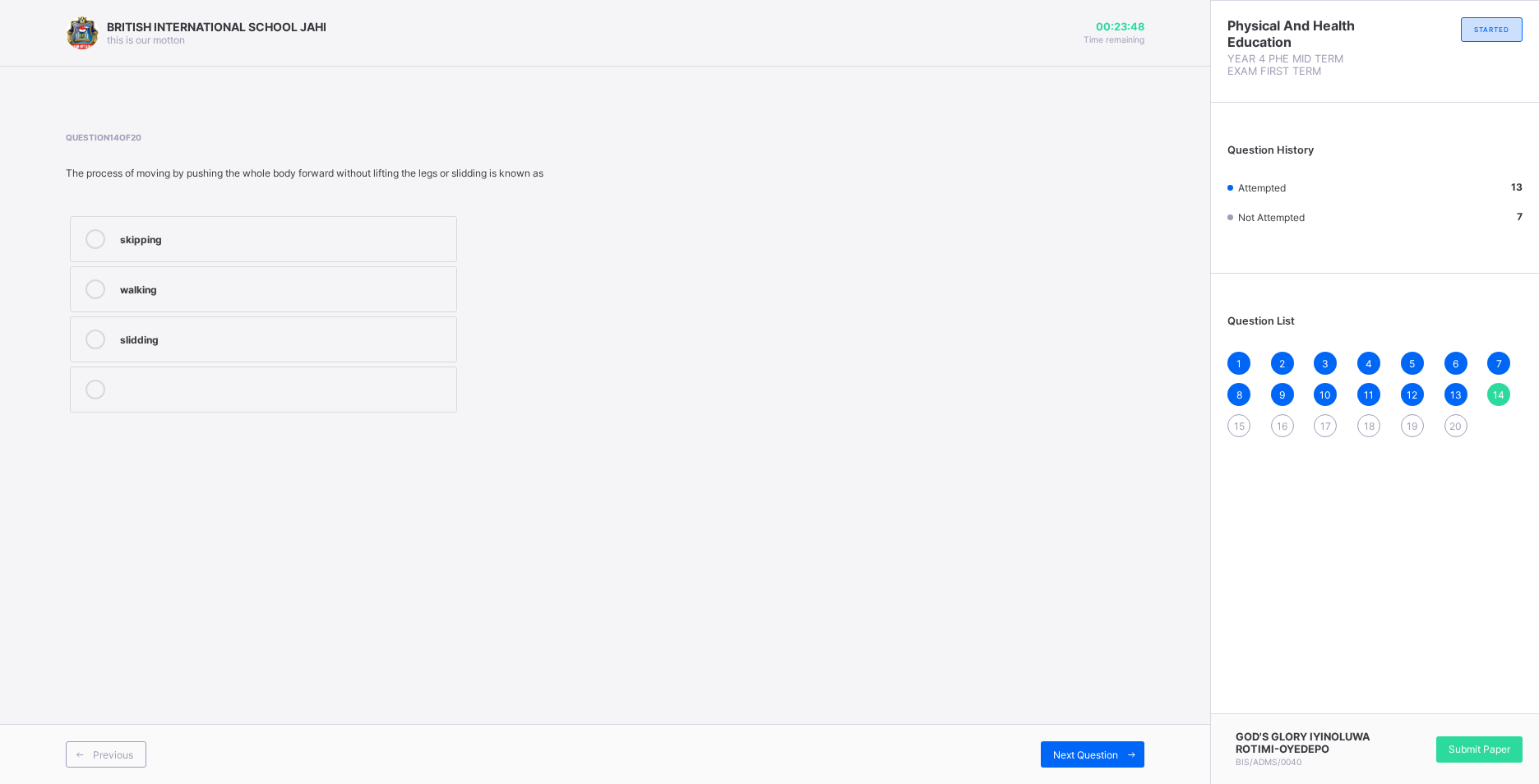
drag, startPoint x: 265, startPoint y: 341, endPoint x: 388, endPoint y: 338, distance: 123.0
click at [284, 338] on div "slidding" at bounding box center [284, 338] width 328 height 17
click at [1456, 426] on span "20" at bounding box center [1456, 425] width 12 height 12
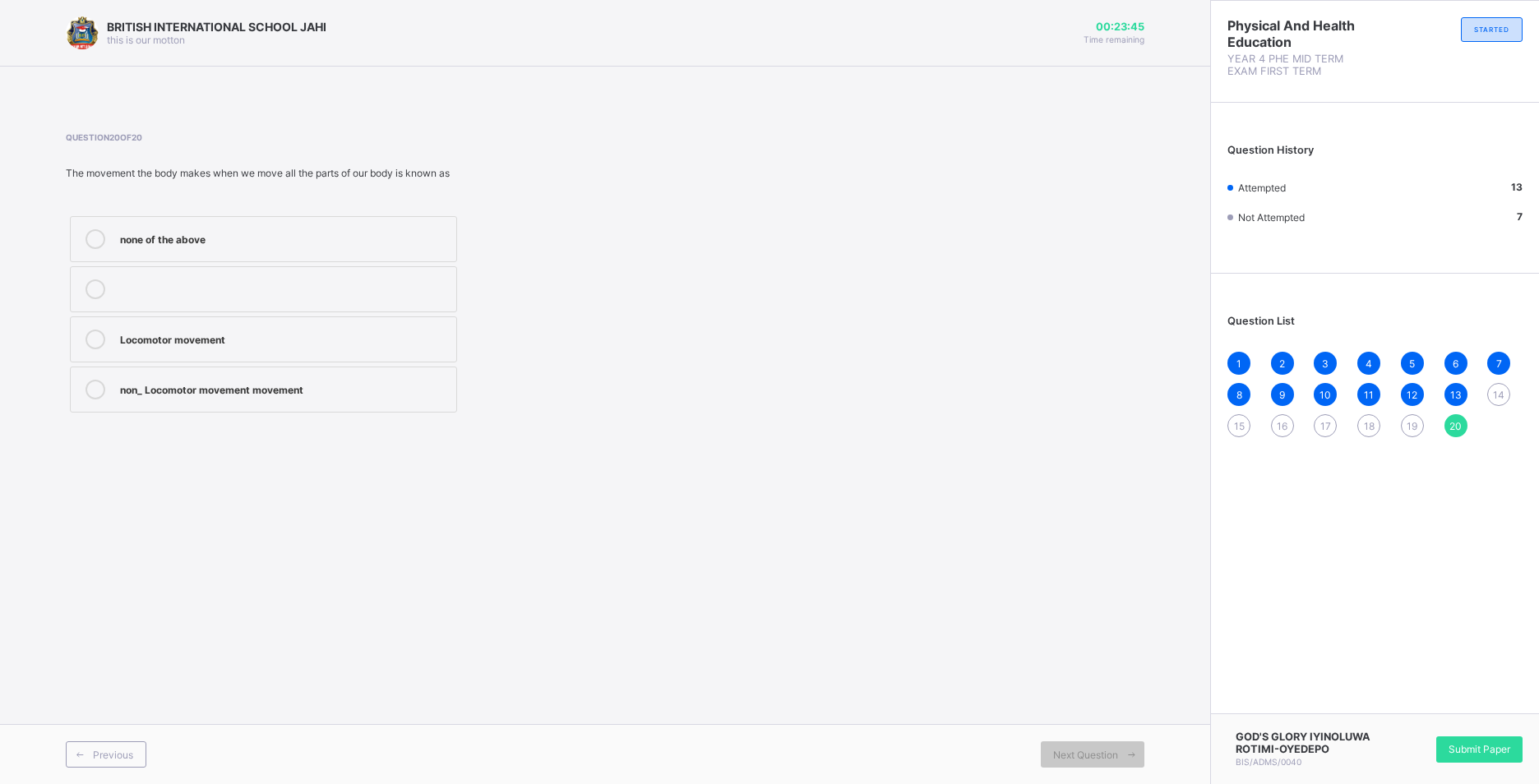
click at [1502, 392] on span "14" at bounding box center [1499, 395] width 12 height 12
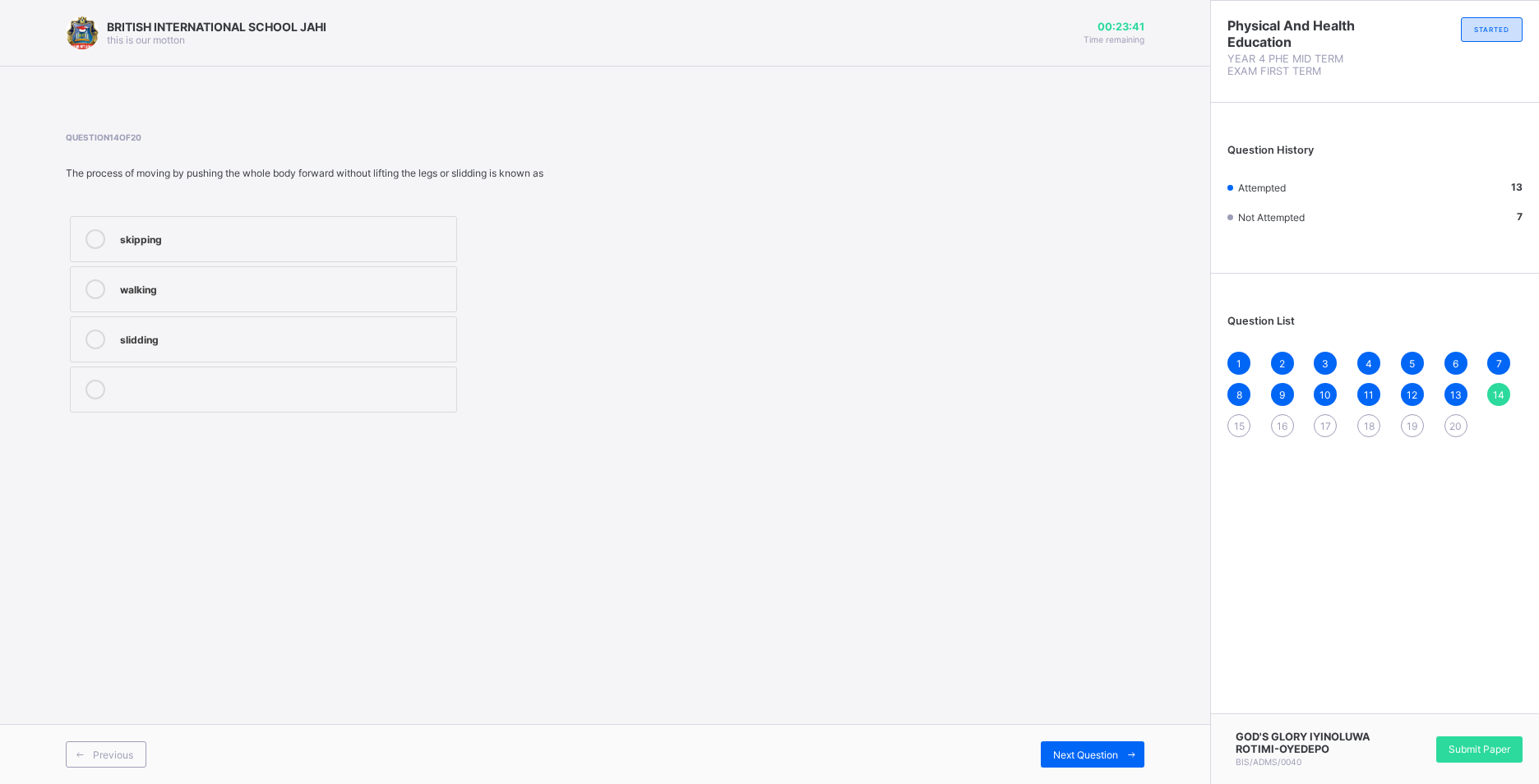
click at [208, 245] on div "skipping" at bounding box center [284, 238] width 328 height 17
click at [1070, 753] on span "Next Question" at bounding box center [1085, 754] width 65 height 12
click at [1504, 391] on span "14" at bounding box center [1499, 395] width 12 height 12
drag, startPoint x: 297, startPoint y: 249, endPoint x: 304, endPoint y: 241, distance: 10.6
click at [297, 242] on label "skipping" at bounding box center [264, 240] width 388 height 46
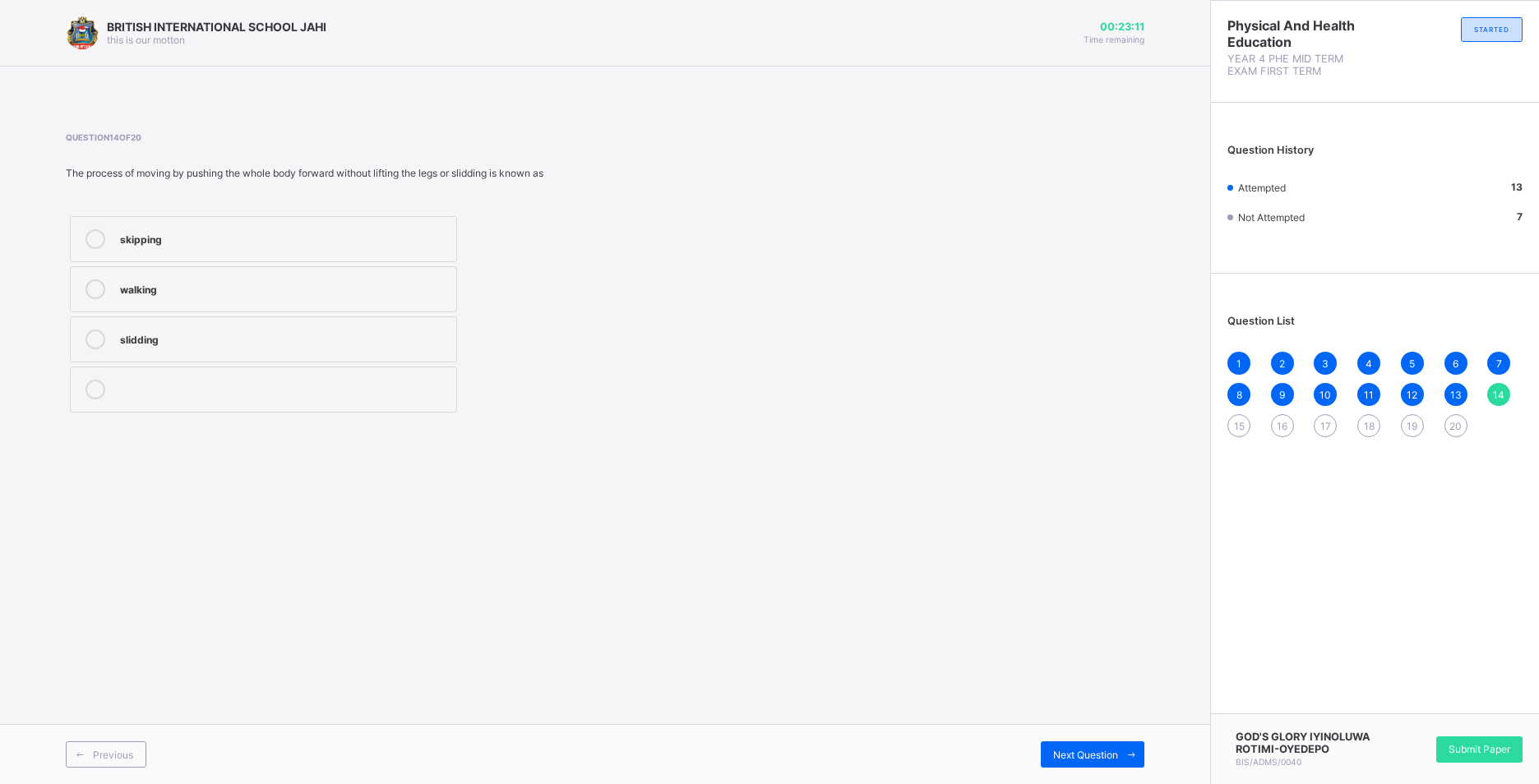
drag, startPoint x: 1056, startPoint y: 689, endPoint x: 1103, endPoint y: 724, distance: 58.6
click at [1100, 723] on div "BRITISH INTERNATIONAL SCHOOL JAHI this is our [PERSON_NAME] 00:23:11 Time remai…" at bounding box center [605, 392] width 1210 height 784
click at [1127, 752] on icon at bounding box center [1132, 754] width 12 height 11
click at [1496, 399] on span "14" at bounding box center [1499, 395] width 12 height 12
click at [293, 262] on div "skipping walking slidding" at bounding box center [264, 315] width 396 height 205
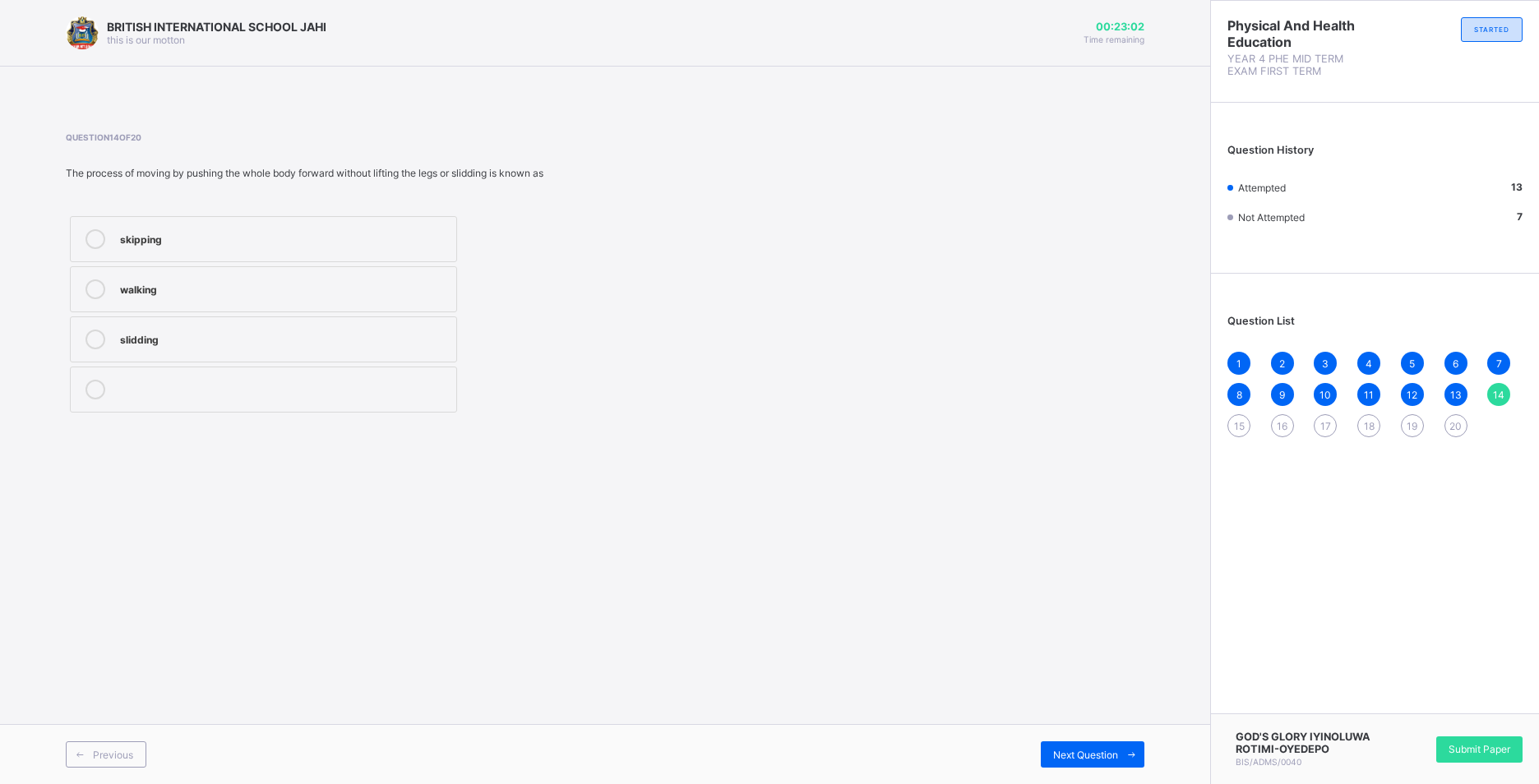
click at [307, 246] on div "skipping" at bounding box center [284, 240] width 328 height 20
click at [1114, 740] on div "Previous Next Question" at bounding box center [605, 753] width 1210 height 60
click at [1128, 752] on icon at bounding box center [1132, 754] width 12 height 11
click at [1496, 389] on span "14" at bounding box center [1499, 395] width 12 height 12
click at [294, 231] on div "skipping" at bounding box center [284, 238] width 328 height 17
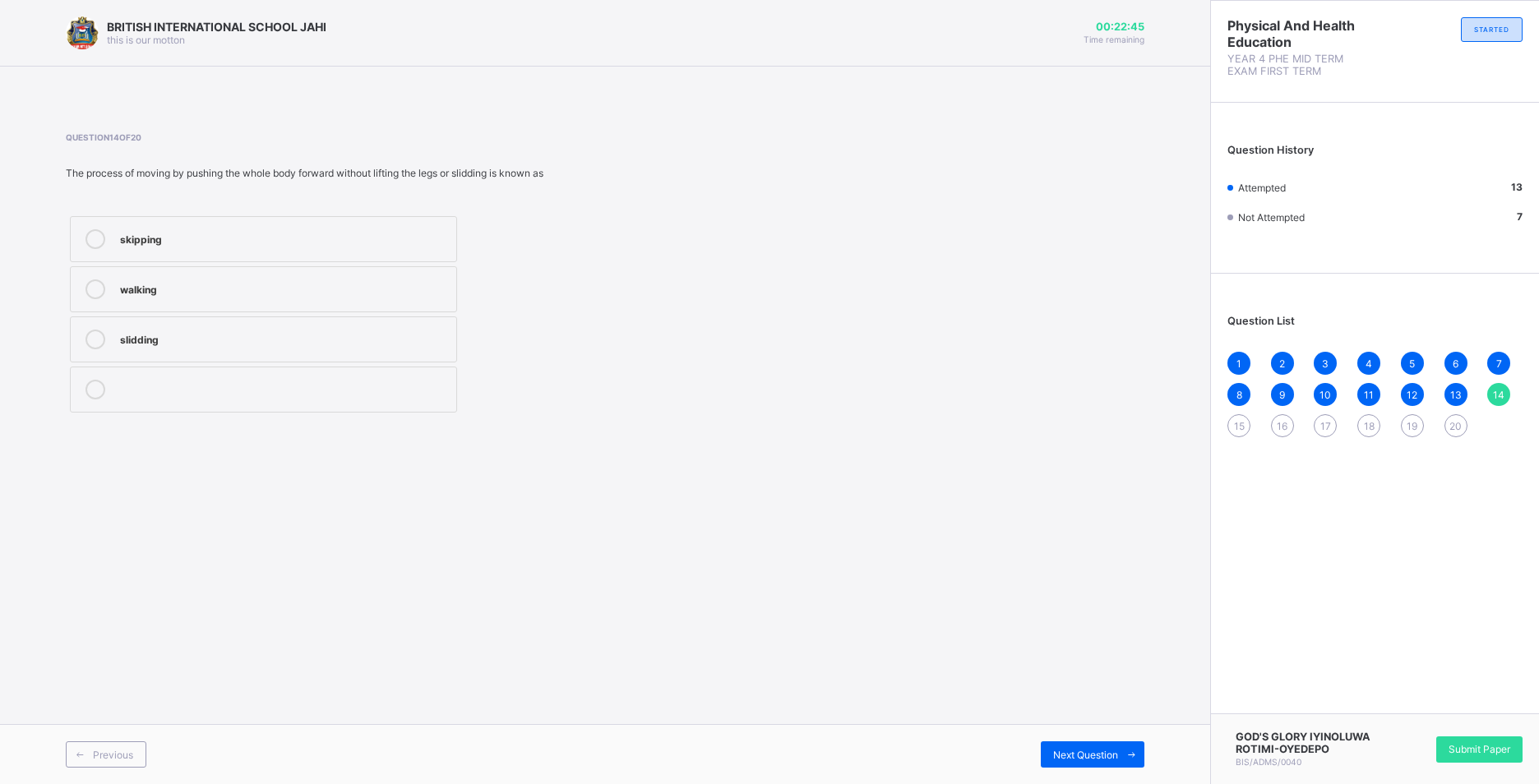
click at [294, 231] on div "skipping" at bounding box center [284, 238] width 328 height 17
click at [1112, 746] on div "Next Question" at bounding box center [1093, 754] width 103 height 26
click at [231, 345] on div "walking" at bounding box center [284, 338] width 328 height 17
click at [1060, 750] on span "Next Question" at bounding box center [1085, 754] width 65 height 12
click at [1238, 413] on div "1 2 3 4 5 6 7 8 9 10 11 12 13 14 15 16 17 18 19 20" at bounding box center [1375, 394] width 295 height 85
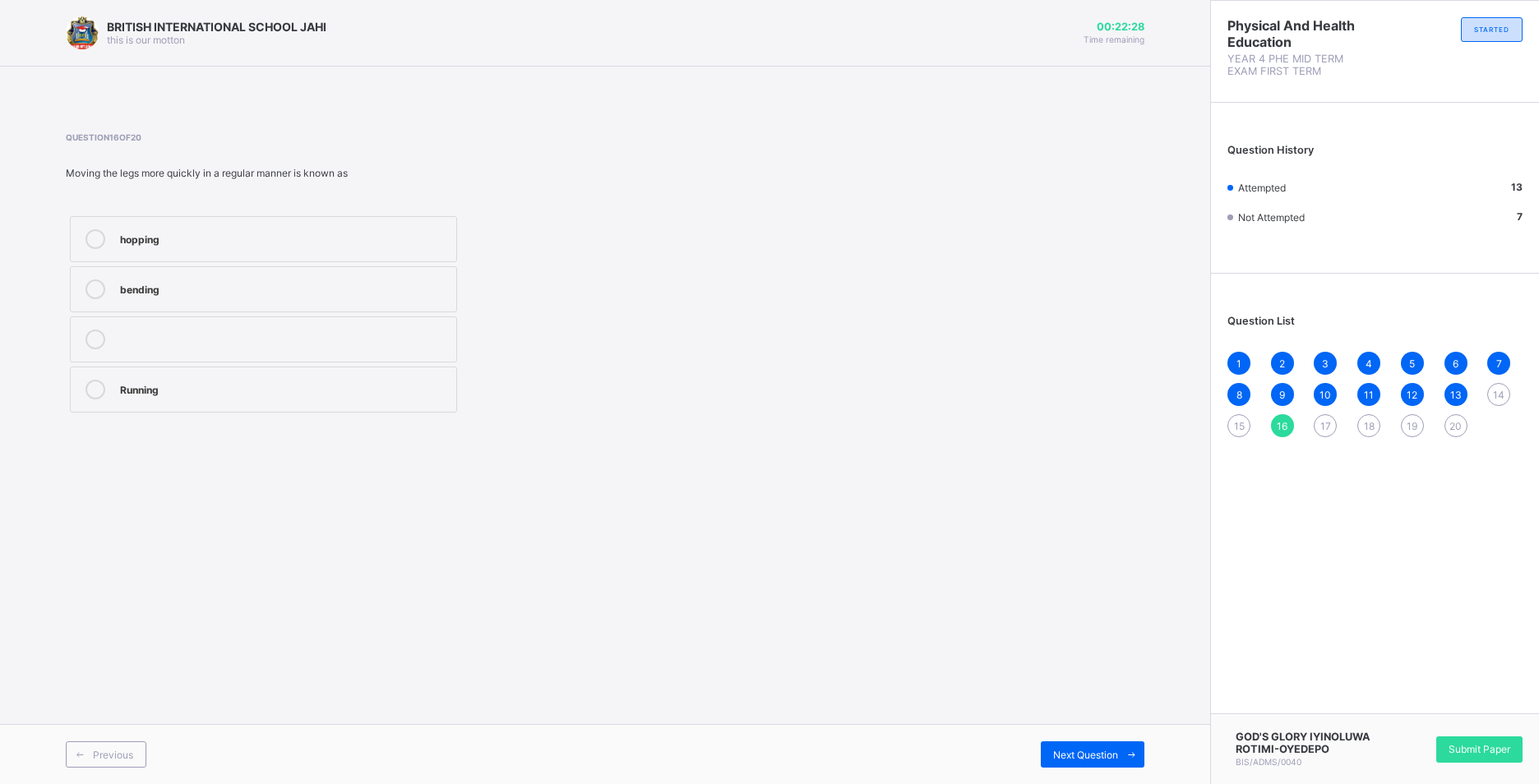
click at [1232, 425] on div "15" at bounding box center [1239, 425] width 23 height 23
click at [221, 345] on div "walking" at bounding box center [284, 338] width 328 height 17
click at [1502, 392] on span "14" at bounding box center [1499, 395] width 12 height 12
drag, startPoint x: 101, startPoint y: 209, endPoint x: 1246, endPoint y: 424, distance: 1165.0
click at [1246, 424] on div "15" at bounding box center [1239, 425] width 23 height 23
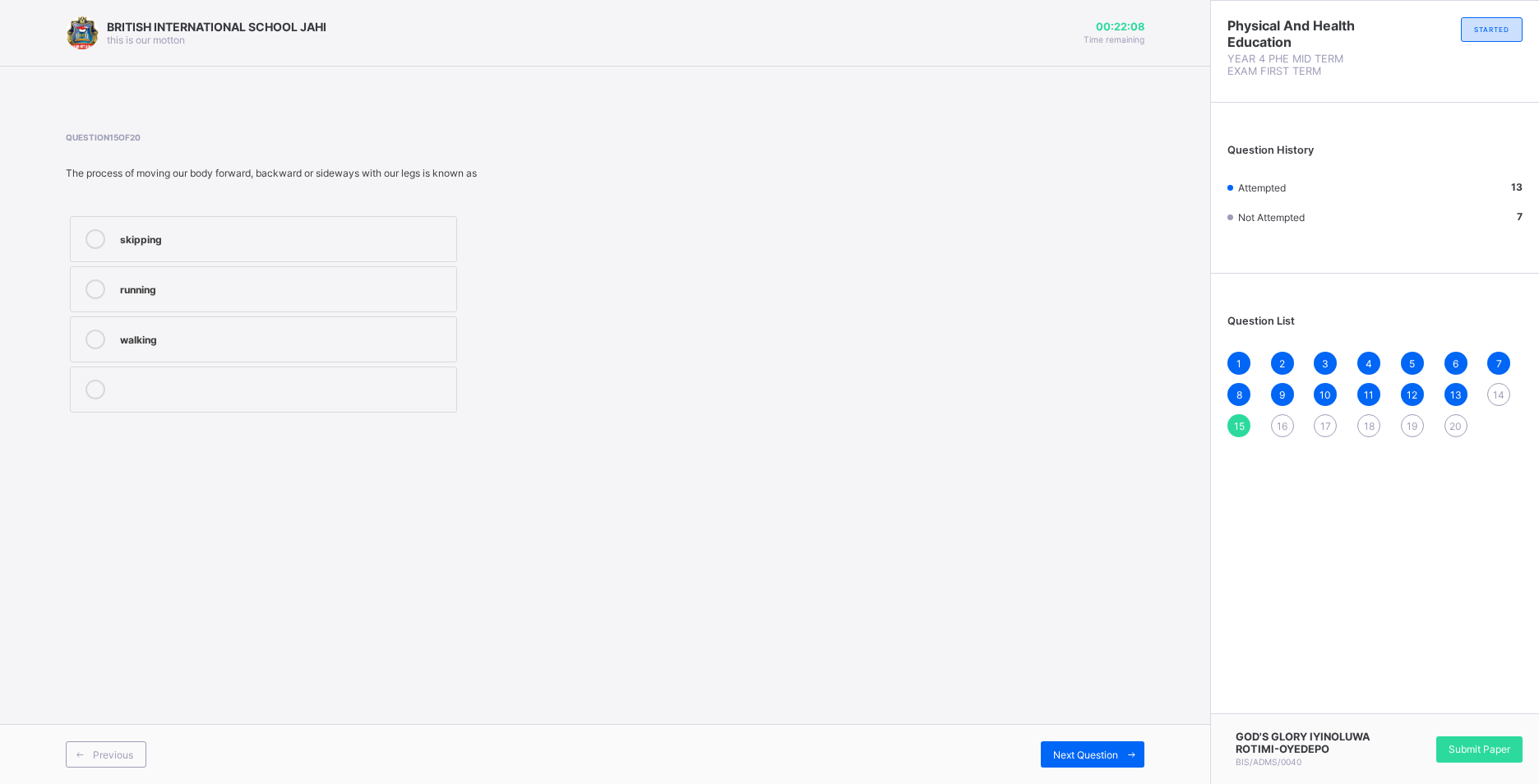
click at [269, 336] on div "walking" at bounding box center [284, 338] width 328 height 17
click at [1280, 425] on span "16" at bounding box center [1282, 425] width 11 height 12
click at [1236, 430] on span "15" at bounding box center [1239, 425] width 11 height 12
drag, startPoint x: 420, startPoint y: 339, endPoint x: 455, endPoint y: 378, distance: 52.4
click at [423, 344] on div "walking" at bounding box center [284, 338] width 328 height 17
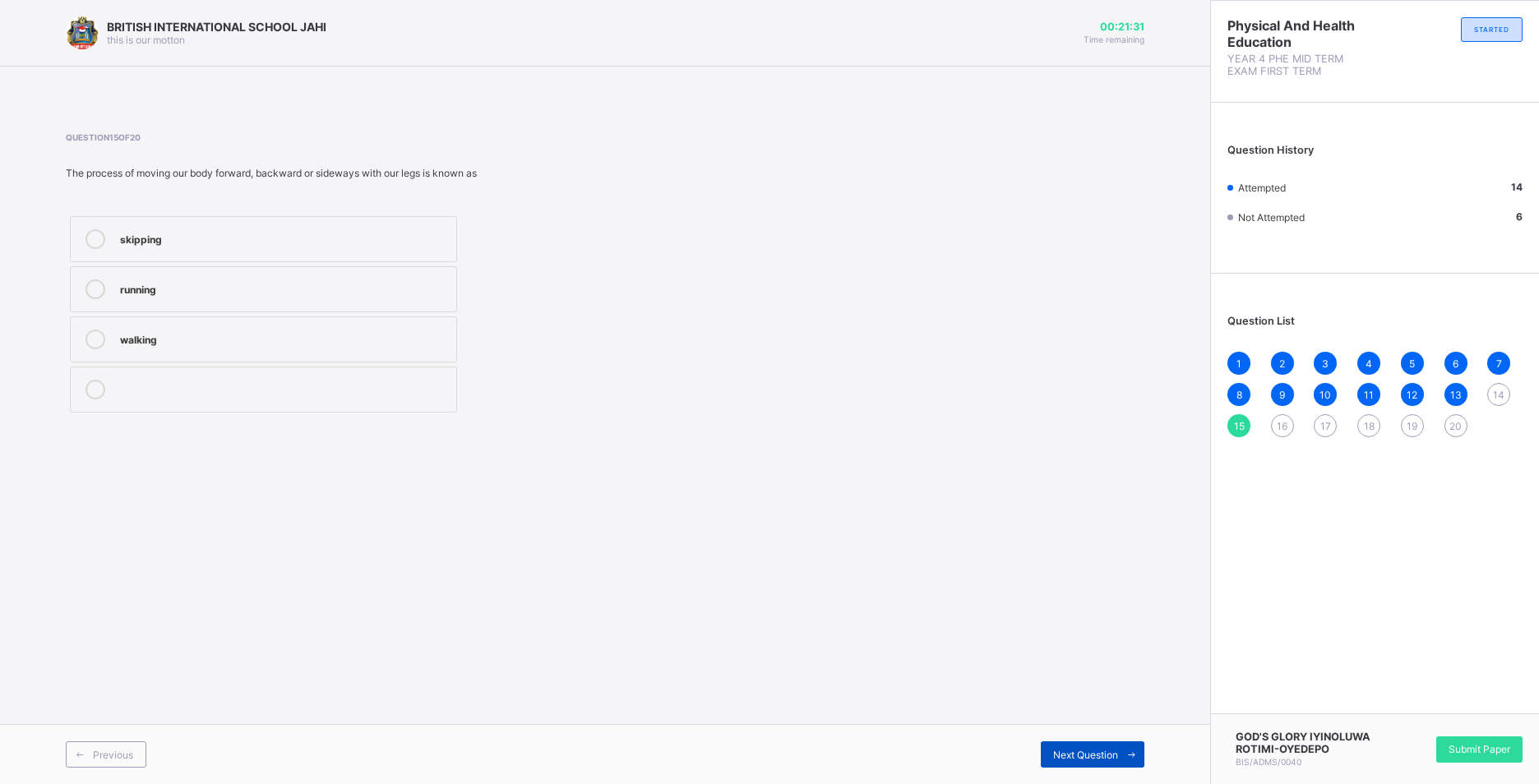
click at [1104, 758] on span "Next Question" at bounding box center [1085, 754] width 65 height 12
click at [1503, 389] on span "14" at bounding box center [1499, 395] width 12 height 12
click at [221, 341] on div "slidding" at bounding box center [284, 338] width 328 height 17
click at [1282, 425] on span "16" at bounding box center [1282, 425] width 11 height 12
click at [316, 404] on label "Running" at bounding box center [264, 390] width 388 height 46
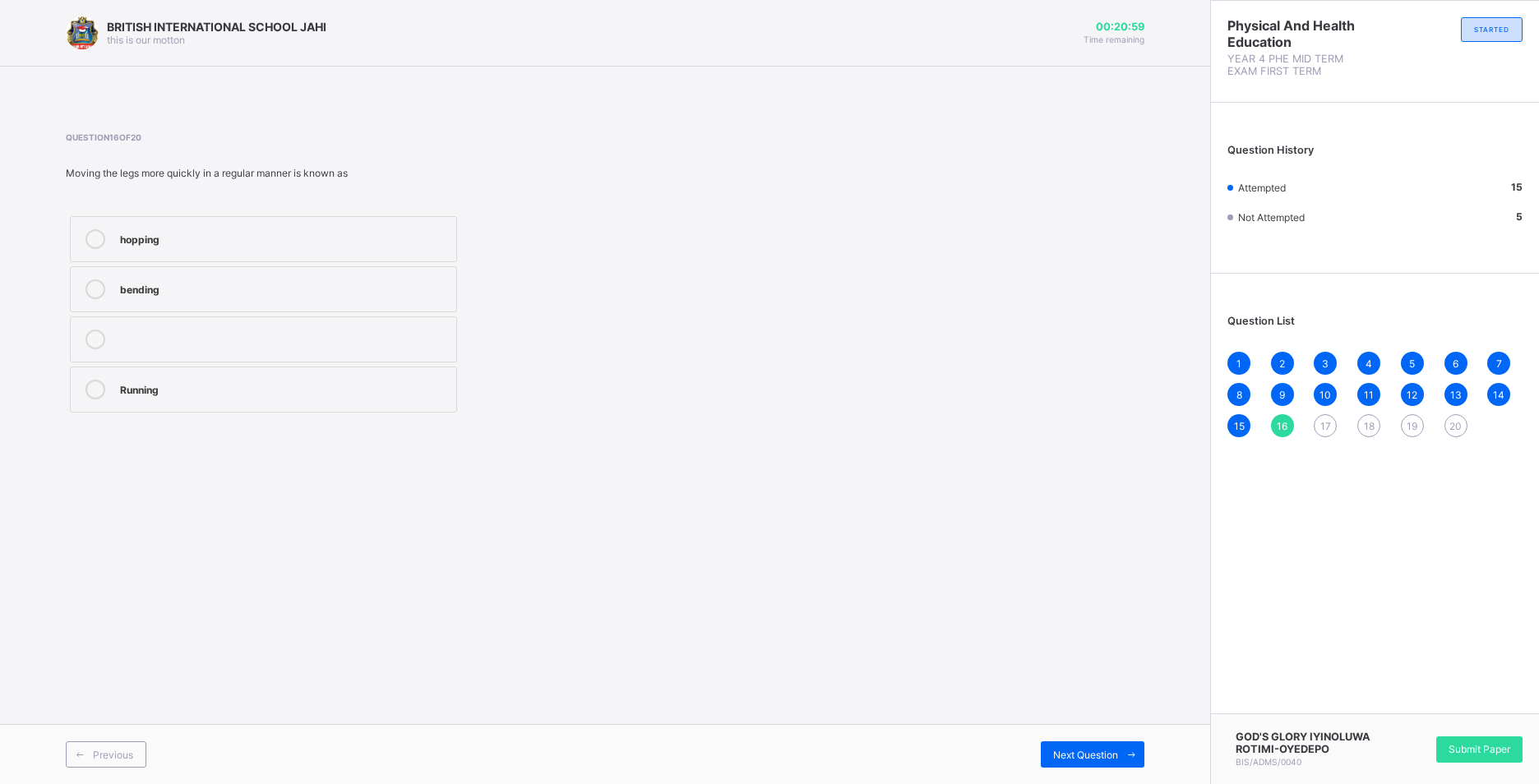
click at [1323, 421] on span "17" at bounding box center [1326, 425] width 11 height 12
click at [1277, 430] on span "16" at bounding box center [1282, 425] width 11 height 12
click at [405, 400] on label "Running" at bounding box center [264, 390] width 388 height 46
click at [1113, 753] on span "Next Question" at bounding box center [1085, 754] width 65 height 12
click at [367, 388] on div "stretching" at bounding box center [284, 388] width 328 height 17
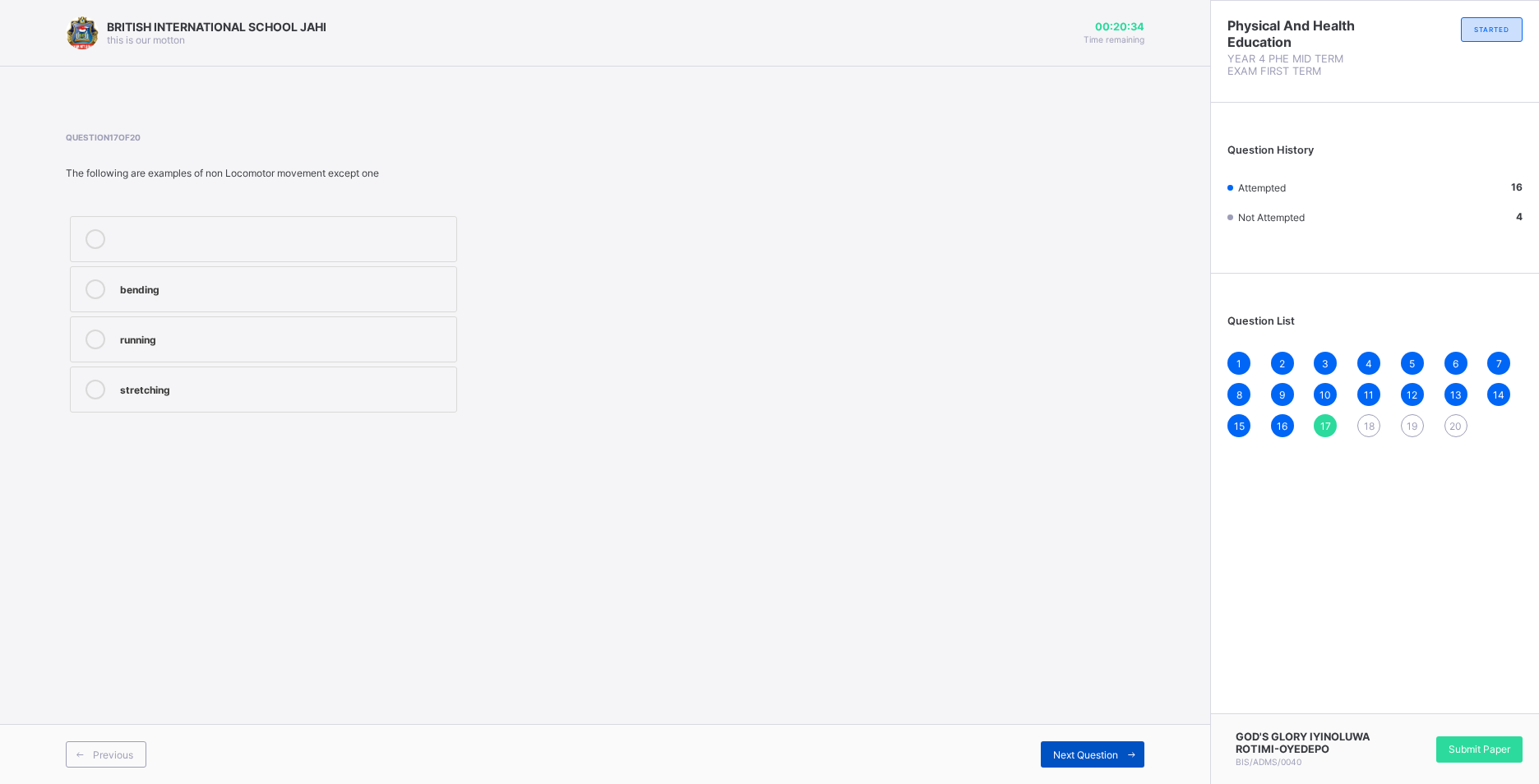
click at [1079, 760] on span "Next Question" at bounding box center [1085, 754] width 65 height 12
click at [1326, 425] on span "17" at bounding box center [1326, 425] width 11 height 12
drag, startPoint x: 377, startPoint y: 388, endPoint x: 434, endPoint y: 422, distance: 66.4
click at [379, 390] on div "stretching" at bounding box center [284, 388] width 328 height 17
click at [1085, 753] on span "Next Question" at bounding box center [1085, 754] width 65 height 12
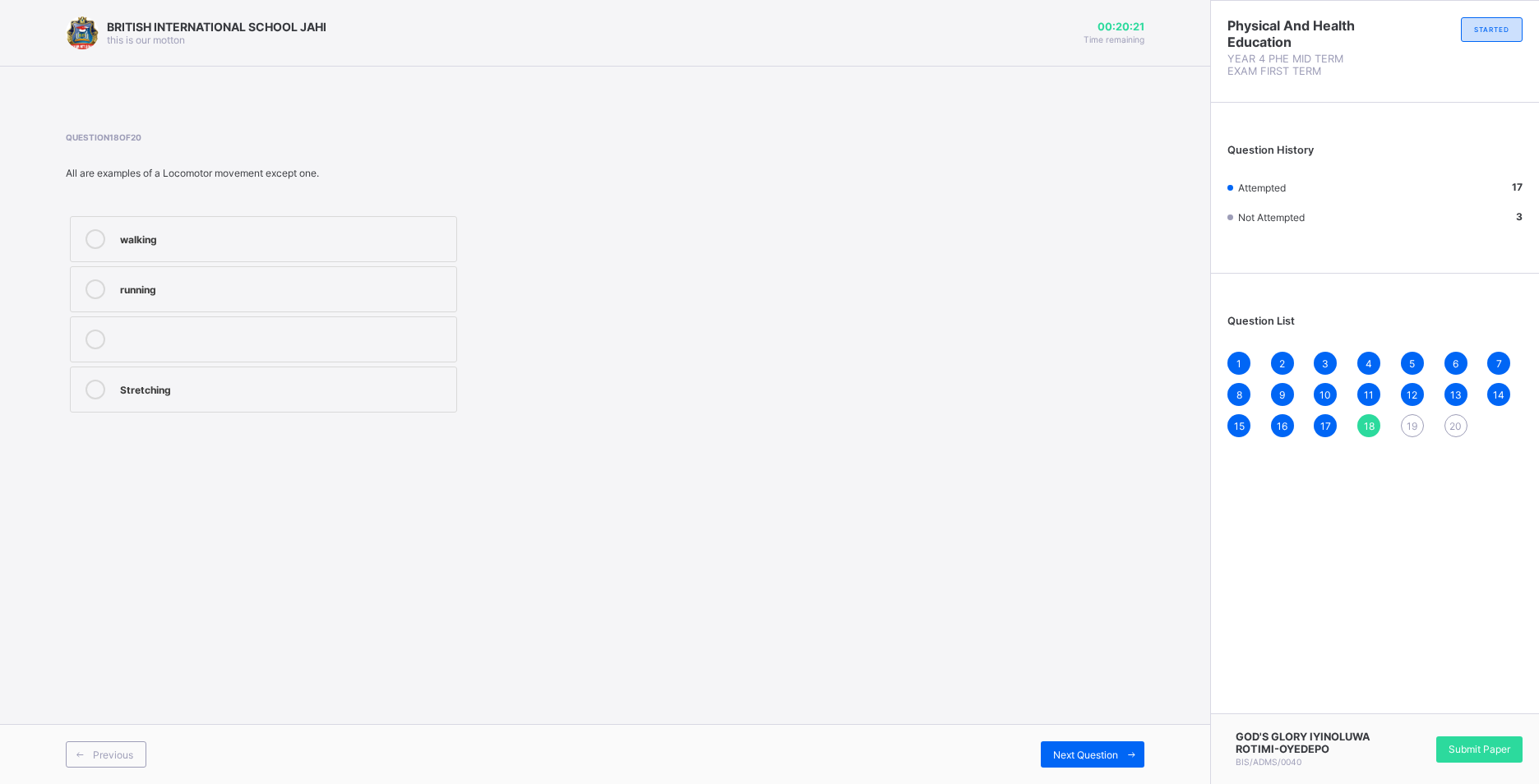
click at [1325, 425] on span "17" at bounding box center [1326, 425] width 11 height 12
click at [1370, 416] on div "18" at bounding box center [1370, 425] width 23 height 23
click at [251, 392] on div "Stretching" at bounding box center [284, 388] width 328 height 17
drag, startPoint x: 1087, startPoint y: 747, endPoint x: 1087, endPoint y: 756, distance: 9.0
click at [1087, 756] on div "Next Question" at bounding box center [1093, 754] width 103 height 26
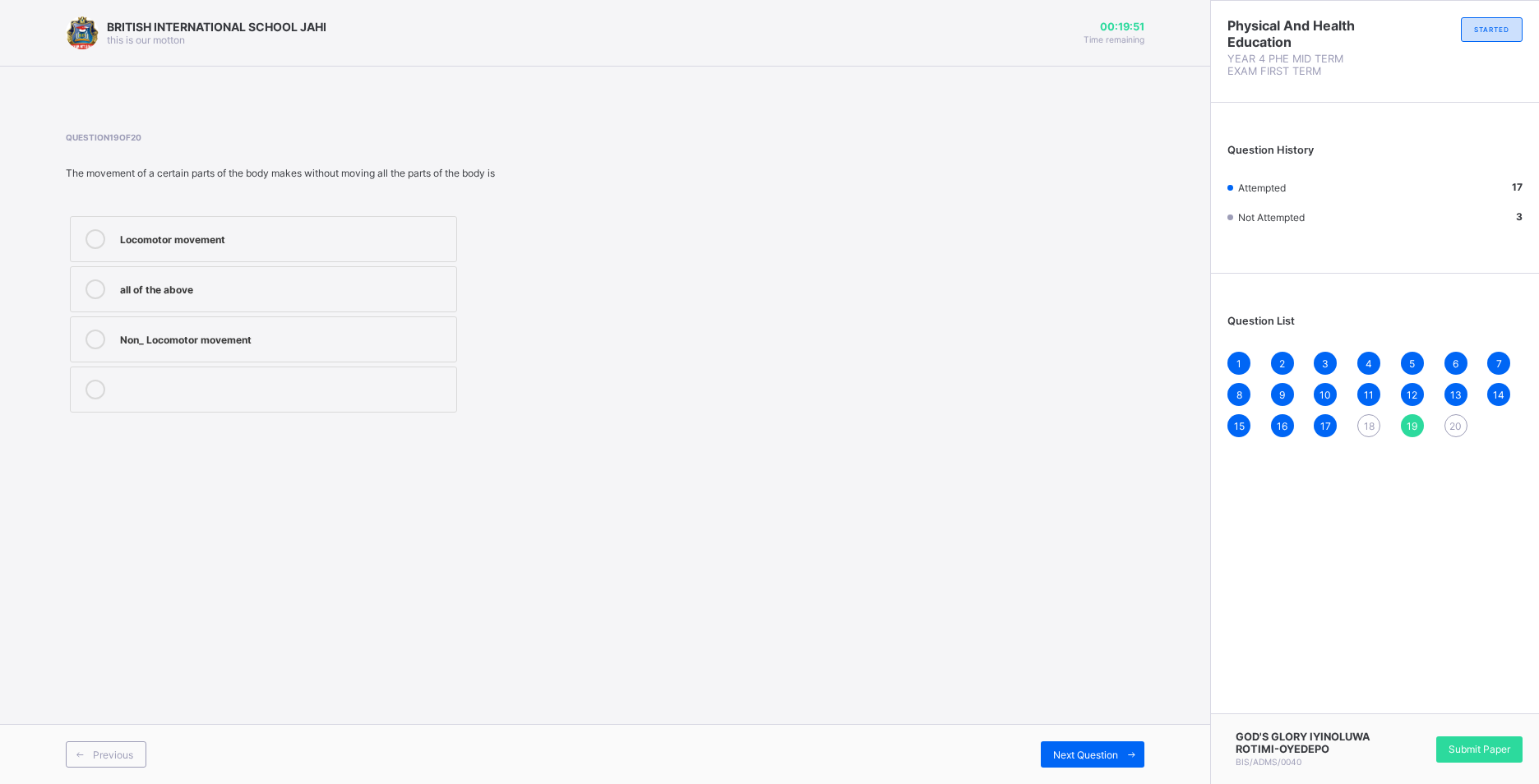
click at [1367, 429] on span "18" at bounding box center [1370, 425] width 11 height 12
click at [231, 379] on label "Stretching" at bounding box center [264, 390] width 388 height 46
click at [1093, 757] on span "Next Question" at bounding box center [1085, 754] width 65 height 12
click at [350, 340] on div "Non_ Locomotor movement" at bounding box center [284, 338] width 328 height 17
click at [1463, 427] on div "20" at bounding box center [1456, 425] width 23 height 23
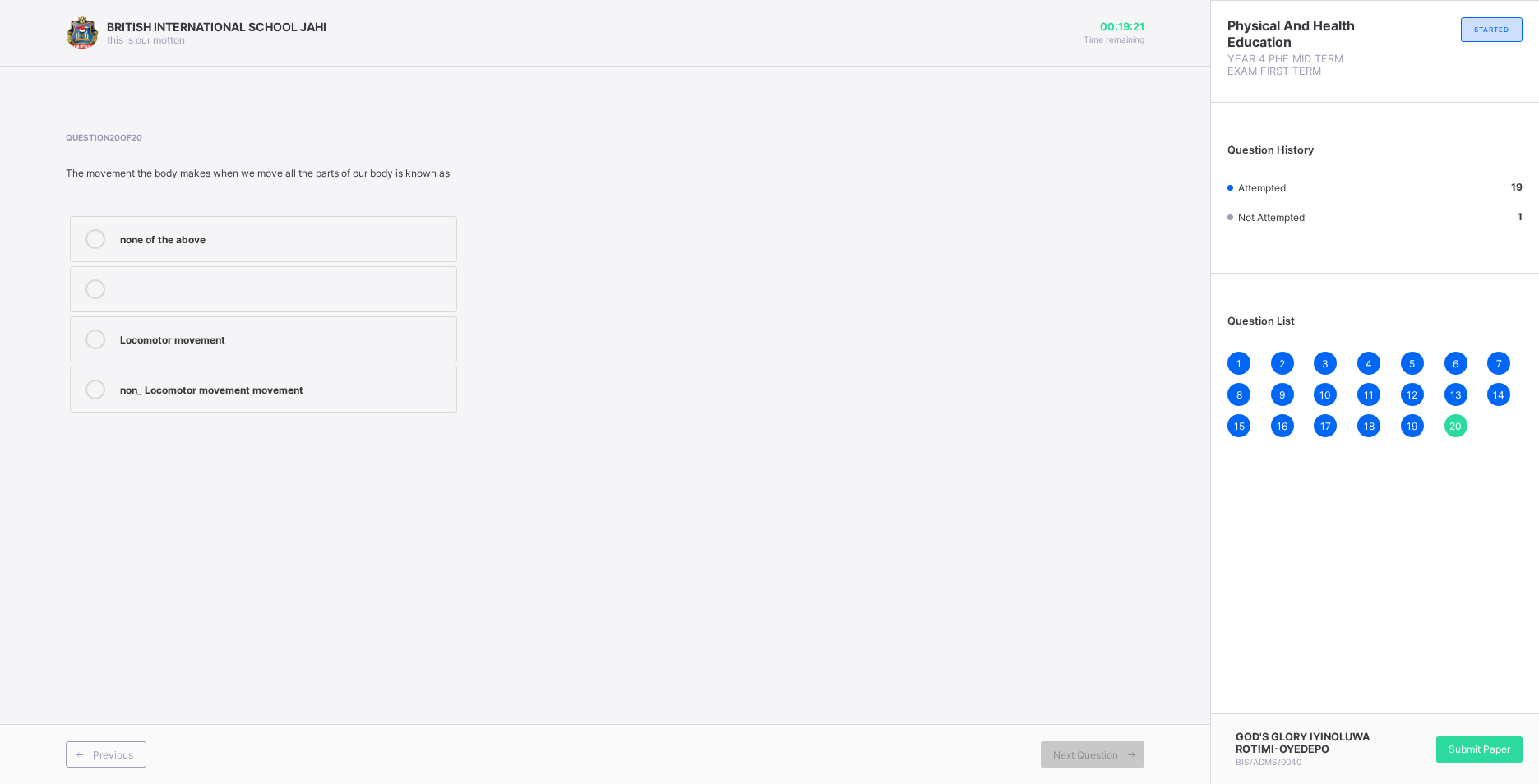
click at [317, 352] on label "Locomotor movement" at bounding box center [264, 340] width 388 height 46
click at [1485, 743] on span "Submit Paper" at bounding box center [1479, 748] width 62 height 12
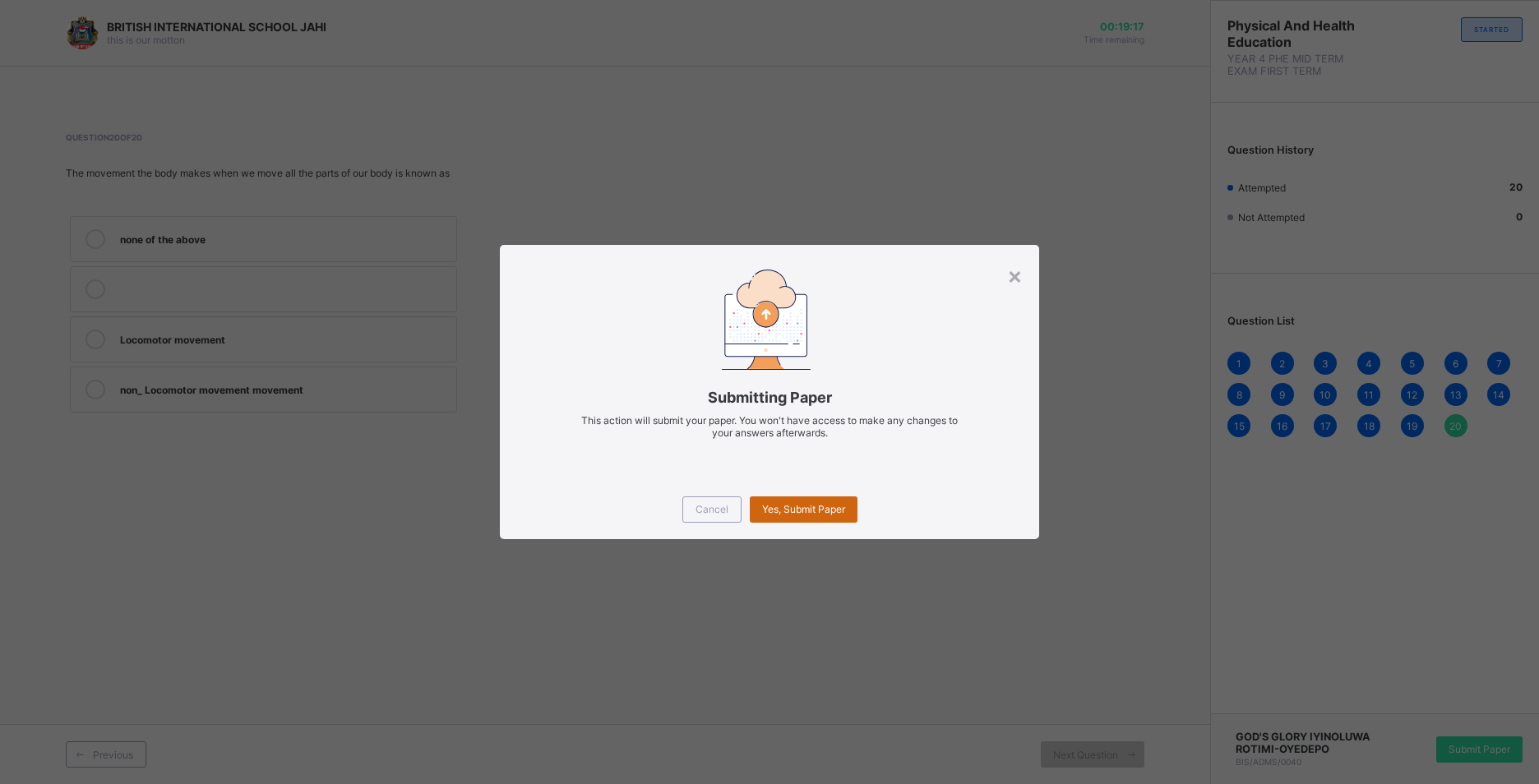
click at [812, 501] on div "Yes, Submit Paper" at bounding box center [803, 510] width 107 height 26
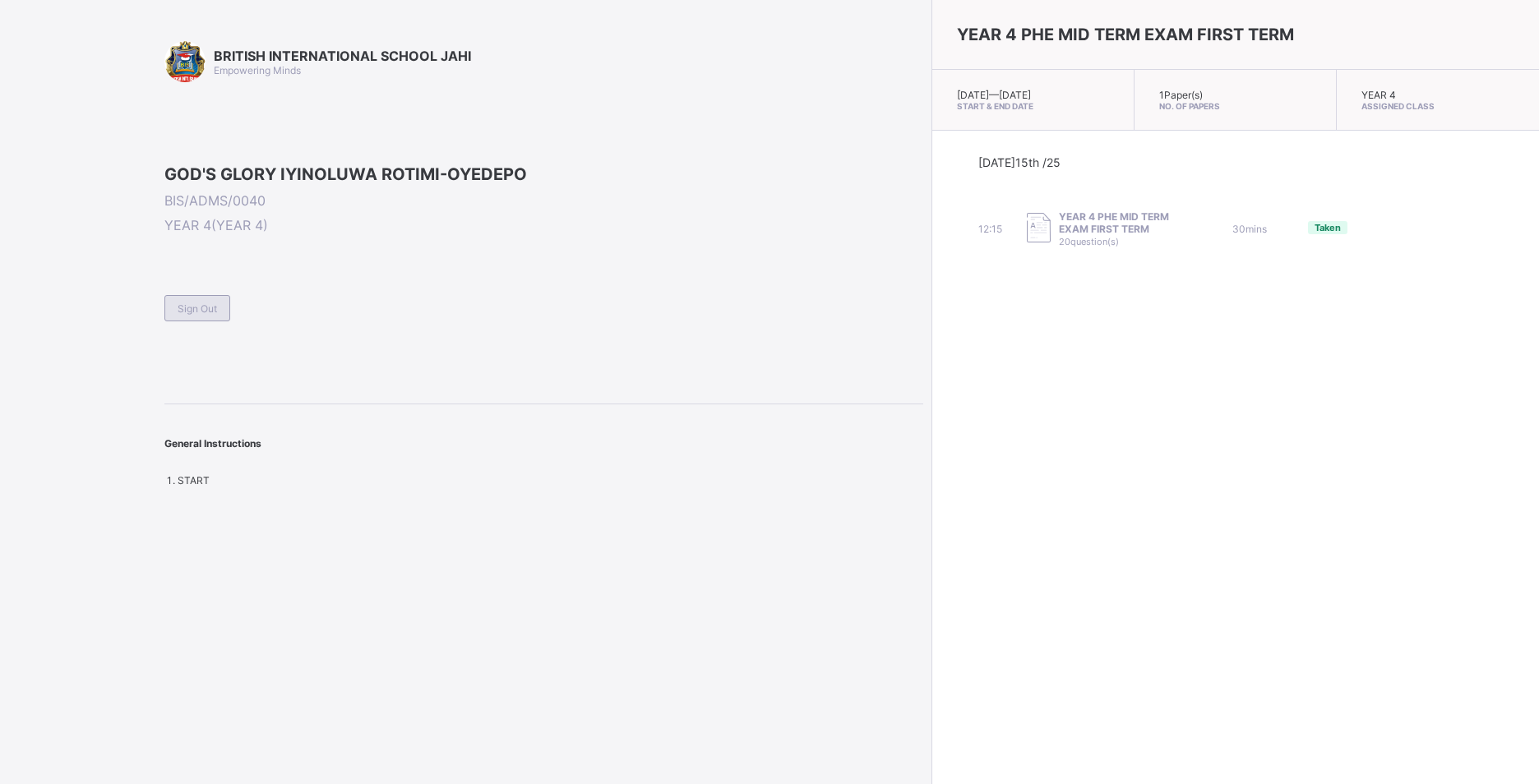
click at [197, 315] on span "Sign Out" at bounding box center [198, 308] width 40 height 12
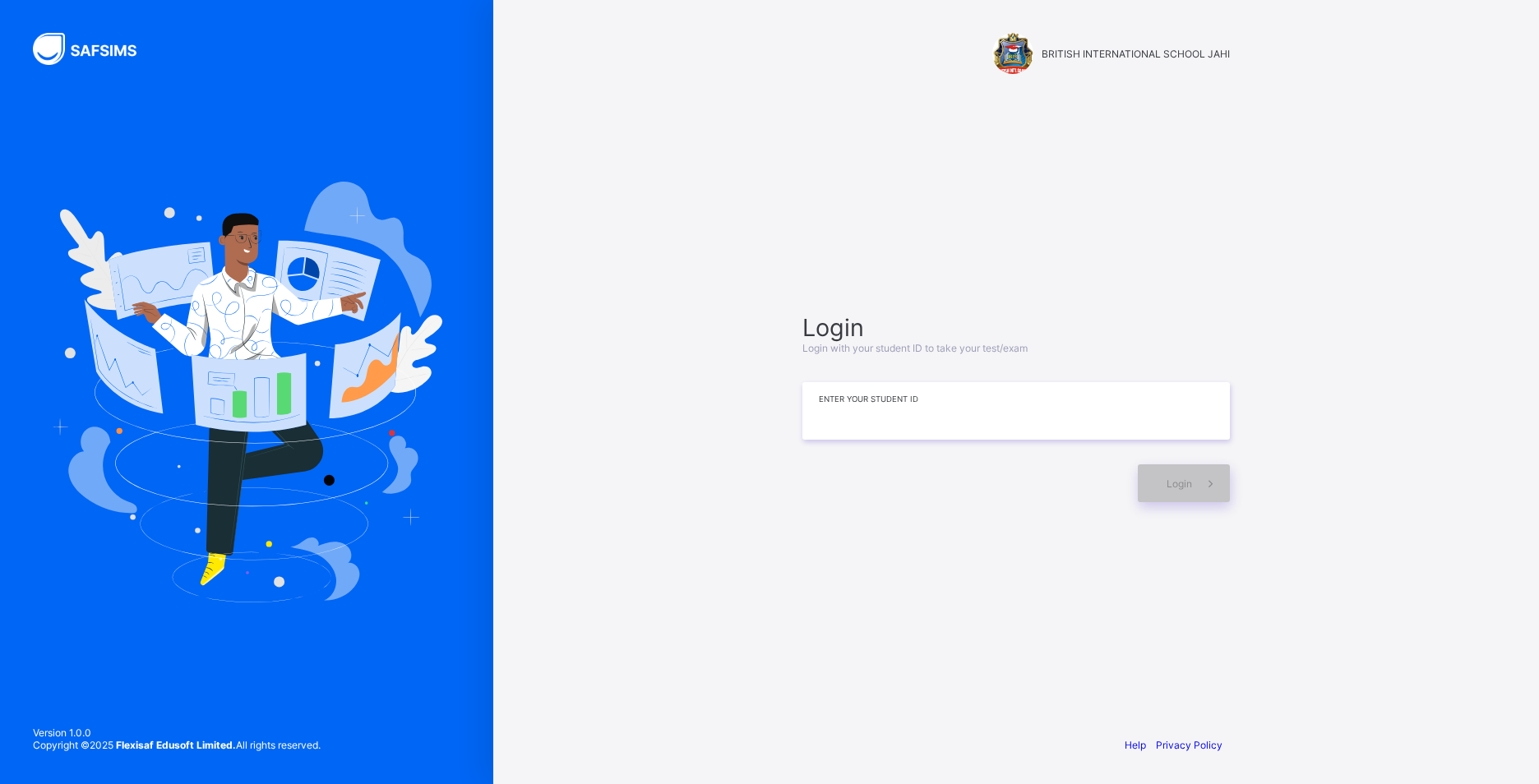
click at [911, 419] on input at bounding box center [1016, 411] width 427 height 58
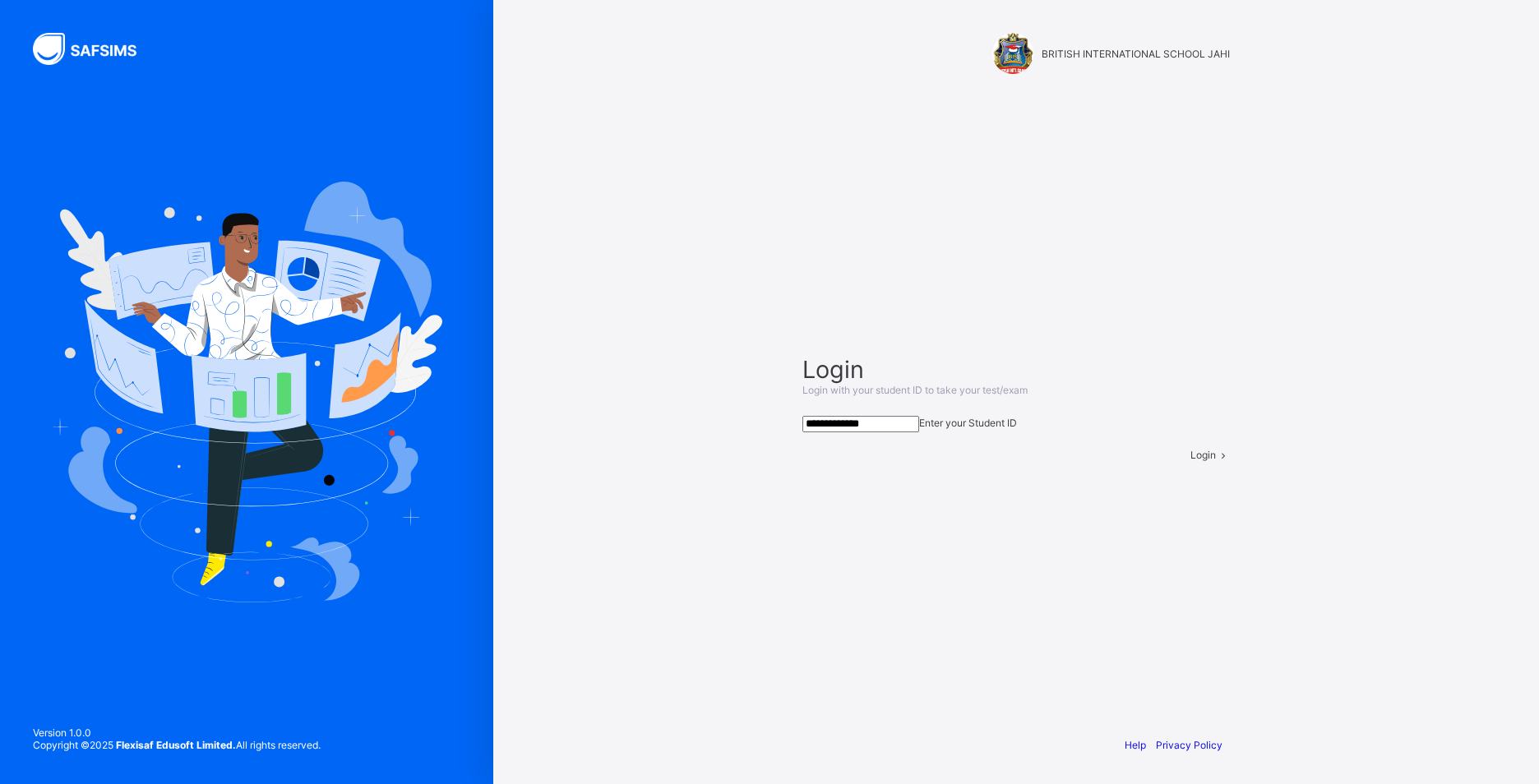
type input "**********"
click at [1216, 461] on span at bounding box center [1222, 454] width 14 height 12
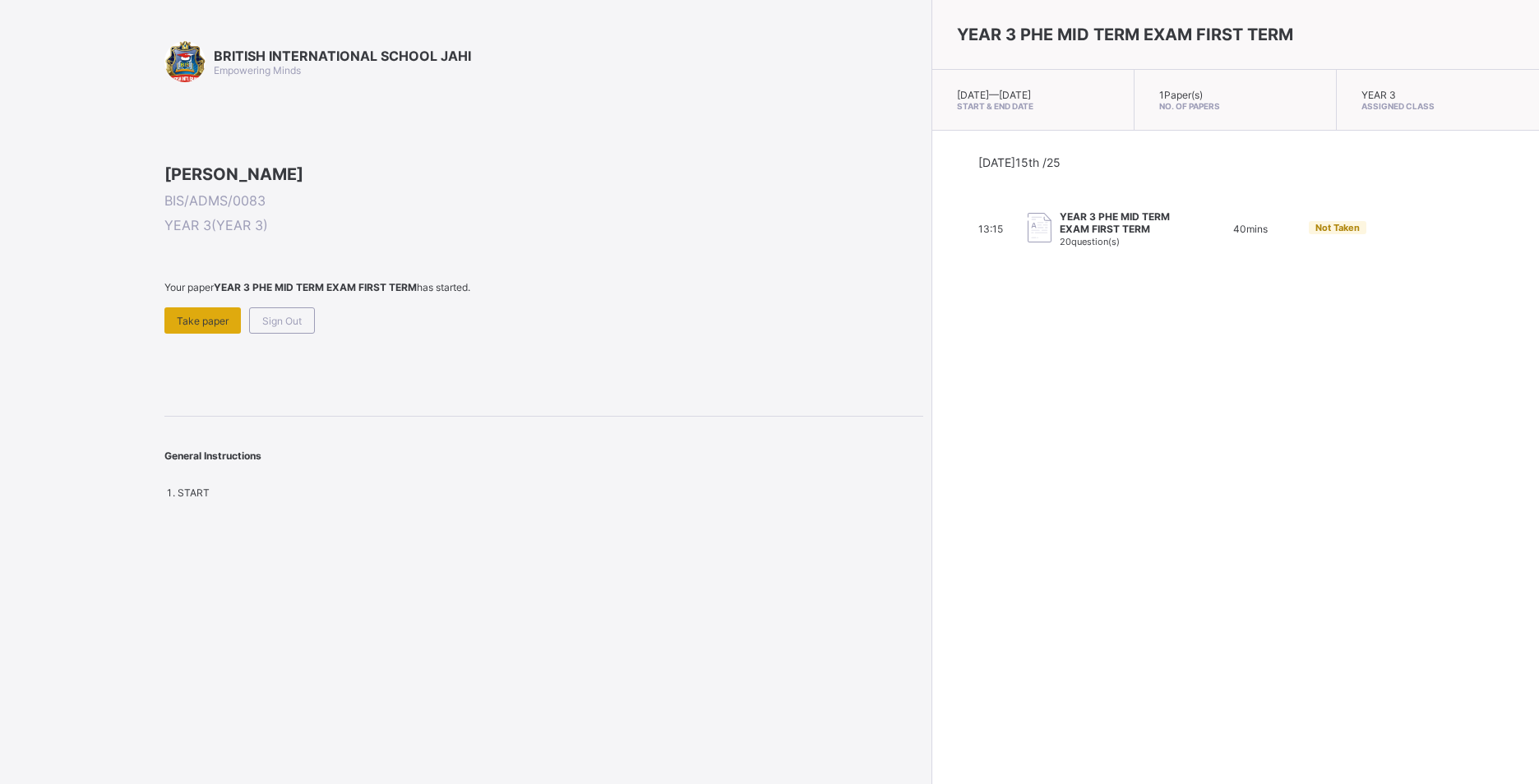
click at [178, 327] on span "Take paper" at bounding box center [202, 321] width 52 height 12
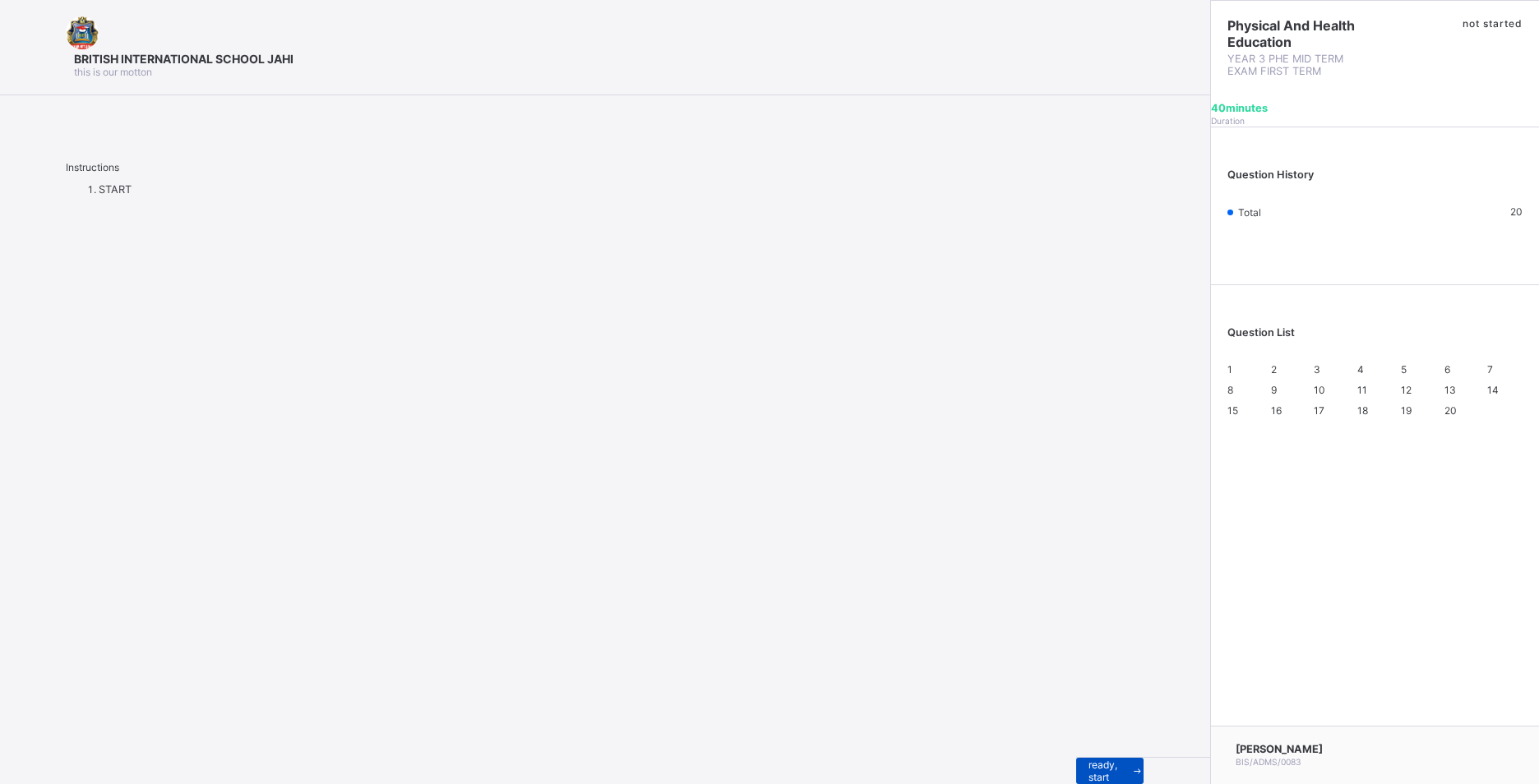
click at [1089, 753] on span "I’m ready, start paper" at bounding box center [1110, 771] width 43 height 50
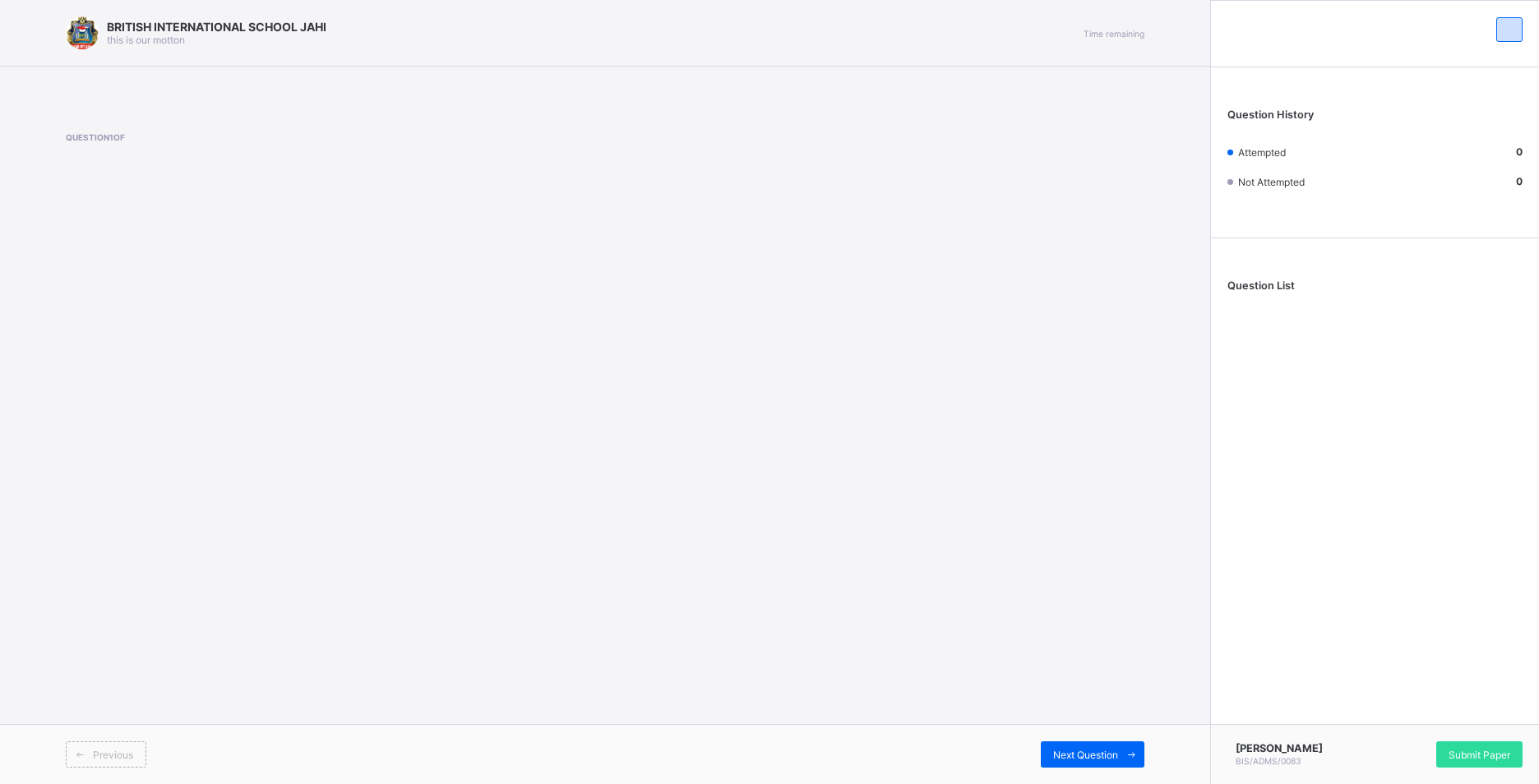
drag, startPoint x: 457, startPoint y: 580, endPoint x: 461, endPoint y: 562, distance: 18.4
click at [460, 562] on div "BRITISH INTERNATIONAL SCHOOL JAHI this is our [PERSON_NAME] Time remaining Ques…" at bounding box center [605, 392] width 1210 height 784
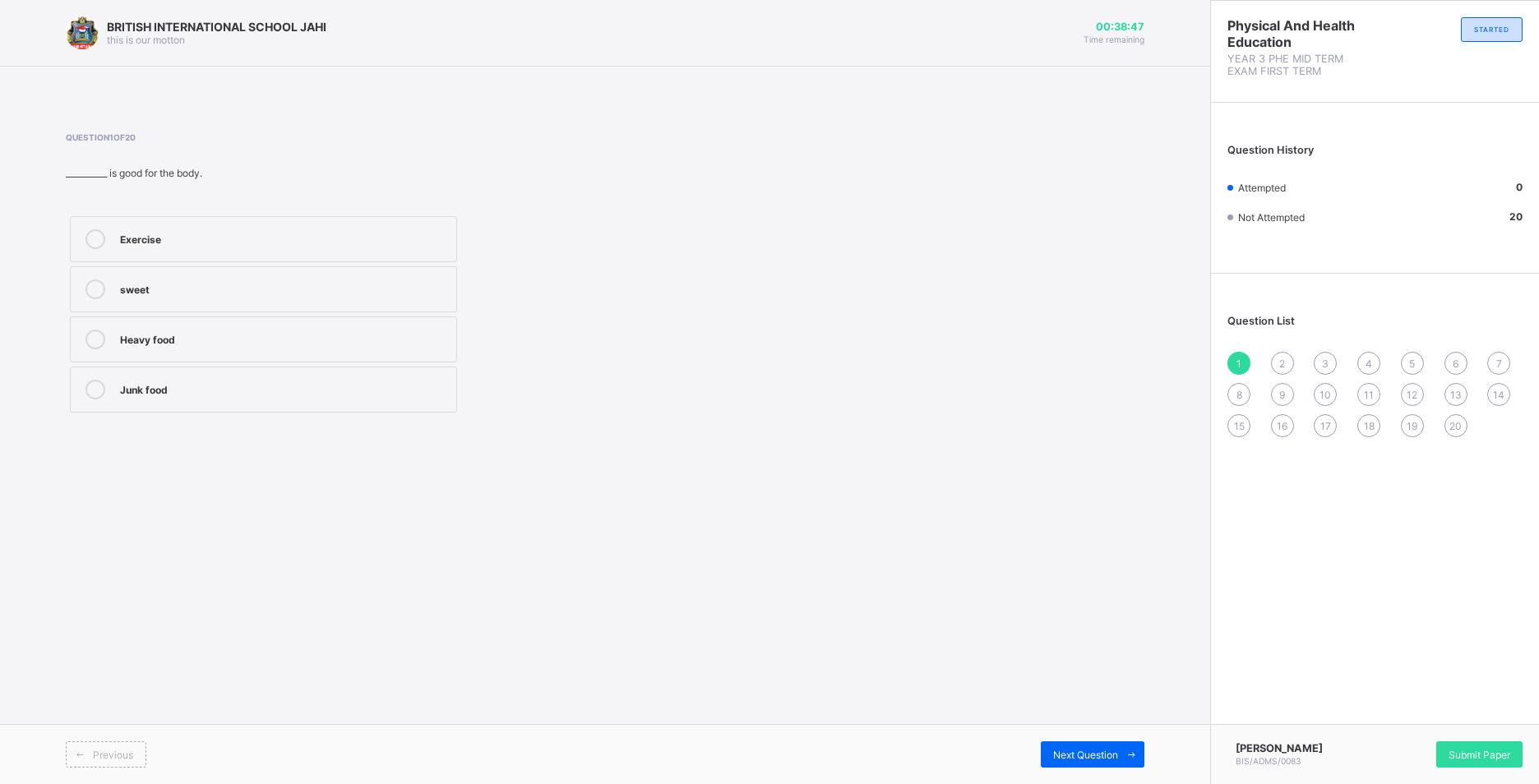
click at [438, 323] on label "Heavy food" at bounding box center [264, 340] width 388 height 46
drag, startPoint x: 1064, startPoint y: 754, endPoint x: 1077, endPoint y: 747, distance: 14.8
click at [1076, 748] on span "Next Question" at bounding box center [1085, 754] width 65 height 12
drag, startPoint x: 365, startPoint y: 334, endPoint x: 374, endPoint y: 330, distance: 9.8
click at [367, 333] on div "6" at bounding box center [284, 338] width 328 height 17
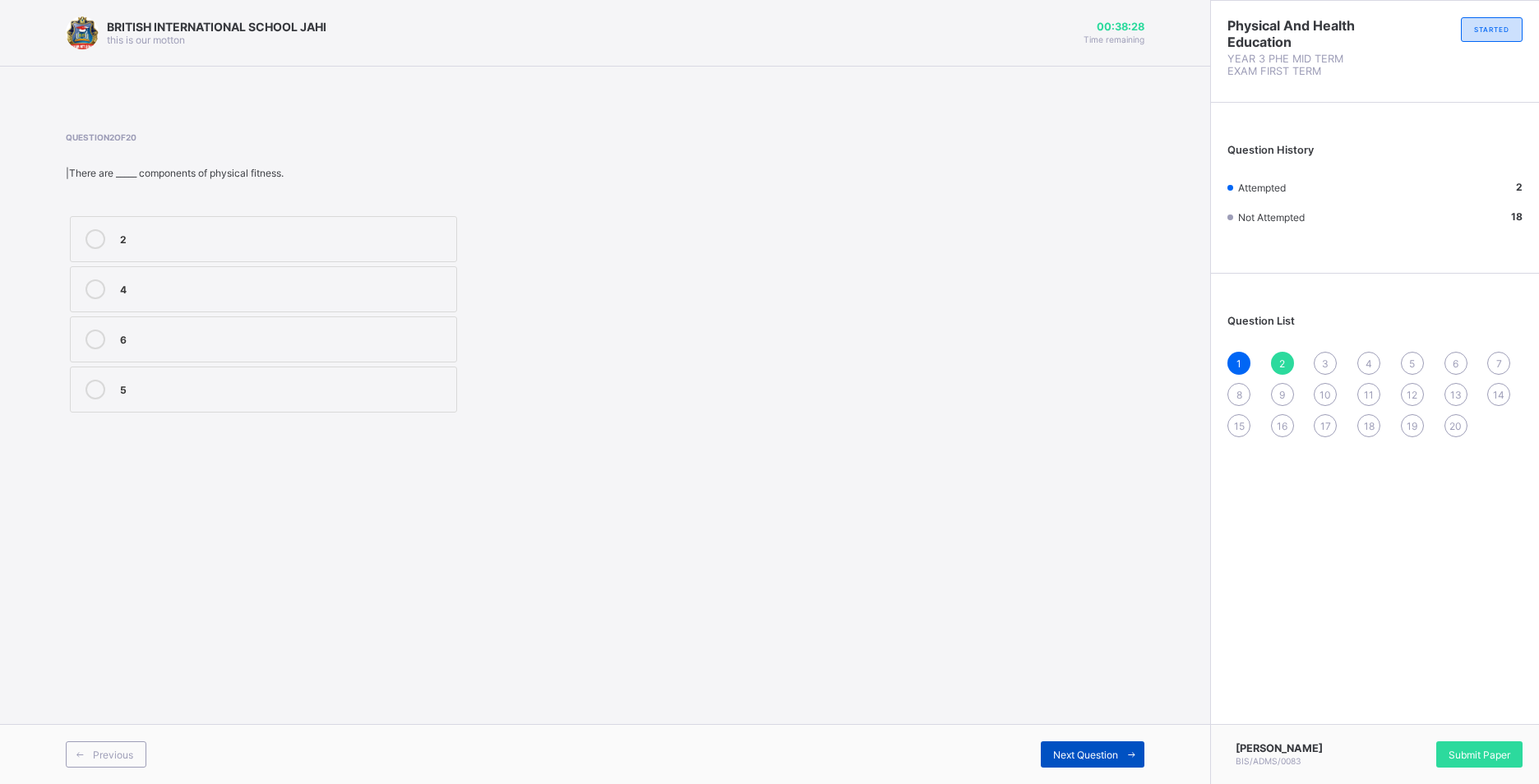
click at [1094, 764] on div "Next Question" at bounding box center [1093, 754] width 103 height 26
click at [435, 240] on div "True" at bounding box center [284, 238] width 328 height 17
click at [1103, 740] on div "Previous Next Question" at bounding box center [605, 753] width 1210 height 60
click at [1117, 740] on div "Previous Next Question" at bounding box center [605, 753] width 1210 height 60
click at [1114, 753] on span "Next Question" at bounding box center [1085, 754] width 65 height 12
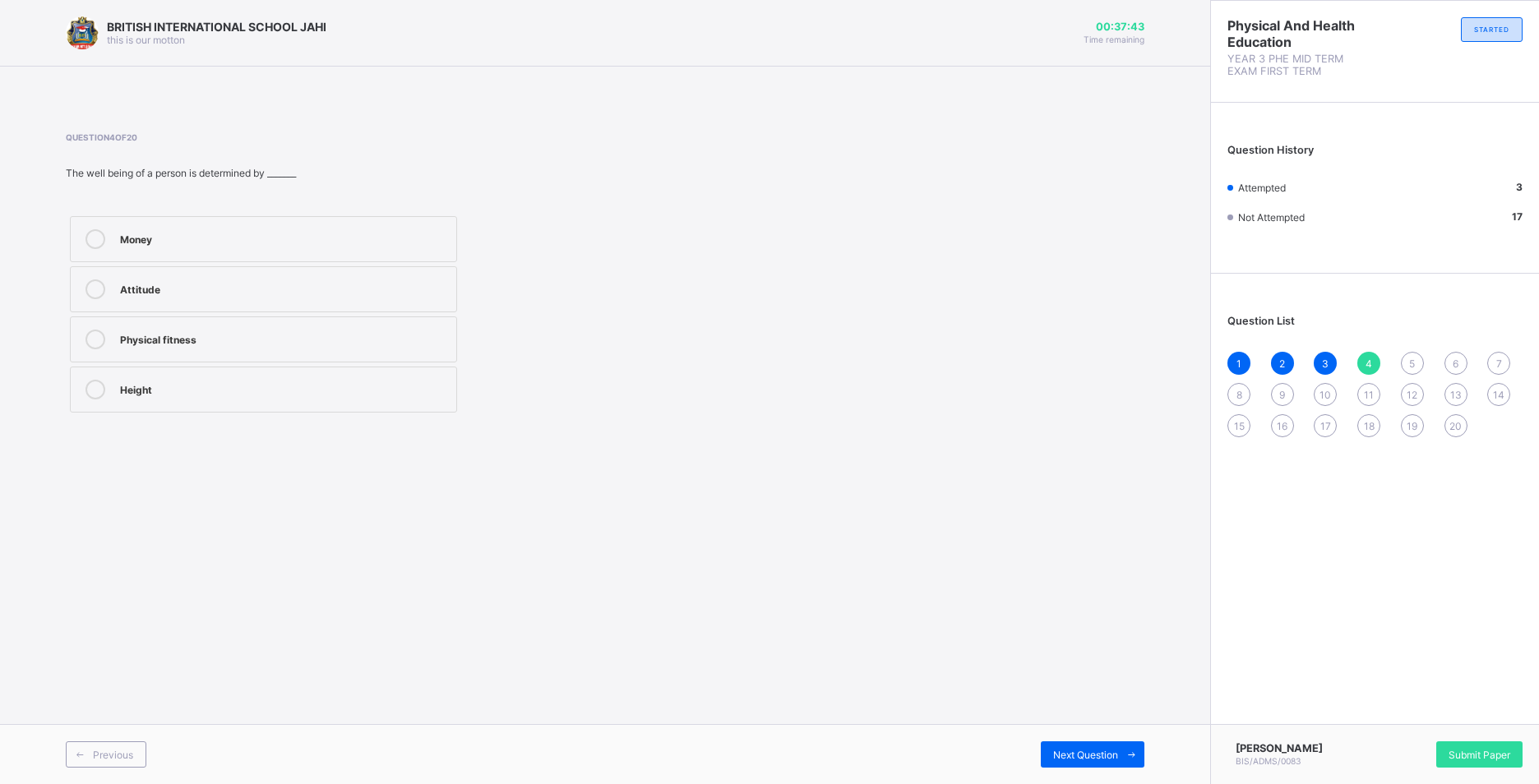
click at [396, 332] on div "Physical fitness" at bounding box center [284, 338] width 328 height 17
click at [1088, 746] on div "Next Question" at bounding box center [1093, 754] width 103 height 26
click at [353, 230] on div "Crawling" at bounding box center [284, 238] width 328 height 17
click at [1081, 755] on span "Next Question" at bounding box center [1085, 754] width 65 height 12
click at [180, 410] on label "Jogging" at bounding box center [264, 390] width 388 height 46
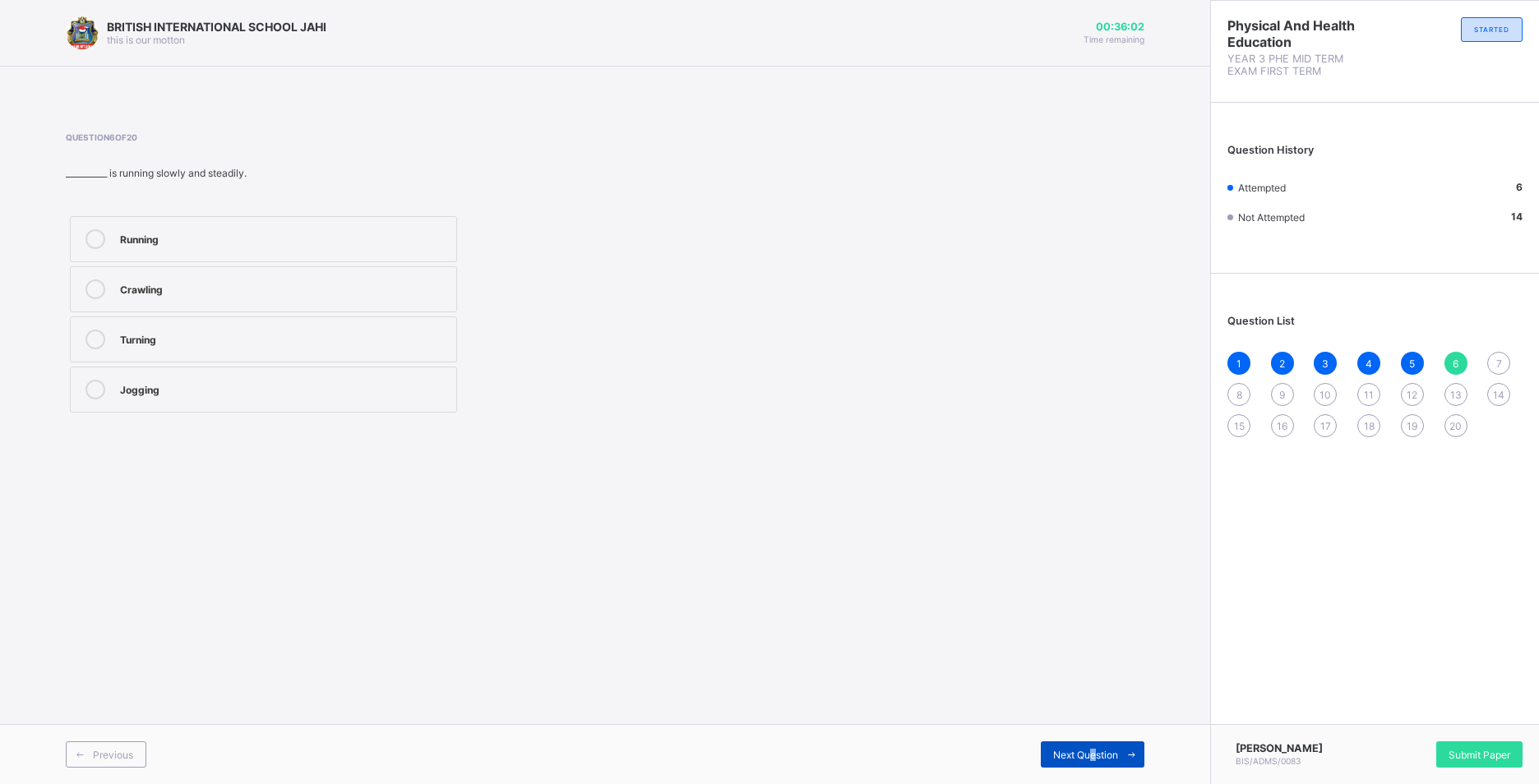
click at [1094, 753] on span "Next Question" at bounding box center [1085, 754] width 65 height 12
click at [303, 276] on label "Bending" at bounding box center [264, 289] width 388 height 46
click at [1070, 737] on div "Previous Next Question" at bounding box center [605, 753] width 1210 height 60
click at [1066, 753] on span "Next Question" at bounding box center [1085, 754] width 65 height 12
click at [189, 380] on label "Running" at bounding box center [264, 390] width 388 height 46
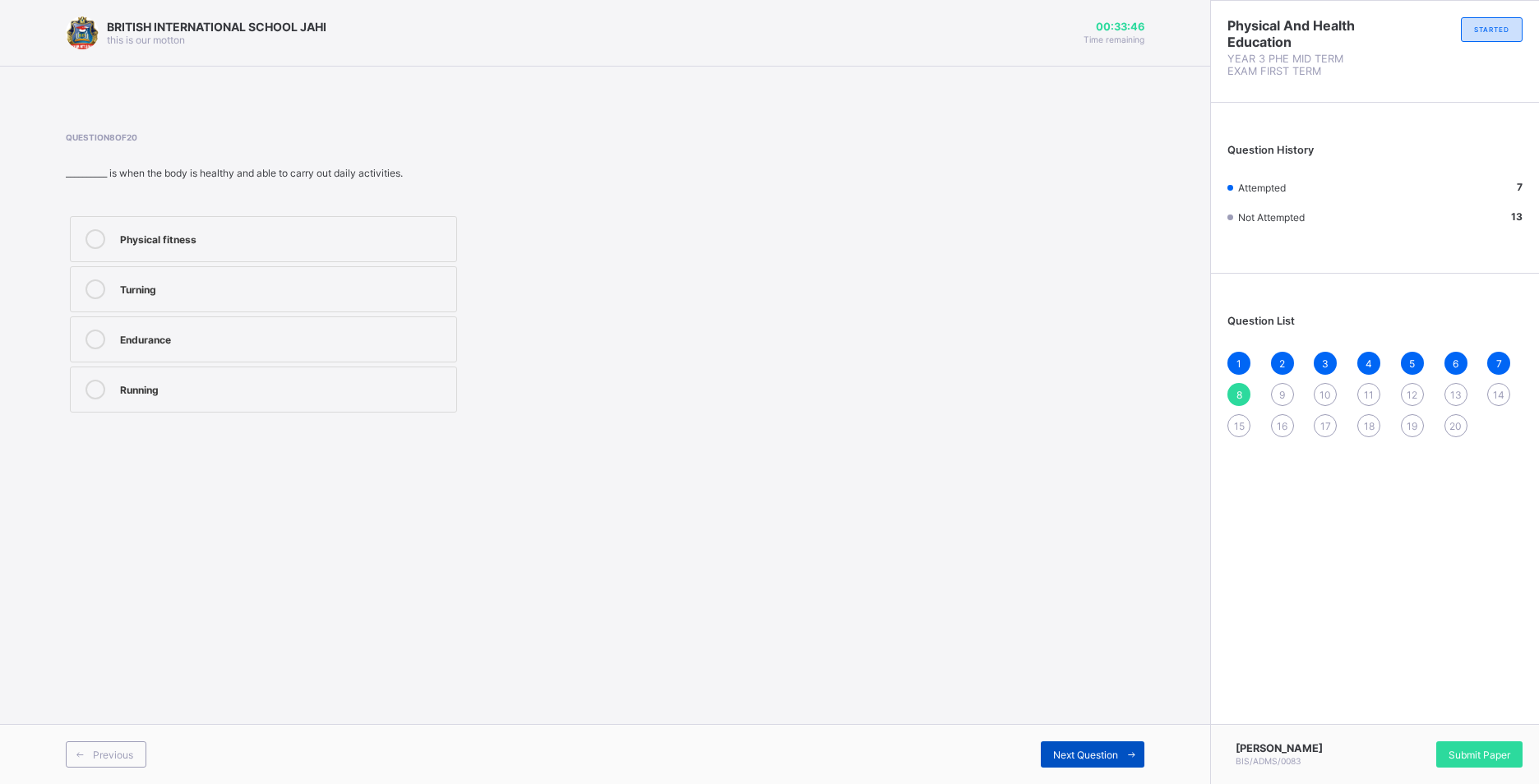
click at [1071, 752] on span "Next Question" at bounding box center [1085, 754] width 65 height 12
click at [393, 275] on label "Flexibility" at bounding box center [264, 289] width 388 height 46
click at [1112, 751] on span "Next Question" at bounding box center [1085, 754] width 65 height 12
click at [314, 240] on div "Speed" at bounding box center [284, 238] width 328 height 17
click at [1127, 748] on span at bounding box center [1132, 754] width 26 height 26
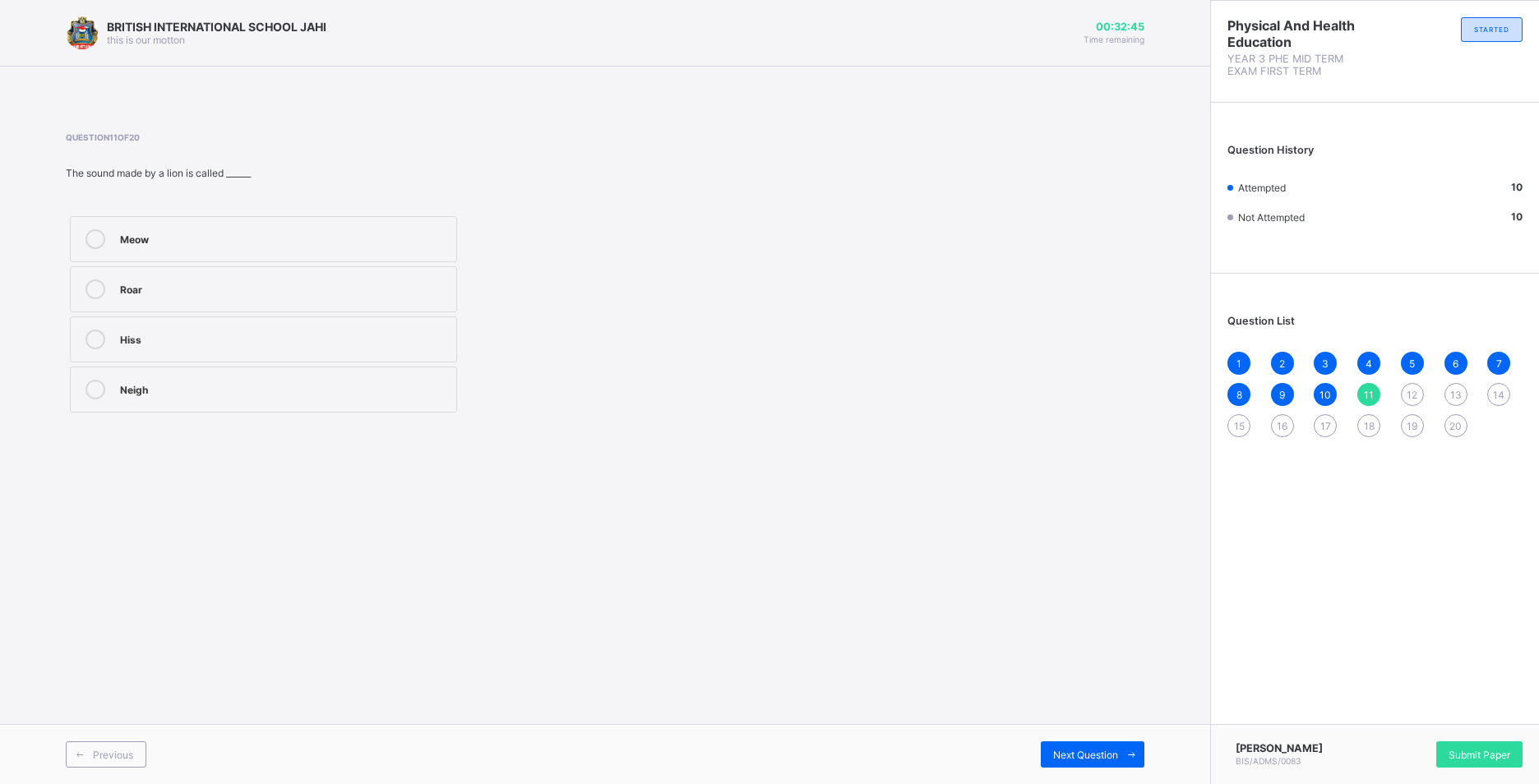
click at [279, 292] on div "Roar" at bounding box center [284, 287] width 328 height 17
click at [1084, 740] on div "Previous Next Question" at bounding box center [605, 753] width 1210 height 60
click at [1084, 748] on span "Next Question" at bounding box center [1085, 754] width 65 height 12
click at [283, 292] on div "Meow" at bounding box center [284, 287] width 328 height 17
click at [1096, 750] on span "Next Question" at bounding box center [1085, 754] width 65 height 12
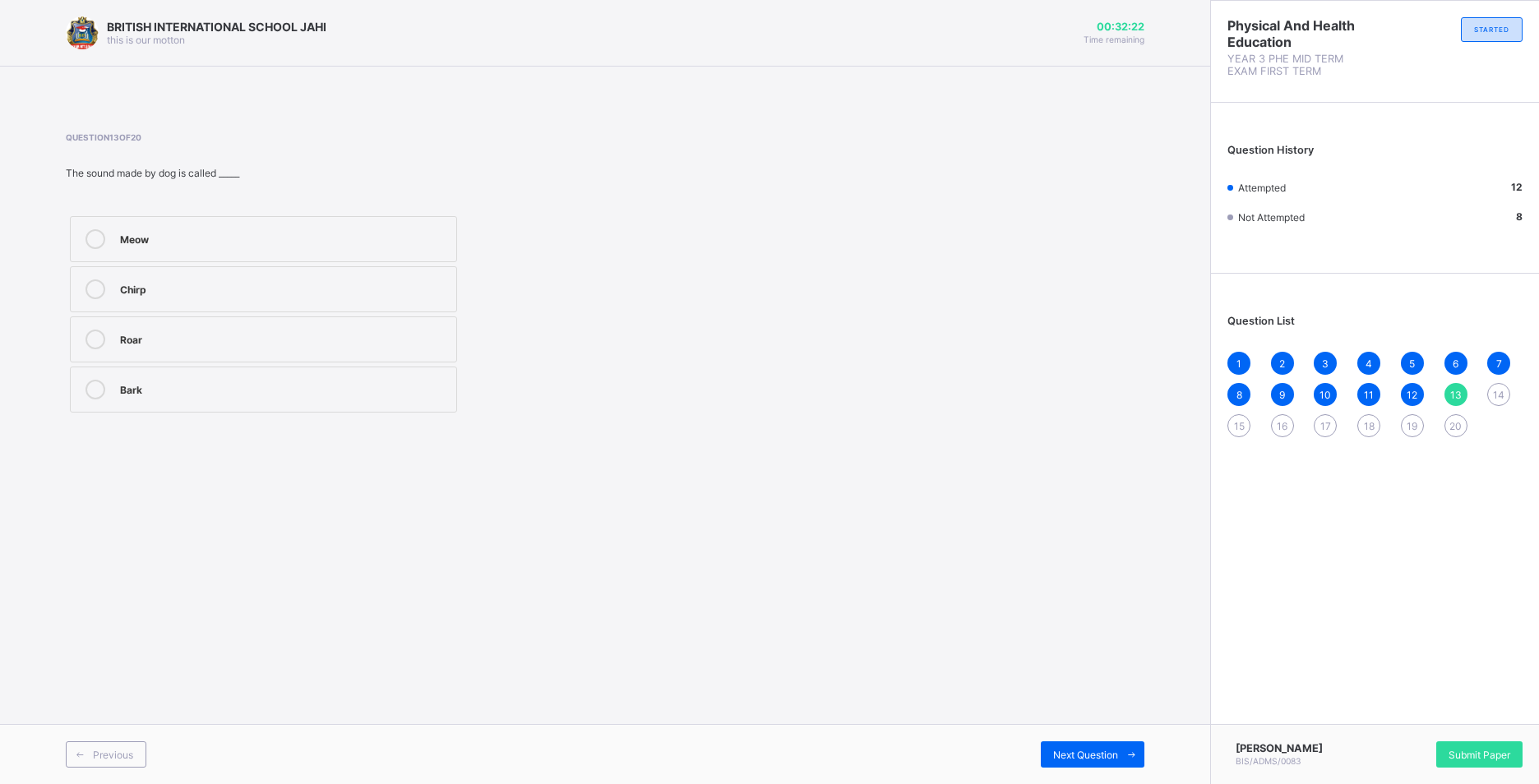
click at [198, 419] on div "Question 13 of 20 The sound made by dog is called _____ Meow Chirp Roar Bark" at bounding box center [605, 274] width 1079 height 334
click at [198, 410] on label "Bark" at bounding box center [264, 390] width 388 height 46
click at [1092, 739] on div "Previous Next Question" at bounding box center [605, 753] width 1210 height 60
drag, startPoint x: 1119, startPoint y: 731, endPoint x: 1093, endPoint y: 787, distance: 61.7
click at [1093, 783] on html "BRITISH INTERNATIONAL SCHOOL JAHI this is our [PERSON_NAME] 00:32:14 Time remai…" at bounding box center [770, 392] width 1539 height 784
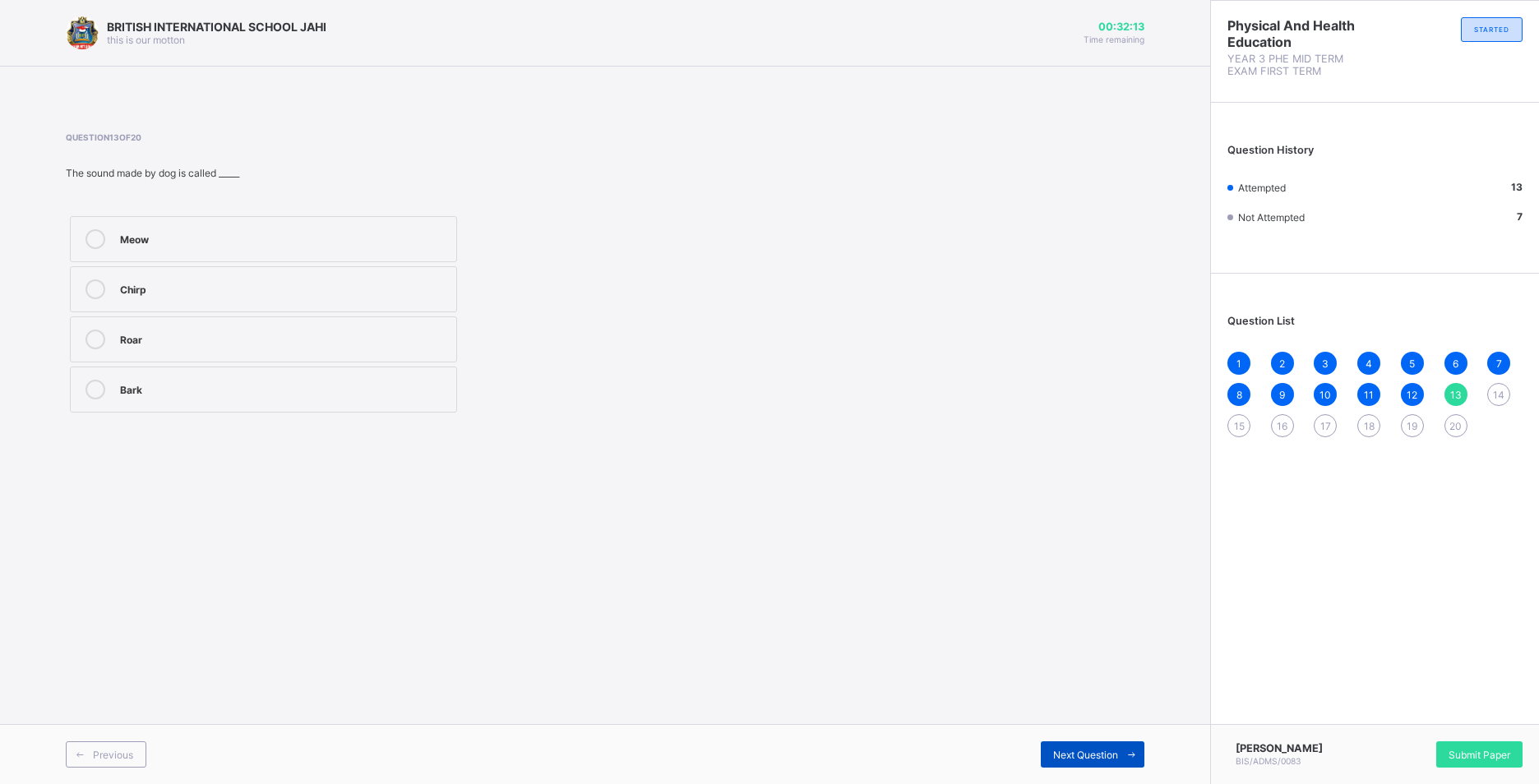
drag, startPoint x: 1093, startPoint y: 787, endPoint x: 1094, endPoint y: 749, distance: 38.0
click at [1094, 749] on span "Next Question" at bounding box center [1085, 754] width 65 height 12
click at [226, 239] on div "Walking" at bounding box center [284, 238] width 328 height 17
click at [1093, 746] on div "Next Question" at bounding box center [1093, 754] width 103 height 26
click at [418, 333] on div "Listening" at bounding box center [284, 338] width 328 height 17
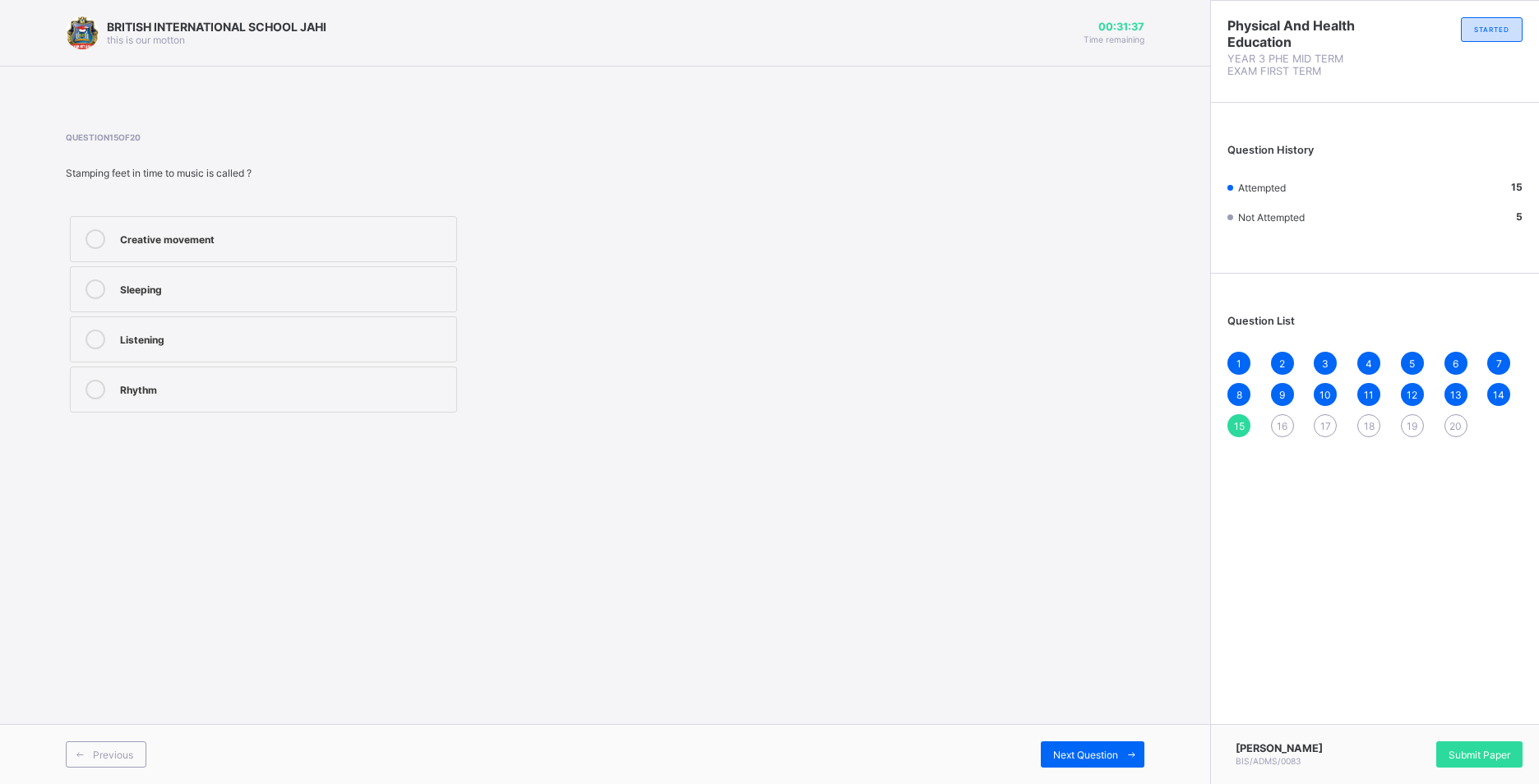
drag, startPoint x: 341, startPoint y: 372, endPoint x: 336, endPoint y: 397, distance: 25.5
click at [341, 382] on label "Rhythm" at bounding box center [264, 390] width 388 height 46
click at [1065, 747] on div "Next Question" at bounding box center [1093, 754] width 103 height 26
click at [369, 323] on label "Walking slowly" at bounding box center [264, 340] width 388 height 46
click at [1076, 755] on span "Next Question" at bounding box center [1085, 754] width 65 height 12
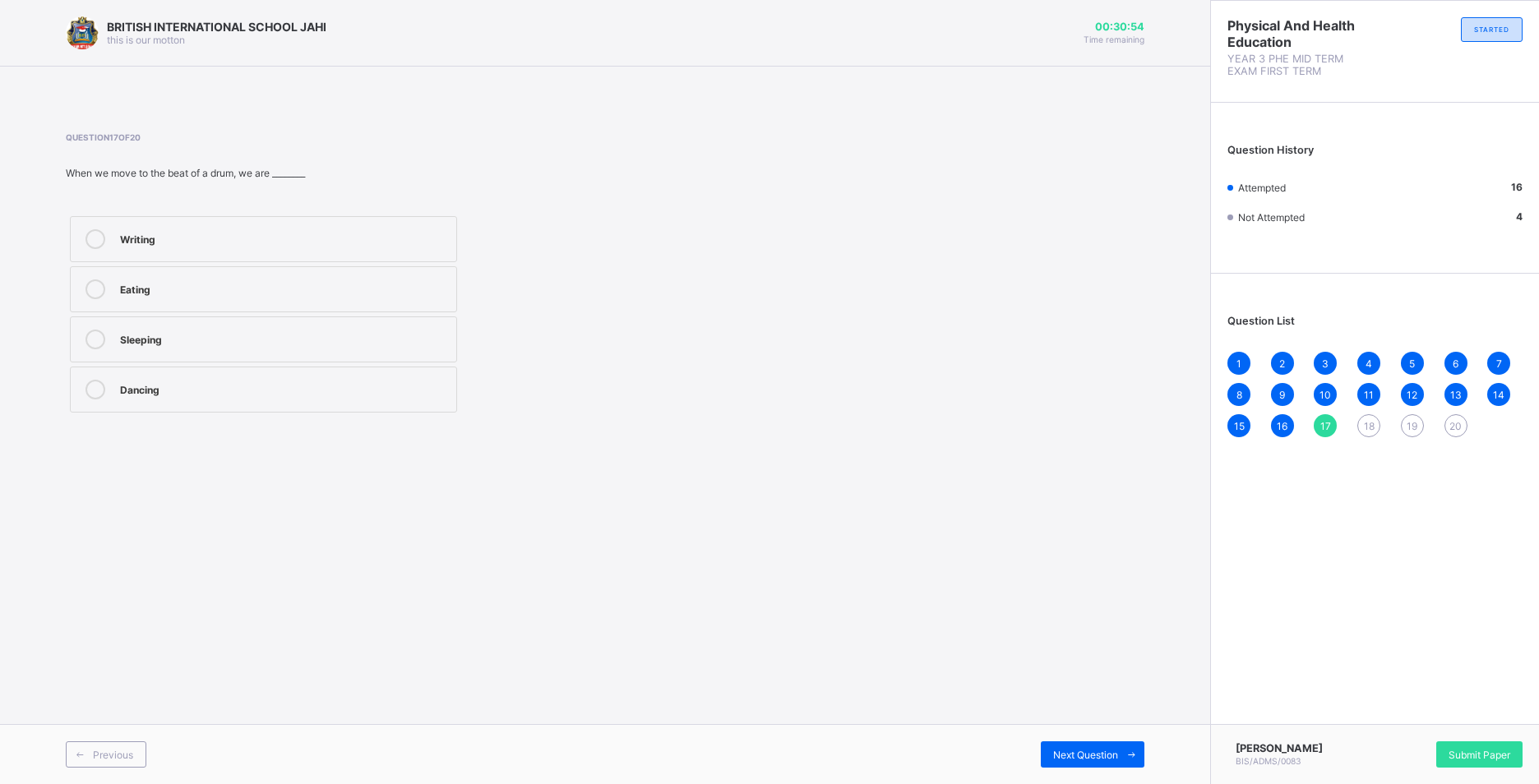
drag, startPoint x: 188, startPoint y: 393, endPoint x: 305, endPoint y: 440, distance: 126.1
click at [187, 396] on div "Dancing" at bounding box center [284, 388] width 328 height 17
click at [1081, 739] on div "Previous Next Question" at bounding box center [605, 753] width 1210 height 60
click at [1084, 747] on div "Next Question" at bounding box center [1093, 754] width 103 height 26
drag, startPoint x: 377, startPoint y: 232, endPoint x: 381, endPoint y: 240, distance: 8.9
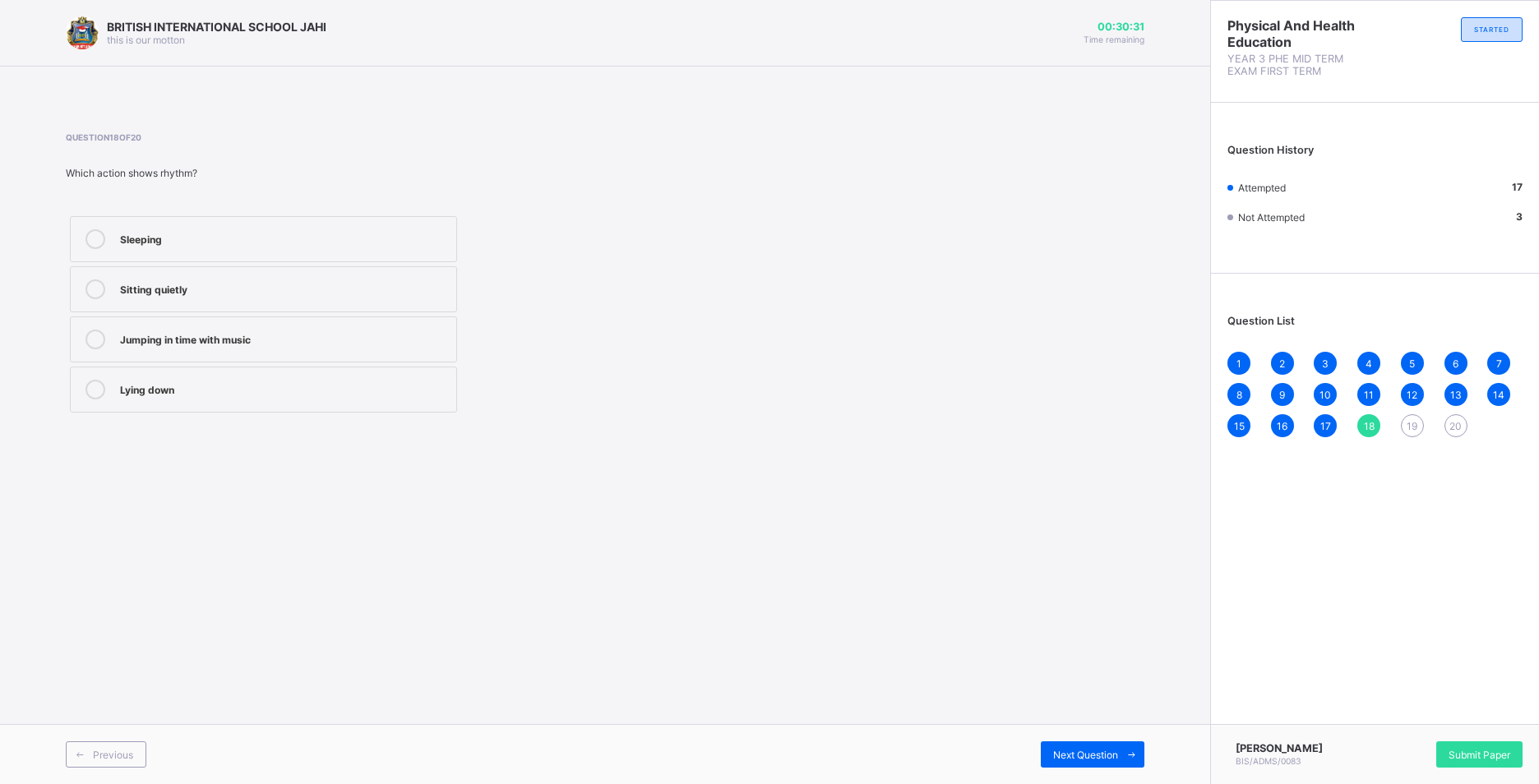
click at [381, 239] on div "Sleeping" at bounding box center [284, 238] width 328 height 17
click at [157, 397] on div "Lying down" at bounding box center [284, 390] width 328 height 20
drag, startPoint x: 1051, startPoint y: 744, endPoint x: 1074, endPoint y: 742, distance: 23.1
click at [1073, 743] on div "Next Question" at bounding box center [1093, 754] width 103 height 26
click at [344, 358] on label "Rhythm" at bounding box center [264, 340] width 388 height 46
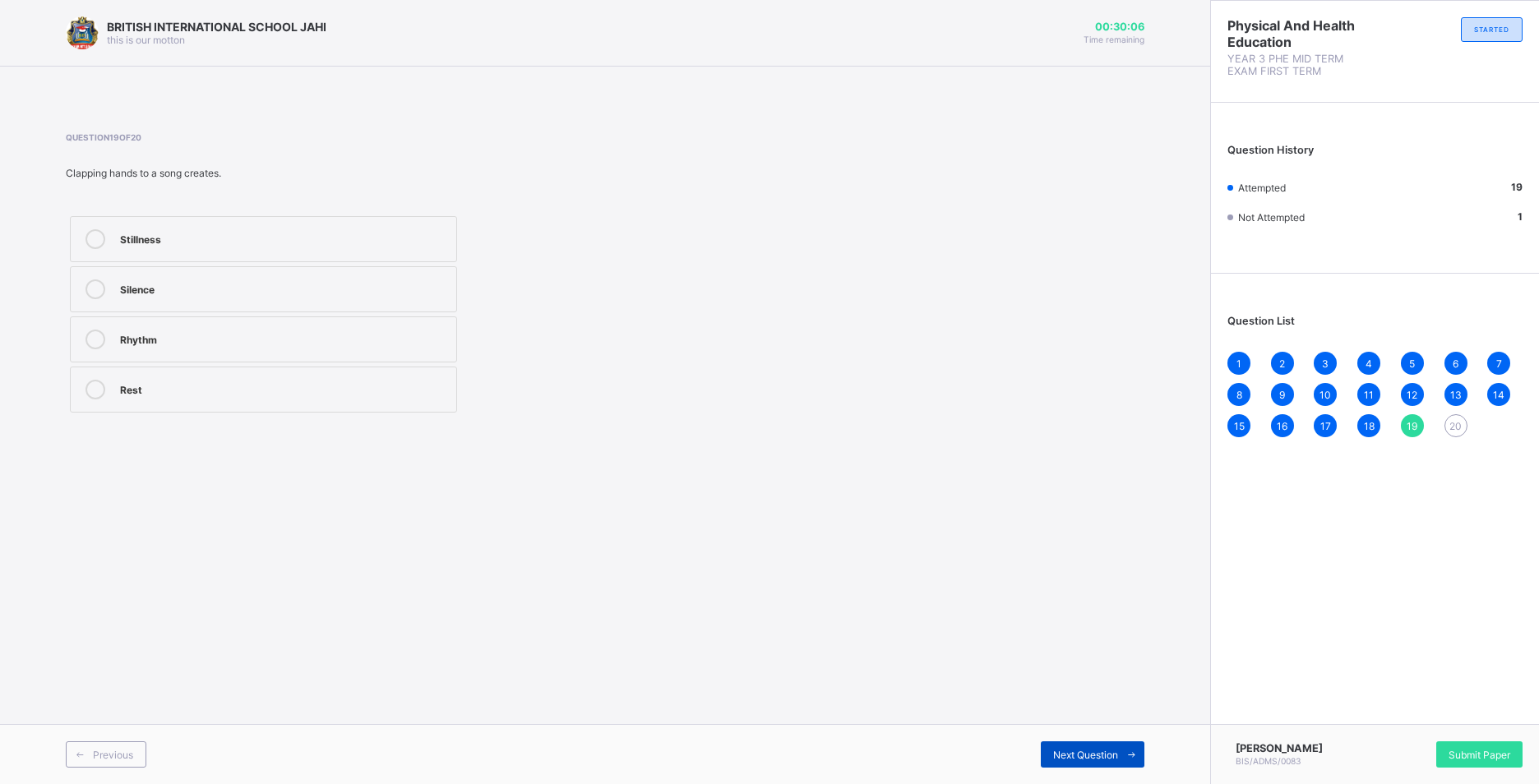
click at [1118, 752] on span at bounding box center [1132, 754] width 26 height 26
click at [320, 236] on div "Eyes" at bounding box center [284, 238] width 328 height 17
click at [1509, 748] on span "Submit Paper" at bounding box center [1479, 754] width 62 height 12
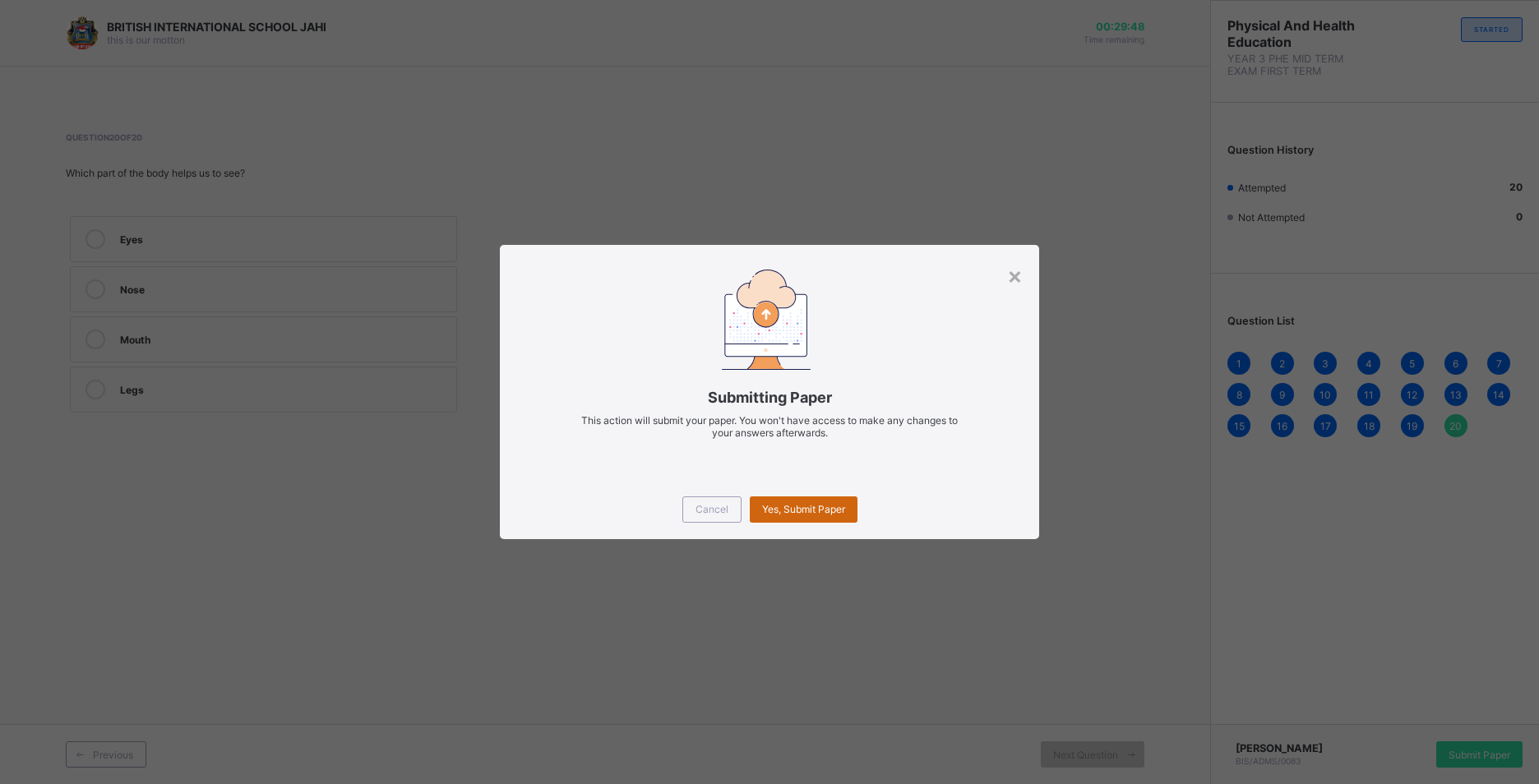
click at [799, 504] on span "Yes, Submit Paper" at bounding box center [803, 509] width 83 height 12
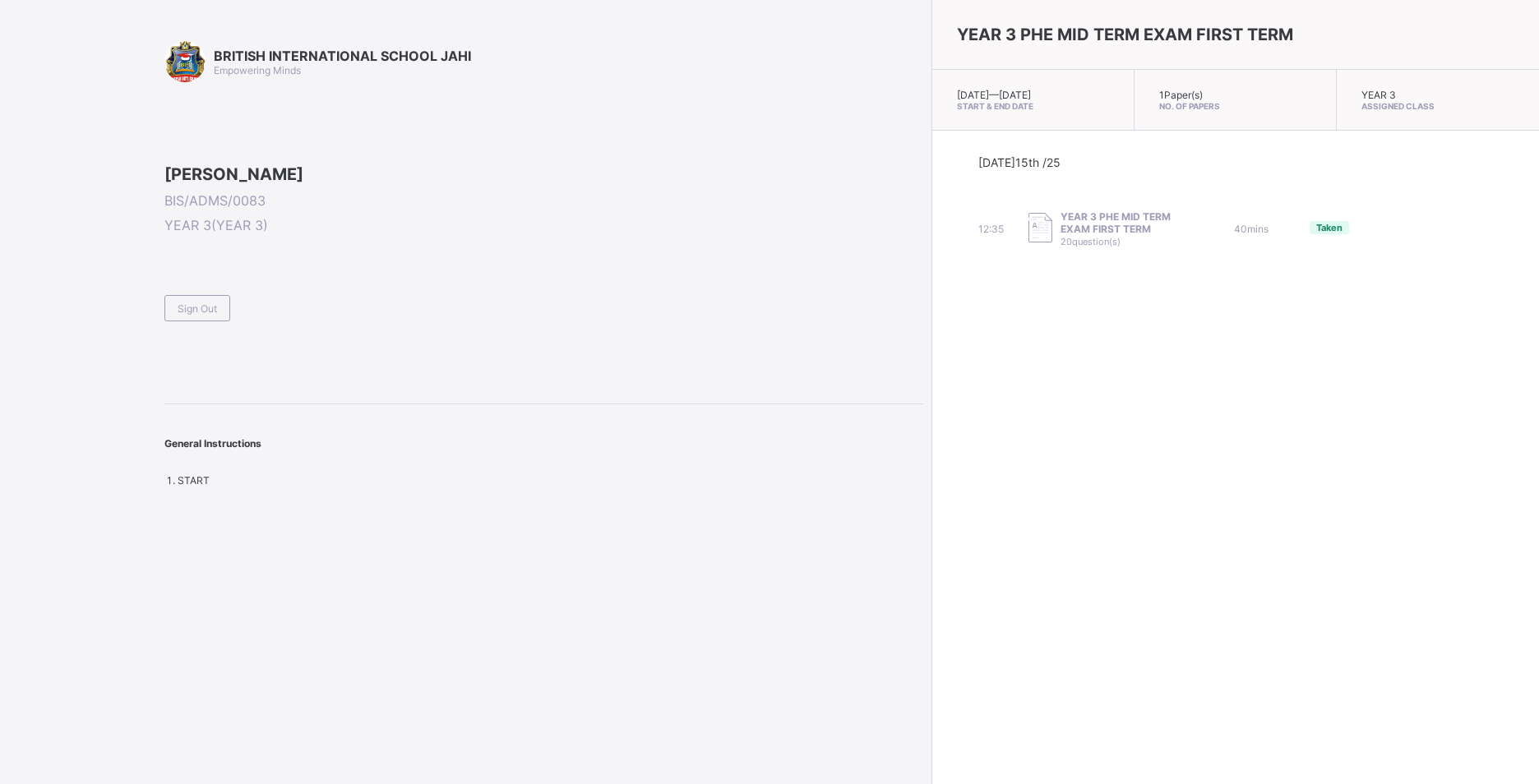
click at [213, 315] on span "Sign Out" at bounding box center [198, 308] width 40 height 12
